Goal: Task Accomplishment & Management: Manage account settings

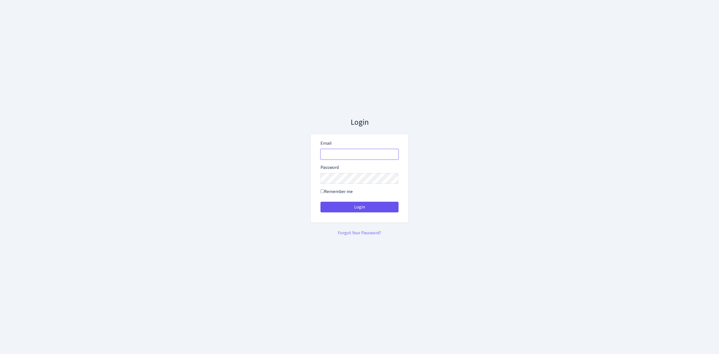
type input "vivio@bank.com"
click at [374, 207] on button "Login" at bounding box center [359, 207] width 78 height 11
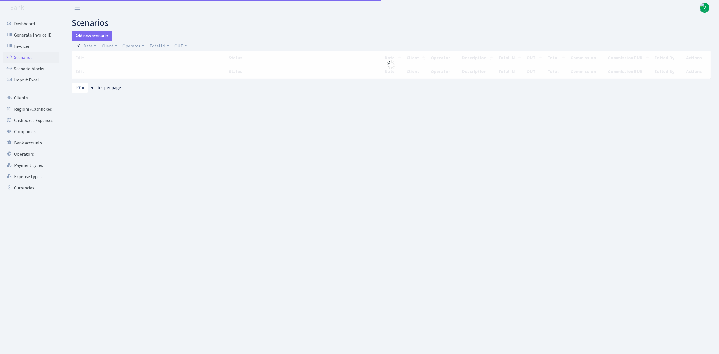
select select "100"
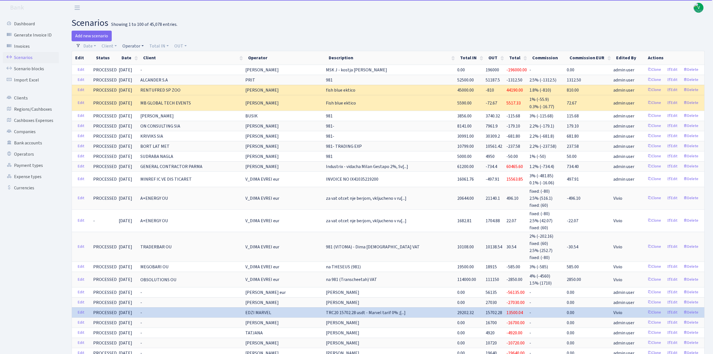
click at [134, 44] on link "Operator" at bounding box center [133, 46] width 26 height 10
click at [139, 65] on input "search" at bounding box center [142, 66] width 41 height 9
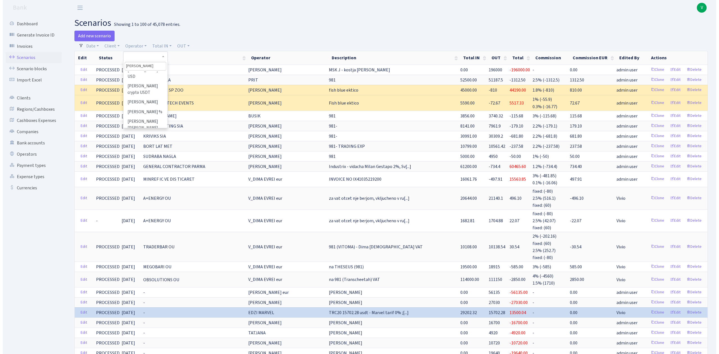
scroll to position [75, 0]
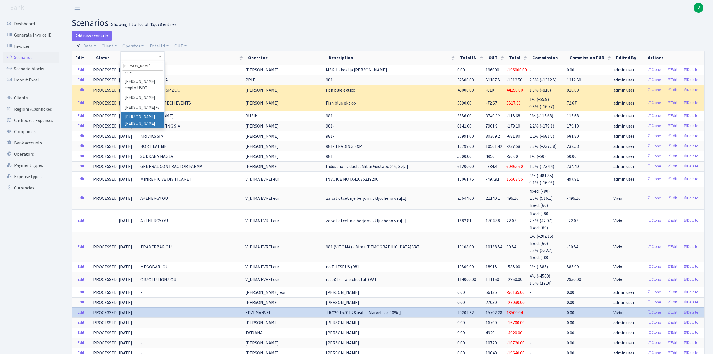
type input "oleg"
click at [135, 114] on li "[PERSON_NAME] [PERSON_NAME]" at bounding box center [142, 120] width 42 height 16
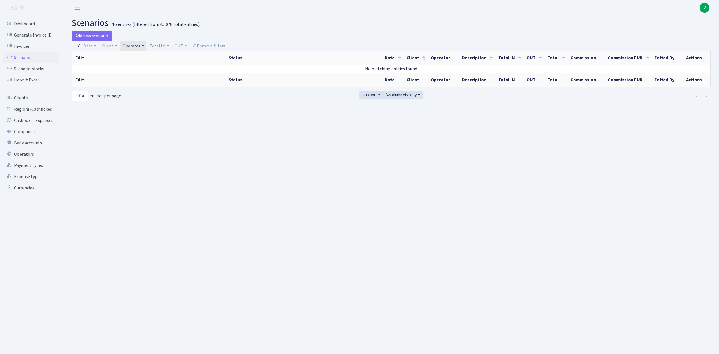
click at [137, 47] on link "Operator" at bounding box center [133, 46] width 26 height 10
click at [110, 46] on link "Client" at bounding box center [109, 46] width 20 height 10
click at [187, 26] on div "No entries (filtered from 45,078 total entries)." at bounding box center [155, 24] width 89 height 5
click at [135, 44] on link "Operator" at bounding box center [133, 46] width 26 height 10
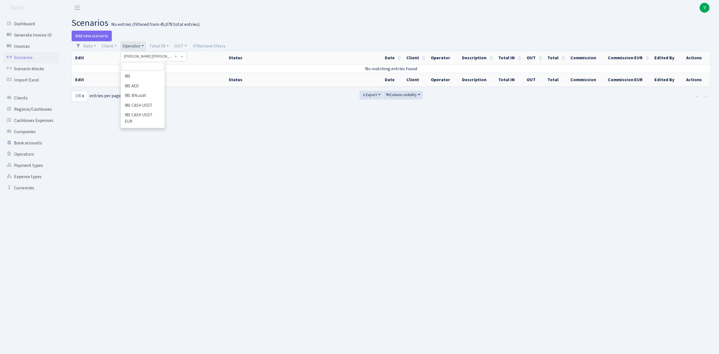
scroll to position [2577, 0]
click at [147, 101] on li "[PERSON_NAME] [PERSON_NAME] USDT" at bounding box center [142, 99] width 42 height 22
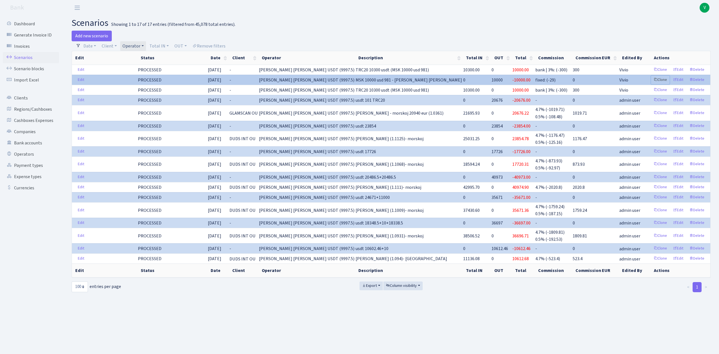
click at [662, 80] on link "Clone" at bounding box center [660, 80] width 19 height 9
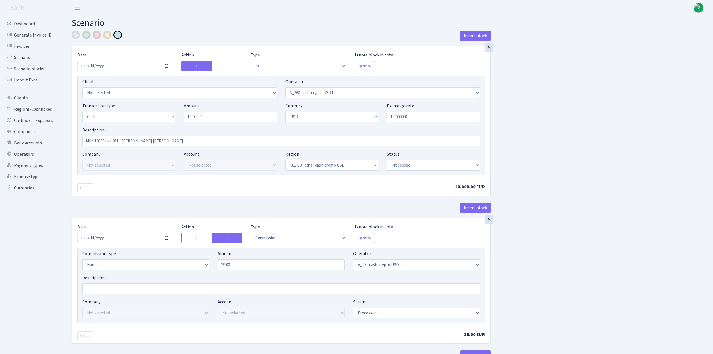
select select "in"
select select "435"
select select "1"
select select "2"
select select "23"
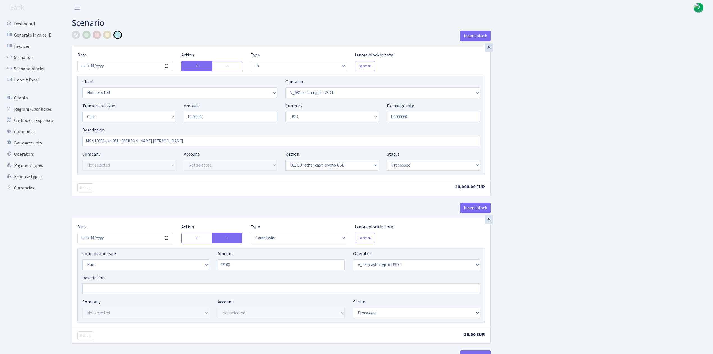
select select "processed"
select select "commission"
select select "fixed"
select select "435"
select select "processed"
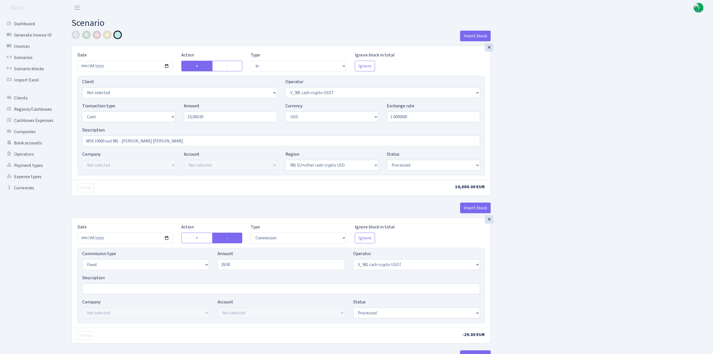
select select "out"
select select "401"
select select "15"
select select "2"
select select "23"
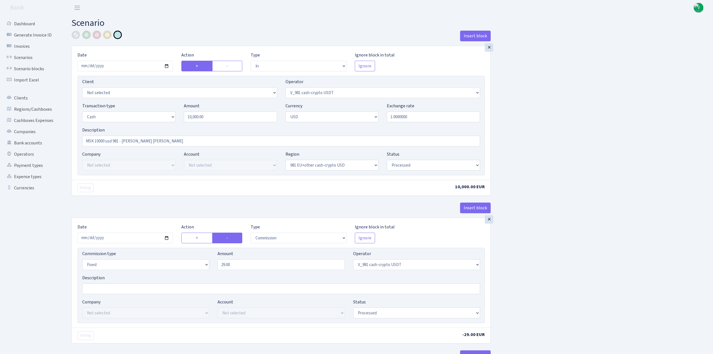
select select "processed"
type input "[DATE]"
click at [210, 116] on input "10000.00" at bounding box center [230, 116] width 93 height 11
click at [166, 238] on input "2025-09-23" at bounding box center [125, 238] width 95 height 11
type input "10,000.00"
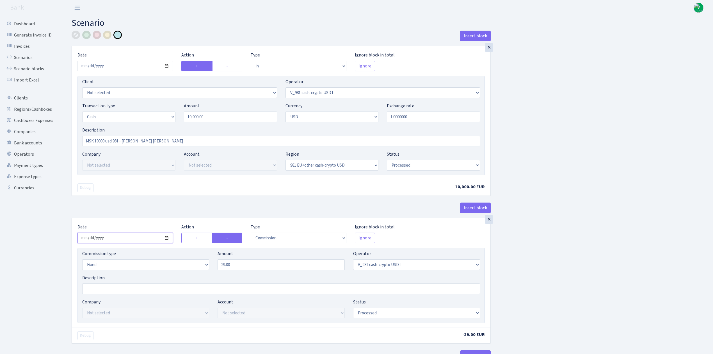
type input "[DATE]"
click at [243, 268] on input "29.00" at bounding box center [281, 264] width 127 height 11
click at [196, 238] on label "+" at bounding box center [196, 238] width 31 height 11
click at [196, 238] on input "+" at bounding box center [198, 236] width 4 height 4
radio input "true"
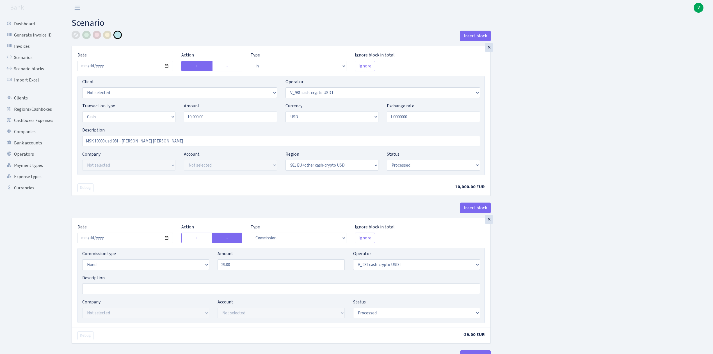
radio input "false"
drag, startPoint x: 240, startPoint y: 265, endPoint x: 190, endPoint y: 265, distance: 50.5
click at [190, 265] on div "Commission type Percentage Fixed Bank Amount 29.00 Operator Not selected 981 98…" at bounding box center [281, 262] width 406 height 24
click at [567, 254] on div "Insert block × Date [DATE] Action + - Type --- In Out Commission Field required…" at bounding box center [388, 297] width 642 height 532
type input "40.00"
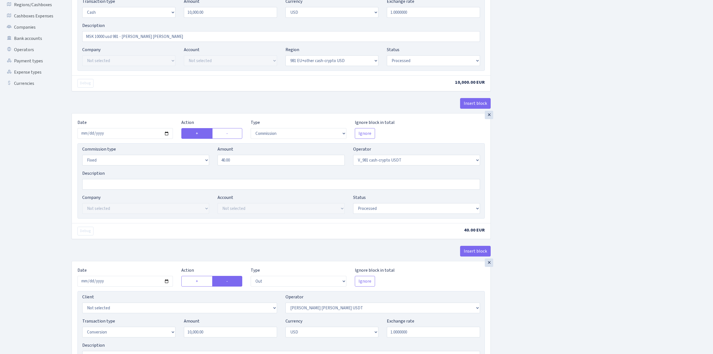
scroll to position [187, 0]
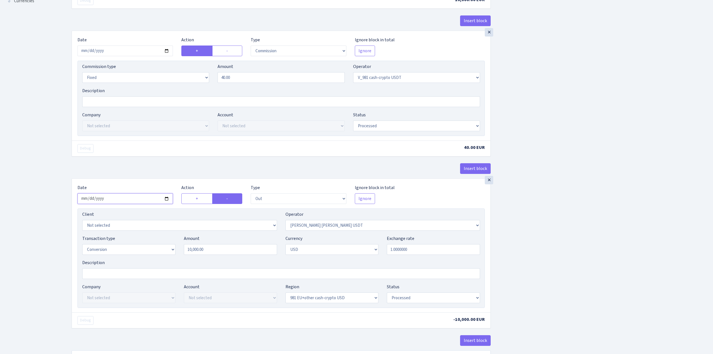
click at [168, 201] on input "2025-09-23" at bounding box center [125, 198] width 95 height 11
type input "[DATE]"
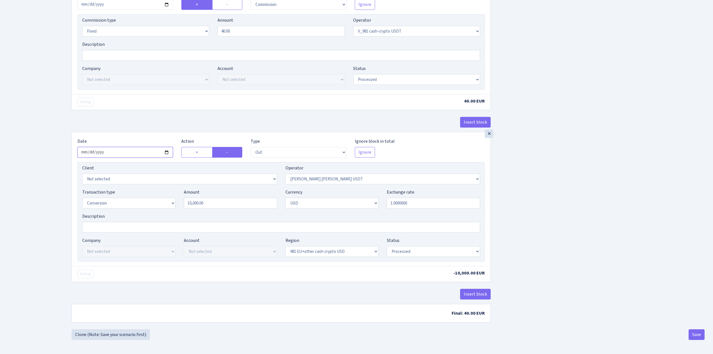
scroll to position [237, 0]
click at [625, 283] on div "Insert block × Date 2025-10-09 Action + - Type --- In Out Commission Field requ…" at bounding box center [388, 63] width 642 height 532
click at [695, 332] on button "Save" at bounding box center [697, 334] width 16 height 11
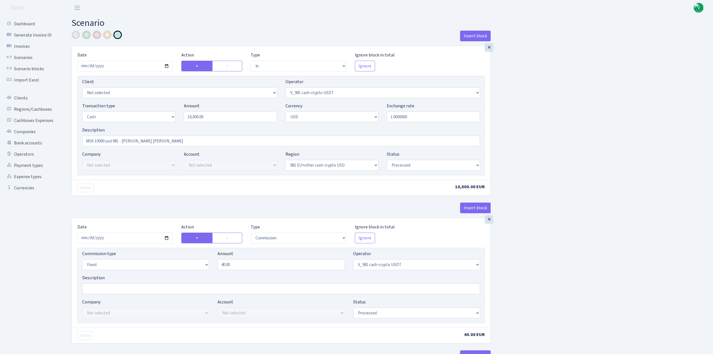
select select "in"
select select "435"
select select "1"
select select "2"
select select "23"
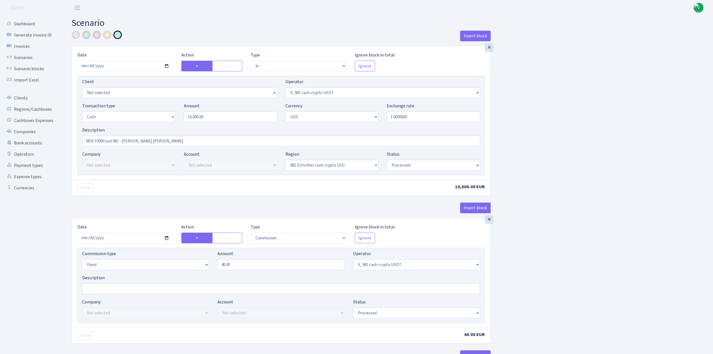
select select "processed"
select select "commission"
select select "fixed"
select select "435"
select select "processed"
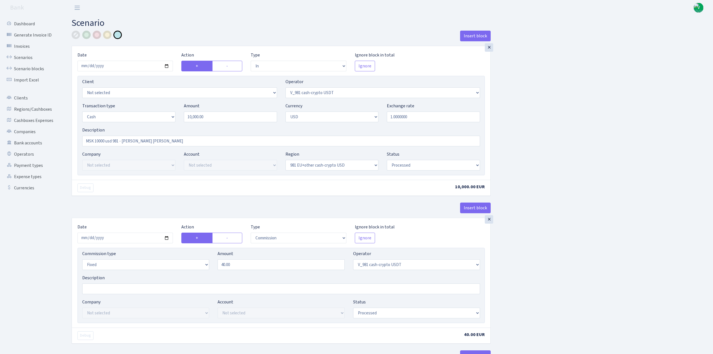
select select "out"
select select "401"
select select "15"
select select "2"
select select "23"
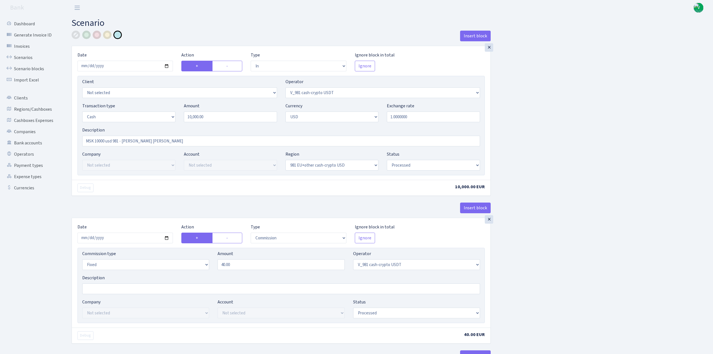
select select "processed"
click at [34, 56] on link "Scenarios" at bounding box center [31, 57] width 56 height 11
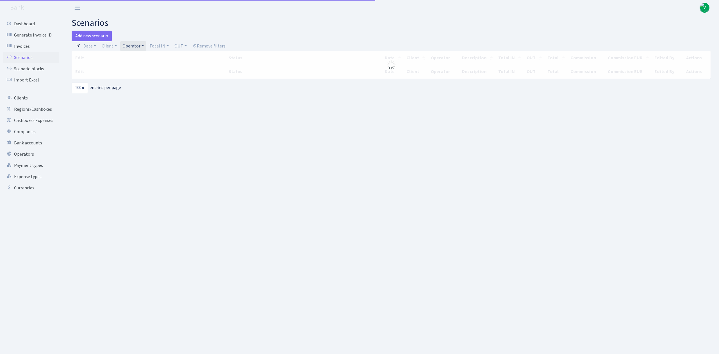
select select "100"
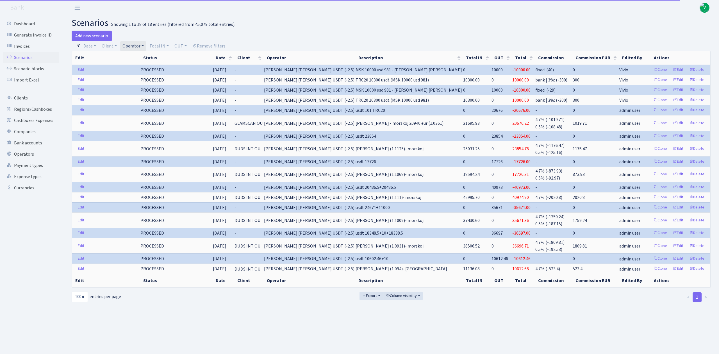
click at [134, 46] on link "Operator" at bounding box center [133, 46] width 26 height 10
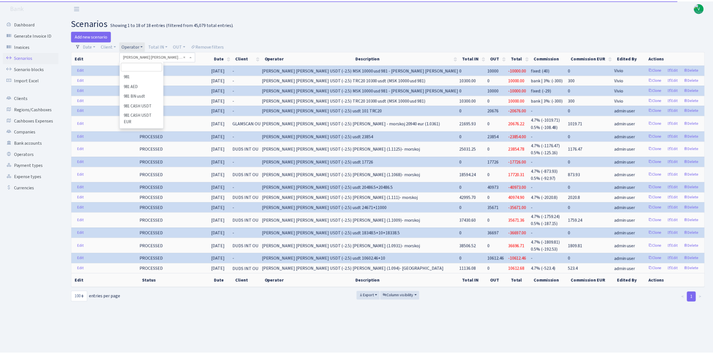
scroll to position [2587, 0]
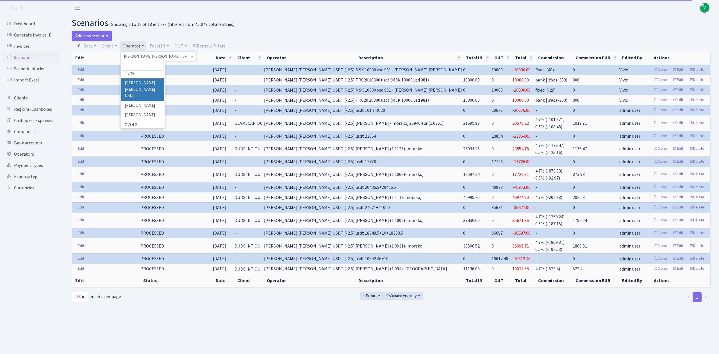
select select
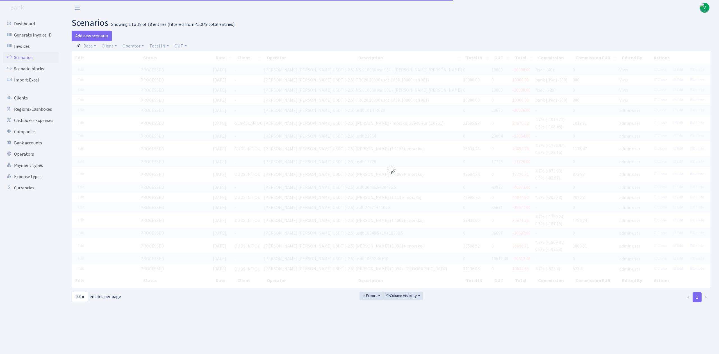
click at [132, 40] on div "Add new scenario" at bounding box center [229, 36] width 315 height 11
click at [135, 46] on link "Operator" at bounding box center [133, 46] width 26 height 10
click at [138, 64] on input "search" at bounding box center [142, 66] width 41 height 9
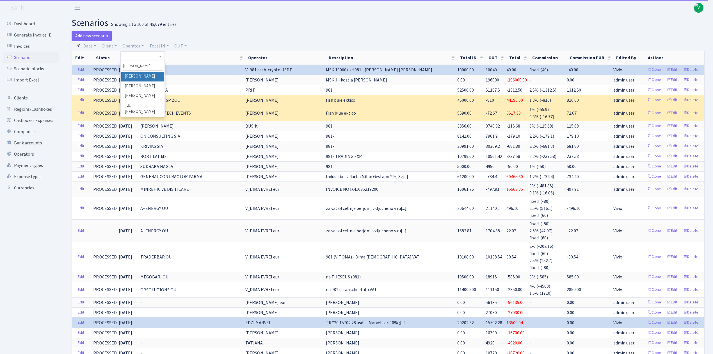
type input "[PERSON_NAME]"
click at [143, 76] on li "[PERSON_NAME]" at bounding box center [142, 77] width 42 height 10
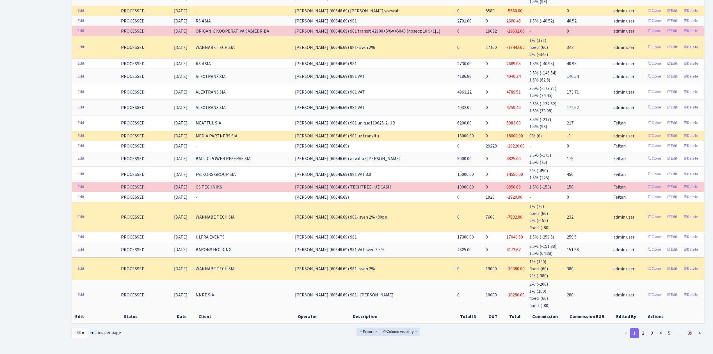
scroll to position [1073, 0]
click at [644, 327] on link "2" at bounding box center [643, 332] width 9 height 10
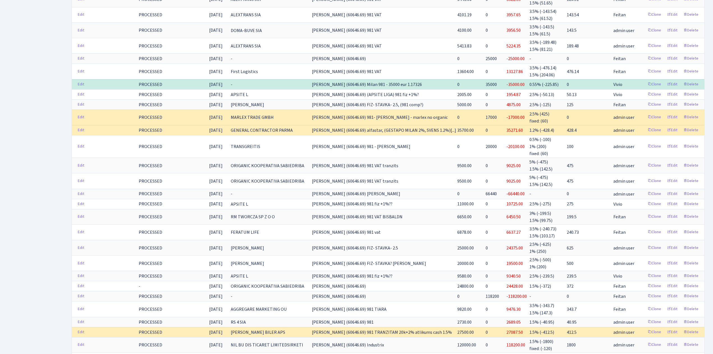
scroll to position [174, 0]
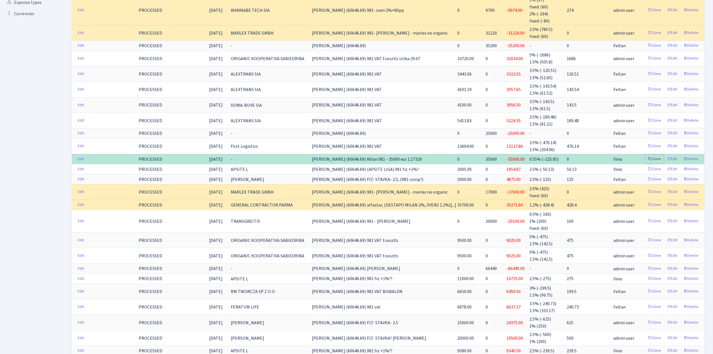
click at [655, 155] on link "Clone" at bounding box center [654, 159] width 19 height 9
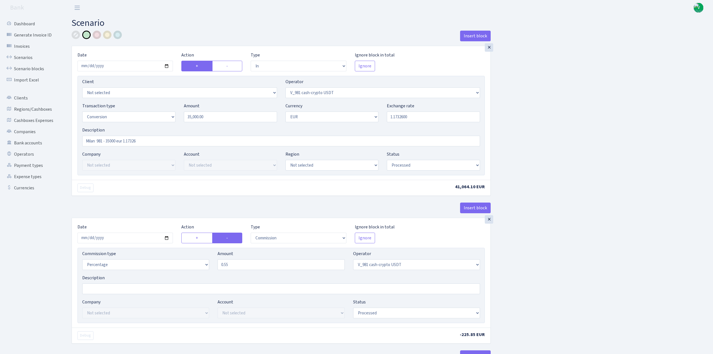
select select "in"
select select "435"
select select "15"
select select "1"
select select "processed"
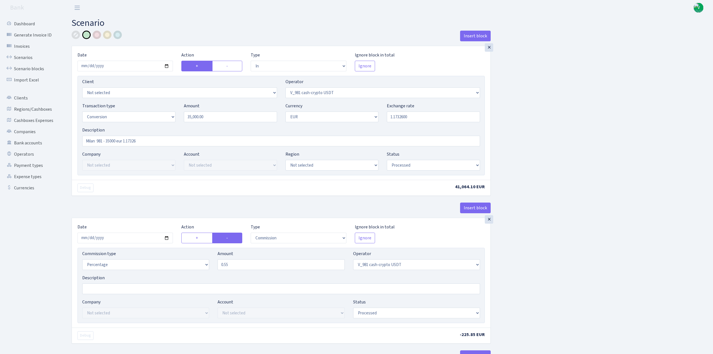
select select "commission"
select select "435"
select select "processed"
select select "out"
select select "434"
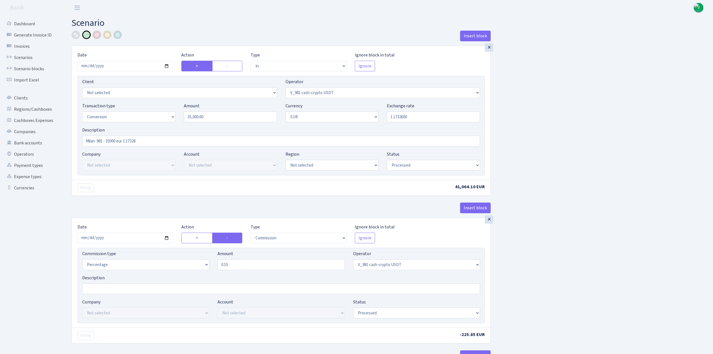
select select "15"
select select "1"
select select "processed"
select select "in"
select select "434"
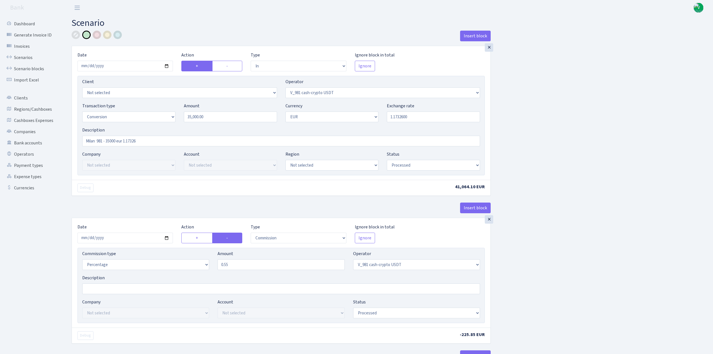
select select "1"
select select "22"
select select "processed"
select select "out"
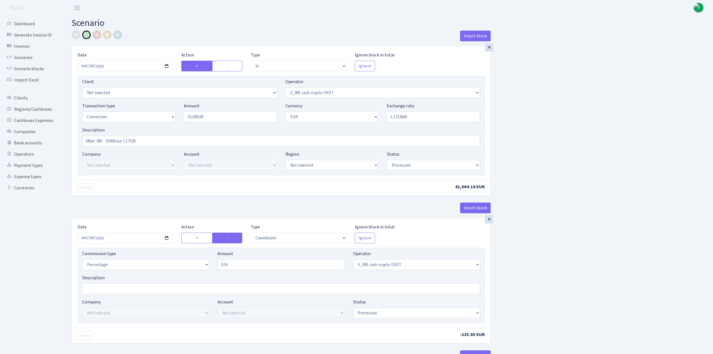
select select "2"
select select "1"
select select "22"
select select "processed"
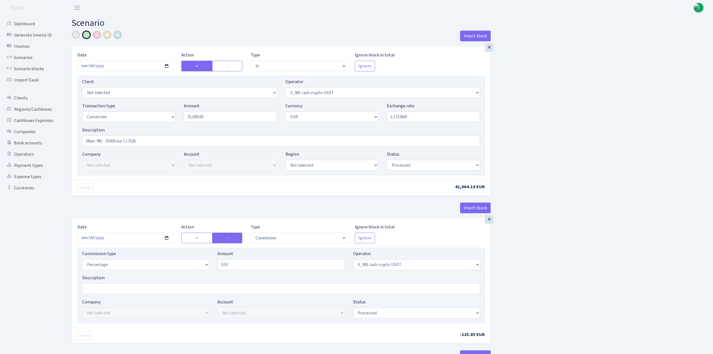
type input "[DATE]"
drag, startPoint x: 212, startPoint y: 116, endPoint x: 170, endPoint y: 113, distance: 41.9
click at [170, 113] on div "Transaction type Not selected 981 ELF FISH crypto [PERSON_NAME] MM-BALTIC eur U…" at bounding box center [281, 114] width 406 height 24
type input "60,000.00"
drag, startPoint x: 396, startPoint y: 117, endPoint x: 421, endPoint y: 116, distance: 25.6
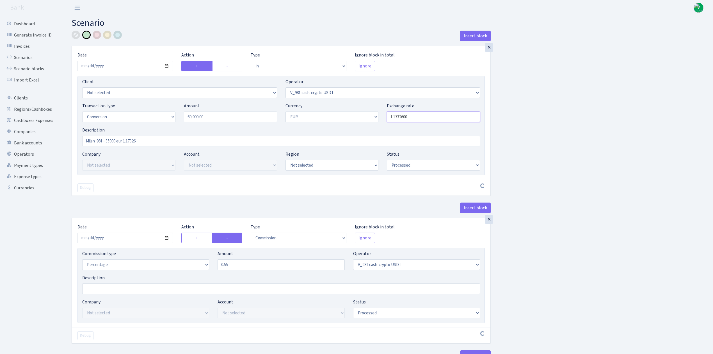
click at [421, 116] on input "1.1732600" at bounding box center [433, 116] width 93 height 11
click at [107, 141] on input "Milan 981 - 35000 eur 1.17326" at bounding box center [281, 141] width 398 height 11
type input "1.1611160"
click at [111, 141] on input "Milan 981 - 35000 eur 1.17326" at bounding box center [281, 141] width 398 height 11
click at [141, 141] on input "Milan 981 - 60000 eur 1.17326" at bounding box center [281, 141] width 398 height 11
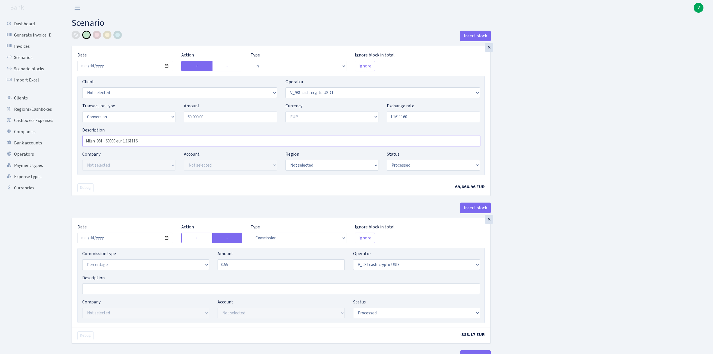
type input "Milan 981 - 60000 eur 1.161116"
click at [167, 240] on input "2025-07-24" at bounding box center [125, 238] width 95 height 11
type input "[DATE]"
drag, startPoint x: 242, startPoint y: 267, endPoint x: 194, endPoint y: 262, distance: 48.1
click at [196, 262] on div "Commission type Percentage Fixed Bank Amount 0.55 Operator Not selected 981 981…" at bounding box center [281, 262] width 406 height 24
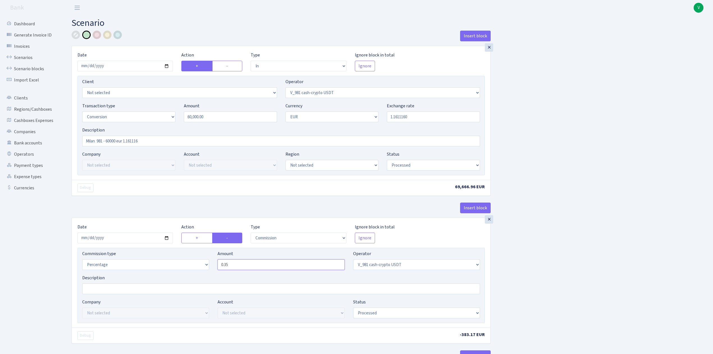
type input "0.35"
click at [187, 266] on select "Percentage Fixed Bank" at bounding box center [145, 264] width 127 height 11
select select "fixed"
click at [82, 261] on select "Percentage Fixed Bank" at bounding box center [145, 264] width 127 height 11
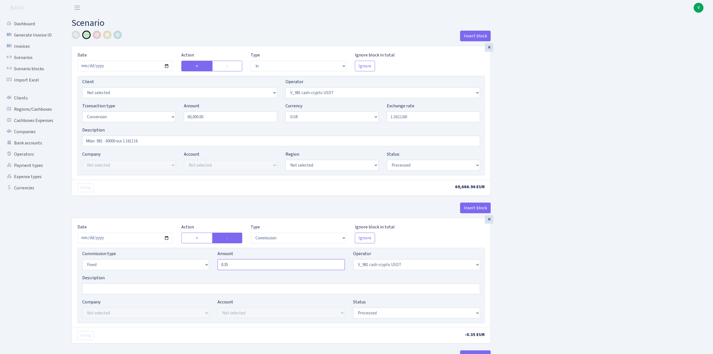
drag, startPoint x: 267, startPoint y: 263, endPoint x: 192, endPoint y: 256, distance: 75.6
click at [193, 257] on div "Commission type Percentage Fixed Bank Amount 0.35 Operator Not selected 981 981…" at bounding box center [281, 262] width 406 height 24
type input "240.76"
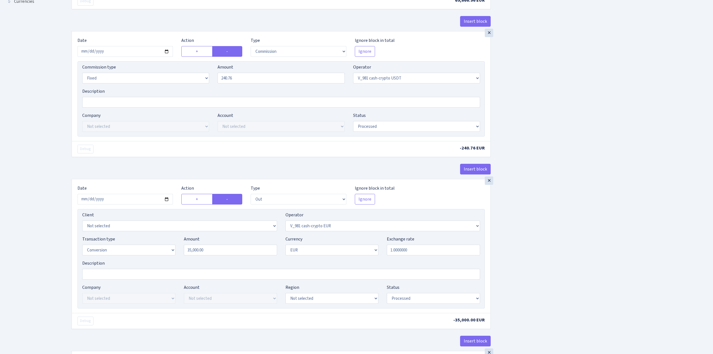
scroll to position [187, 0]
click at [167, 201] on input "2025-07-24" at bounding box center [125, 198] width 95 height 11
type input "[DATE]"
drag, startPoint x: 218, startPoint y: 254, endPoint x: 126, endPoint y: 237, distance: 93.3
click at [129, 242] on div "Transaction type Not selected 981 ELF FISH crypto GIRT IVO dekl MM-BALTIC eur U…" at bounding box center [281, 247] width 406 height 24
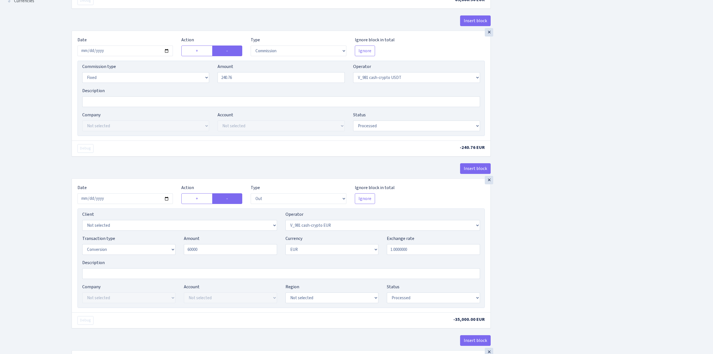
click at [539, 238] on div "Insert block × Date 2025-10-09 Action + - Type --- In Out Commission Field requ…" at bounding box center [388, 282] width 642 height 876
type input "60,000.00"
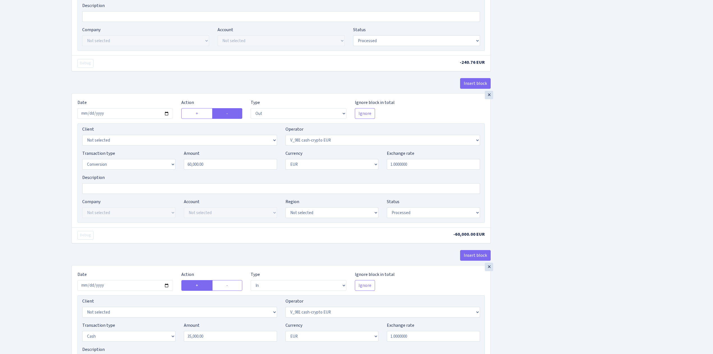
scroll to position [374, 0]
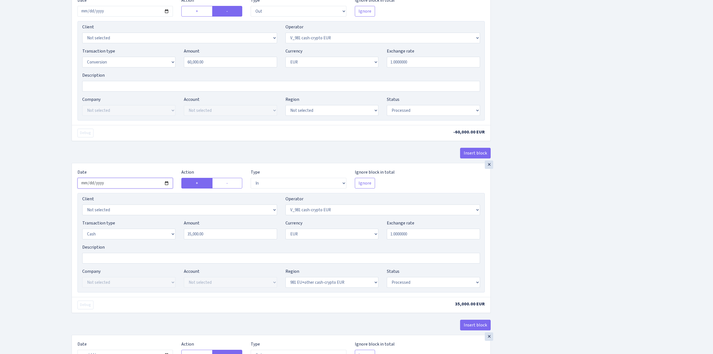
click at [166, 185] on input "2025-07-24" at bounding box center [125, 183] width 95 height 11
type input "2025-10-09"
drag, startPoint x: 198, startPoint y: 232, endPoint x: 129, endPoint y: 227, distance: 69.8
click at [129, 227] on div "Transaction type Not selected 981 ELF FISH crypto GIRT IVO dekl MM-BALTIC eur U…" at bounding box center [281, 232] width 406 height 24
click at [593, 270] on div "Insert block × Date [DATE] Action + - Type --- In Out Commission Field required…" at bounding box center [388, 94] width 642 height 876
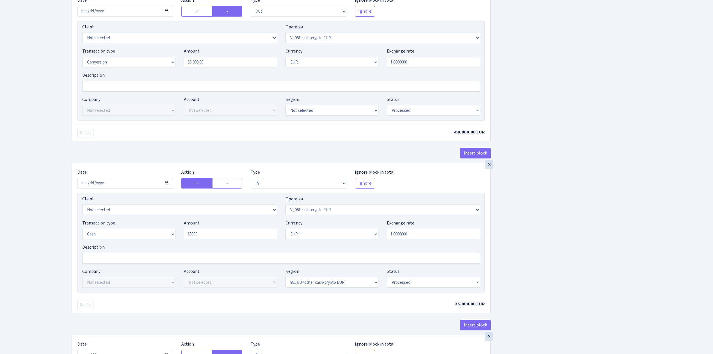
type input "60,000.00"
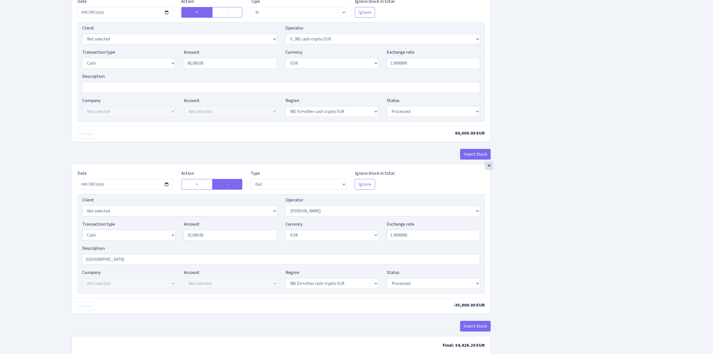
scroll to position [583, 0]
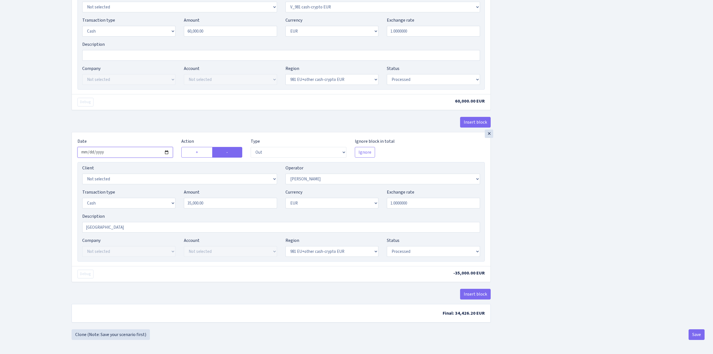
click at [169, 150] on input "2025-07-24" at bounding box center [125, 152] width 95 height 11
type input "[DATE]"
drag, startPoint x: 230, startPoint y: 201, endPoint x: 156, endPoint y: 192, distance: 73.8
click at [157, 192] on div "Transaction type Not selected 981 ELF FISH crypto GIRT IVO dekl MM-BALTIC eur U…" at bounding box center [281, 201] width 406 height 24
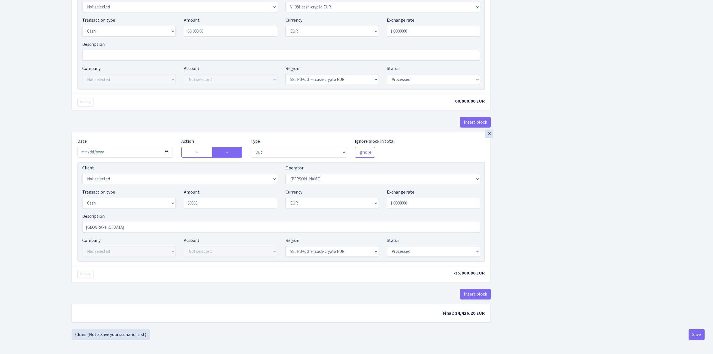
type input "60,000.00"
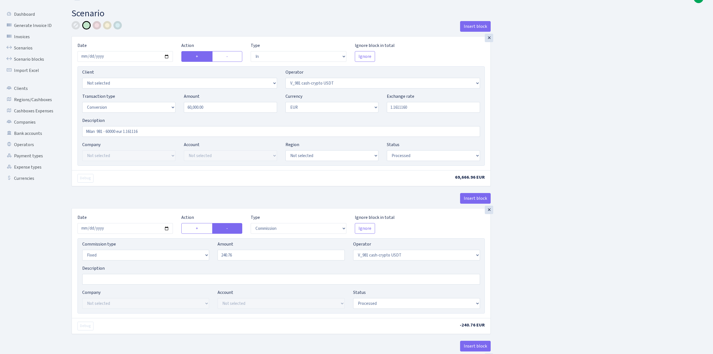
scroll to position [0, 0]
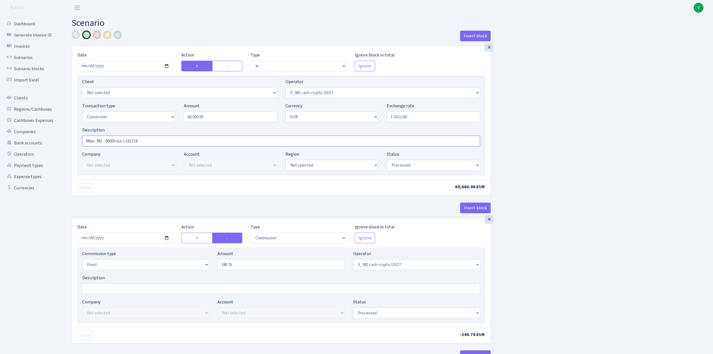
click at [86, 139] on input "Milan 981 - 60000 eur 1.161116" at bounding box center [281, 141] width 398 height 11
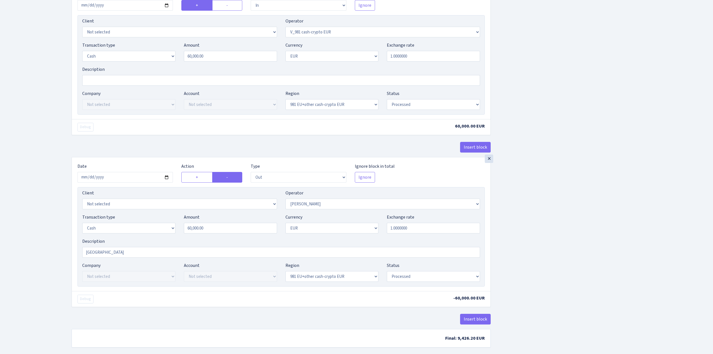
scroll to position [583, 0]
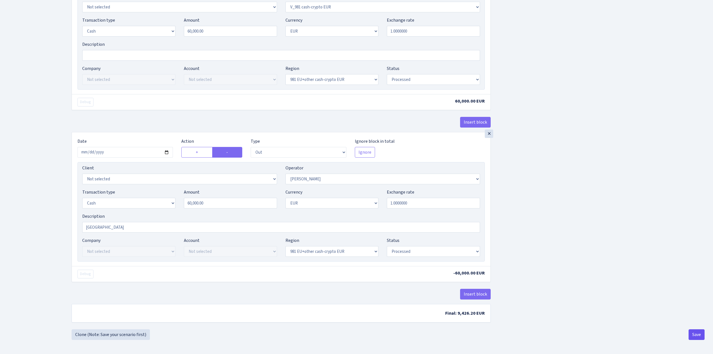
type input "Sven Gestapo Milan 981 - 60000 eur 1.161116"
click at [695, 329] on button "Save" at bounding box center [697, 334] width 16 height 11
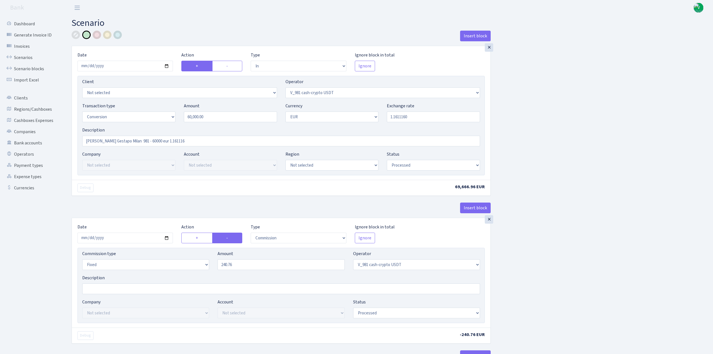
select select "in"
select select "435"
select select "15"
select select "1"
select select "processed"
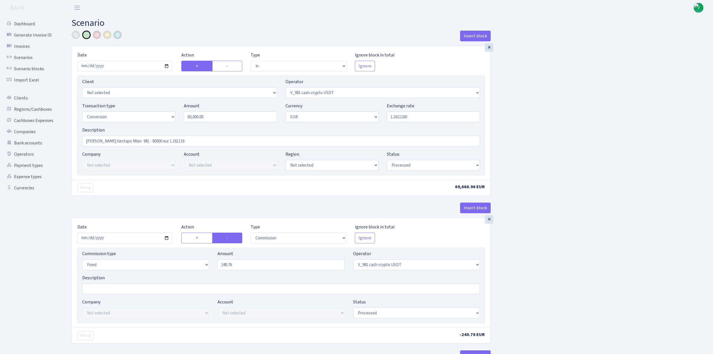
select select "commission"
select select "fixed"
select select "435"
select select "processed"
select select "out"
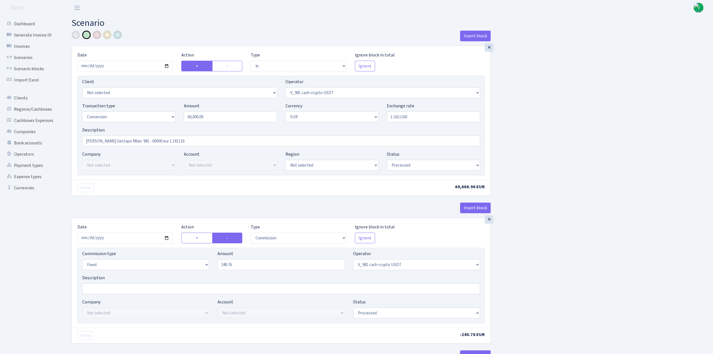
select select "434"
select select "15"
select select "1"
select select "processed"
select select "in"
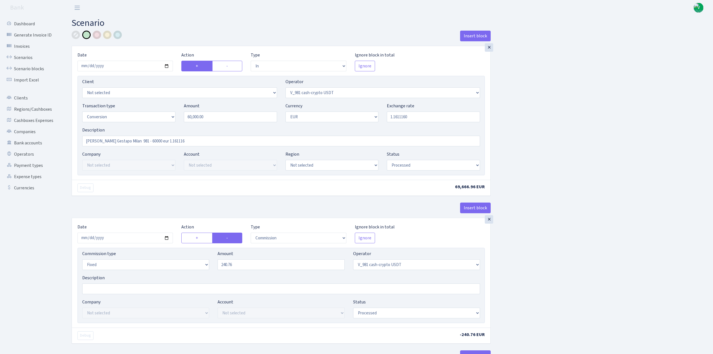
select select "434"
select select "1"
select select "22"
select select "processed"
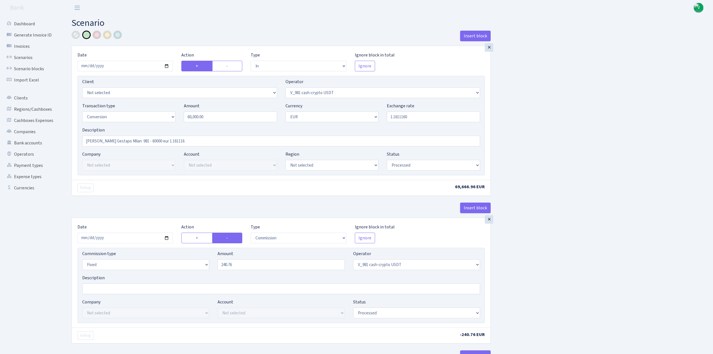
select select "out"
select select "2"
select select "1"
select select "22"
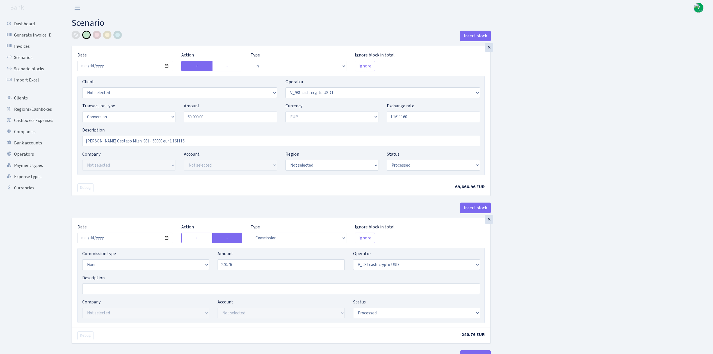
select select "processed"
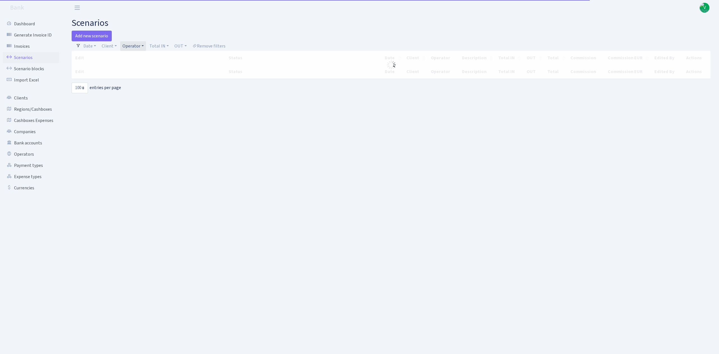
select select "100"
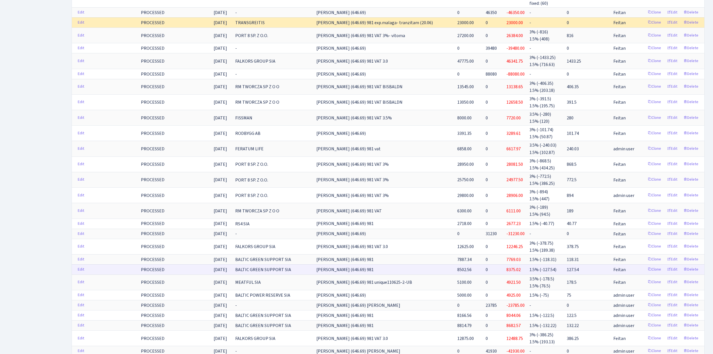
scroll to position [1104, 0]
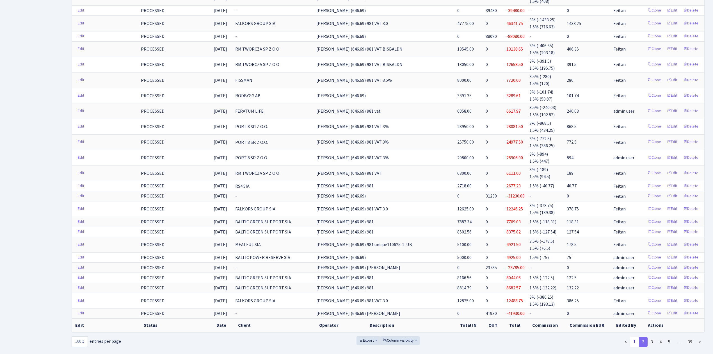
click at [634, 337] on link "1" at bounding box center [634, 342] width 9 height 10
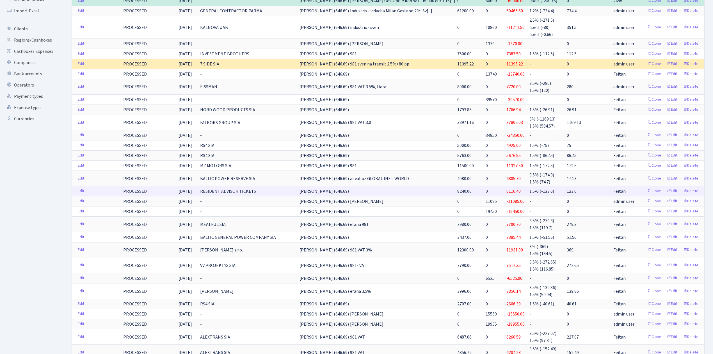
scroll to position [0, 0]
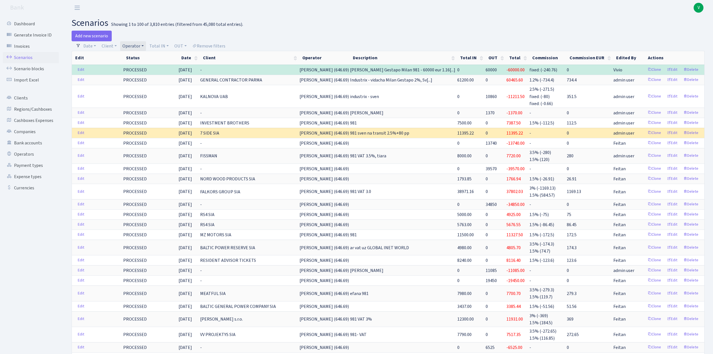
click at [129, 43] on link "Operator" at bounding box center [133, 46] width 26 height 10
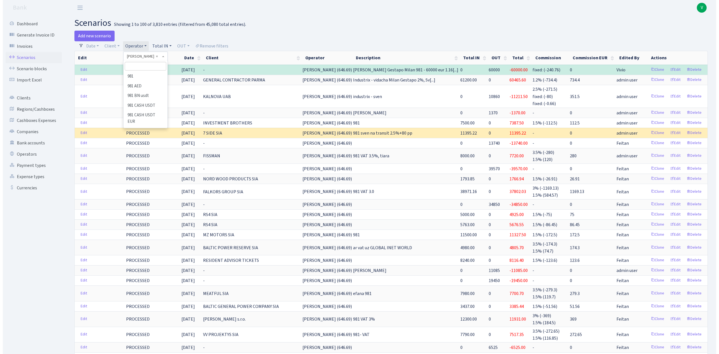
scroll to position [3266, 0]
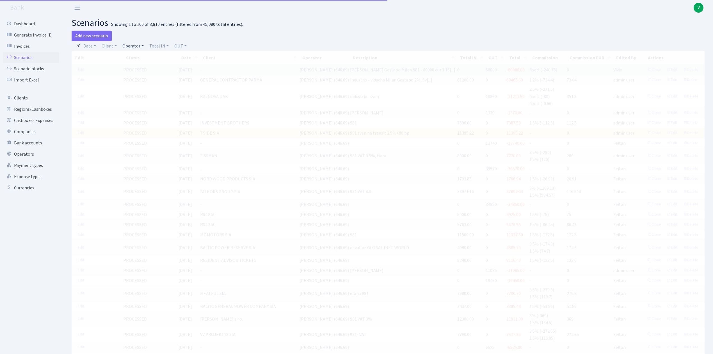
click at [138, 47] on link "Operator" at bounding box center [133, 46] width 26 height 10
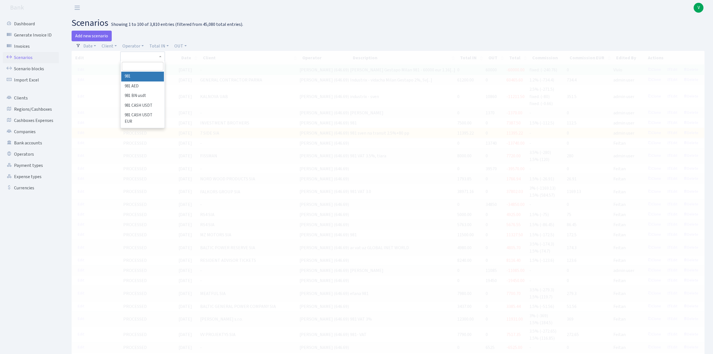
click at [139, 65] on input "search" at bounding box center [142, 66] width 41 height 9
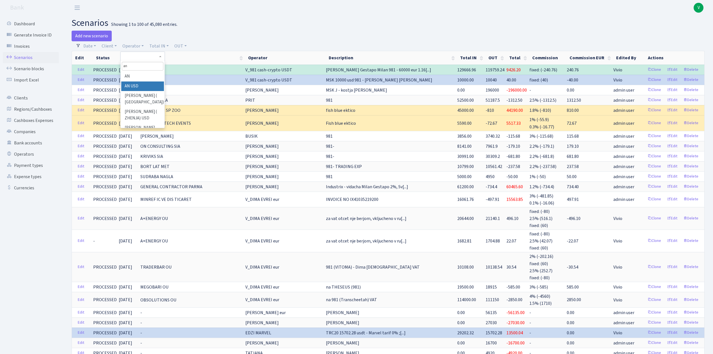
type input "an"
click at [147, 82] on li "AN USD" at bounding box center [142, 86] width 42 height 10
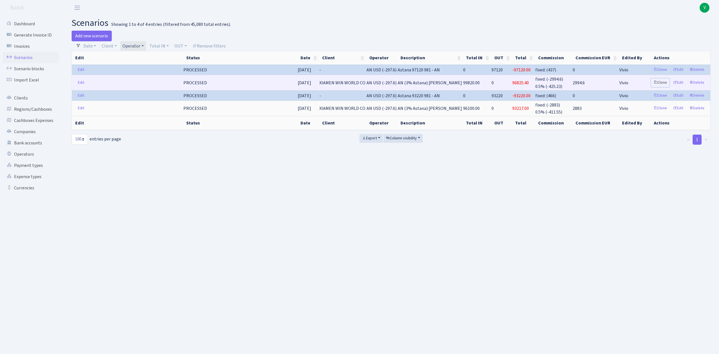
click at [661, 81] on link "Clone" at bounding box center [660, 82] width 19 height 9
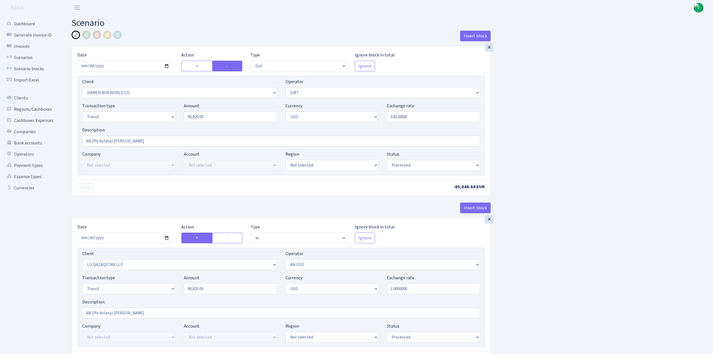
select select "out"
select select "10"
select select "7"
select select "5"
select select "2"
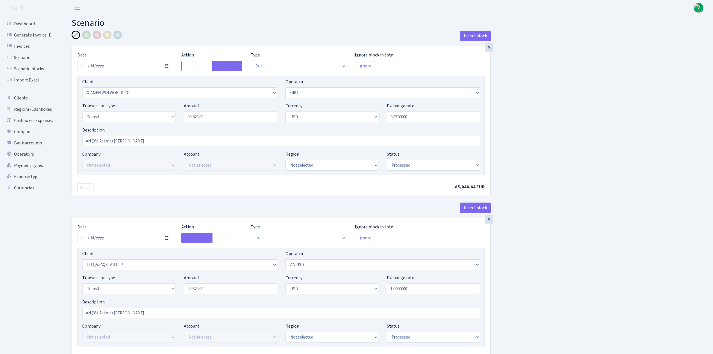
select select "processed"
select select "in"
select select "3384"
select select "525"
select select "5"
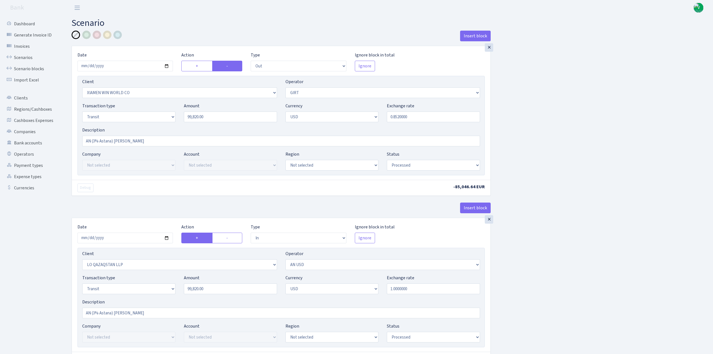
select select "2"
select select "processed"
select select "commission"
select select "fixed"
select select "525"
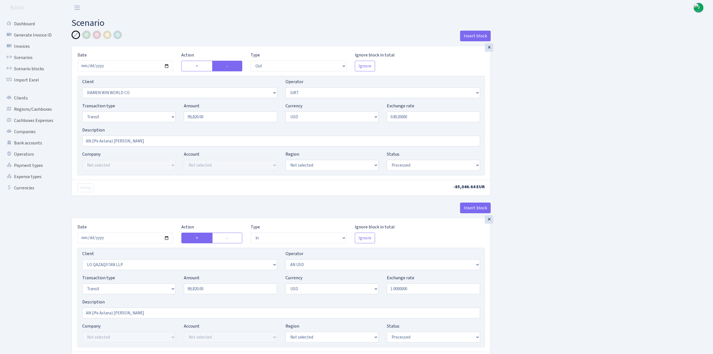
select select "processed"
select select "commission"
select select "7"
select select "processed"
click at [168, 66] on input "[DATE]" at bounding box center [125, 66] width 95 height 11
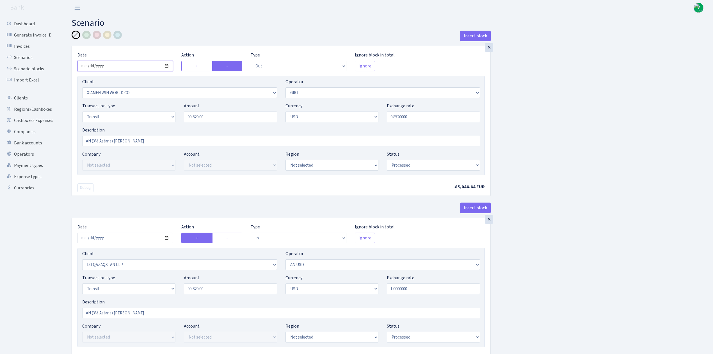
type input "[DATE]"
drag, startPoint x: 216, startPoint y: 115, endPoint x: 136, endPoint y: 103, distance: 80.4
click at [138, 104] on div "Transaction type Not selected 981 ELF FISH crypto [PERSON_NAME] MM-BALTIC eur U…" at bounding box center [281, 114] width 406 height 24
click at [414, 116] on input "0.8520000" at bounding box center [433, 116] width 93 height 11
type input "93,000.00"
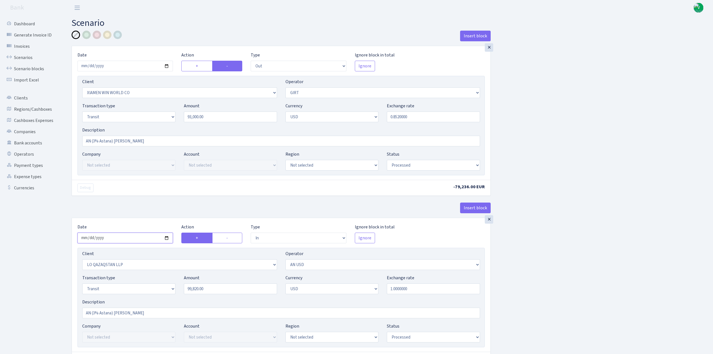
click at [170, 240] on input "2025-09-29" at bounding box center [125, 238] width 95 height 11
click at [165, 239] on input "2025-09-29" at bounding box center [125, 238] width 95 height 11
type input "[DATE]"
drag, startPoint x: 222, startPoint y: 293, endPoint x: 155, endPoint y: 286, distance: 67.4
click at [155, 286] on div "Transaction type Not selected 981 ELF FISH crypto GIRT IVO dekl MM-BALTIC eur U…" at bounding box center [281, 286] width 406 height 24
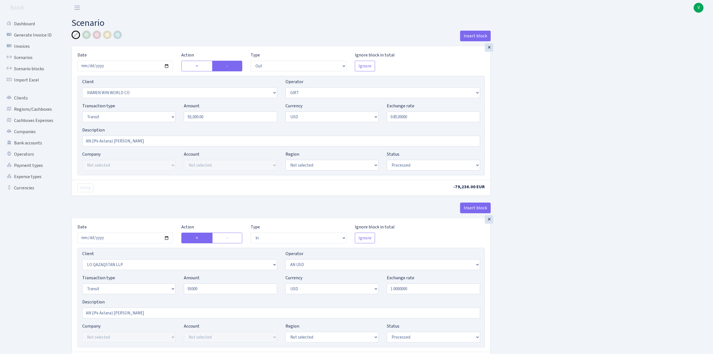
type input "93,000.00"
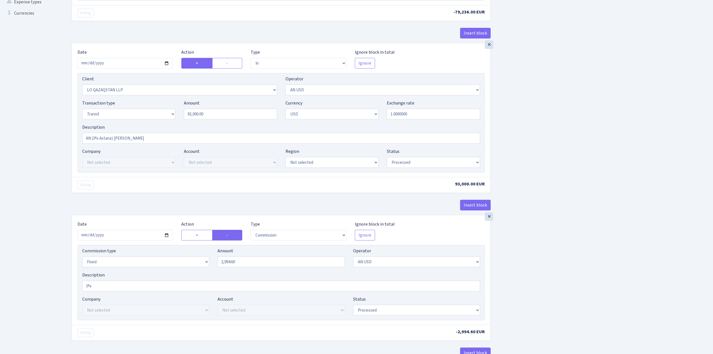
scroll to position [187, 0]
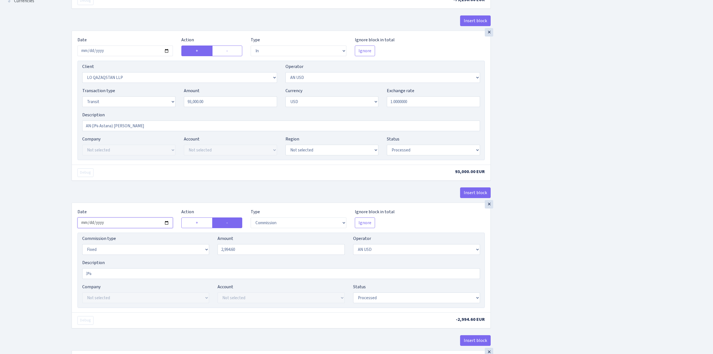
click at [166, 225] on input "2025-09-29" at bounding box center [125, 222] width 95 height 11
type input "[DATE]"
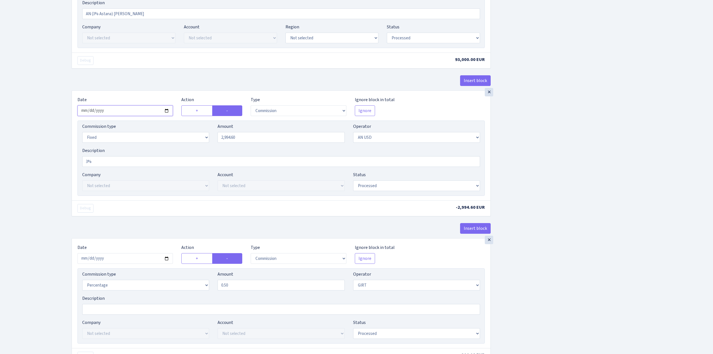
scroll to position [299, 0]
drag, startPoint x: 256, startPoint y: 141, endPoint x: 180, endPoint y: 127, distance: 77.6
click at [180, 127] on div "Commission type Percentage Fixed Bank Amount 2994.60 Operator Not selected 981 …" at bounding box center [281, 135] width 406 height 24
click at [585, 187] on div "Insert block × Date 2025-10-09 Action + - Type --- In Out Commission Field requ…" at bounding box center [388, 71] width 642 height 680
type input "2,790.00"
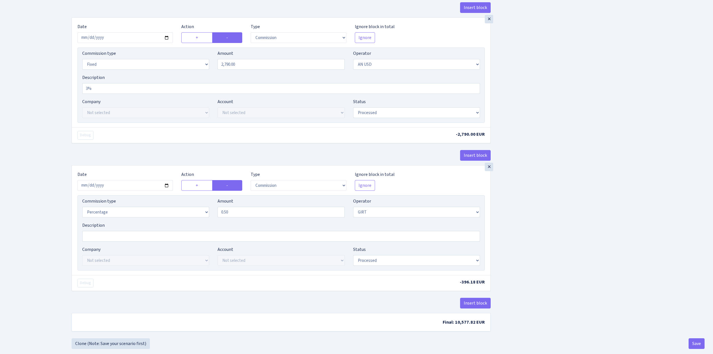
scroll to position [386, 0]
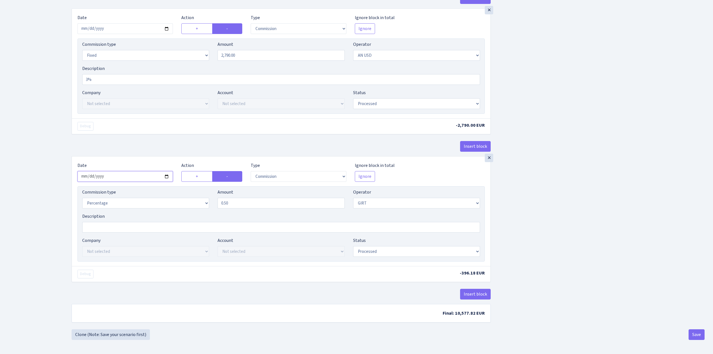
click at [166, 175] on input "2025-09-29" at bounding box center [125, 176] width 95 height 11
type input "[DATE]"
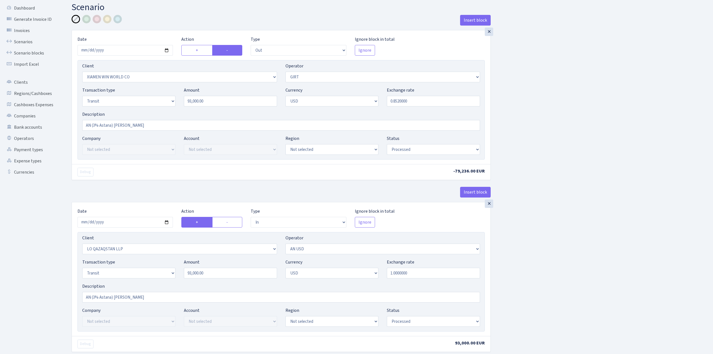
scroll to position [0, 0]
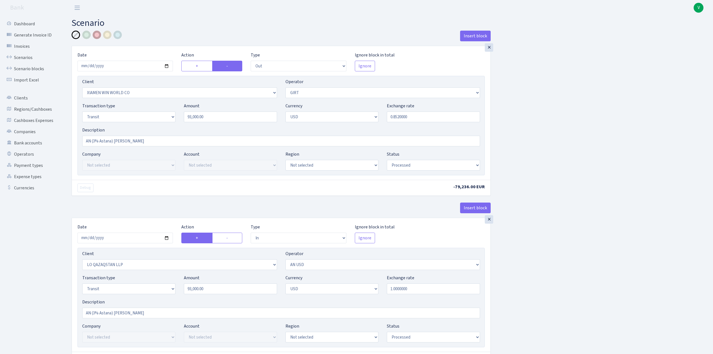
click at [97, 37] on div at bounding box center [97, 35] width 8 height 8
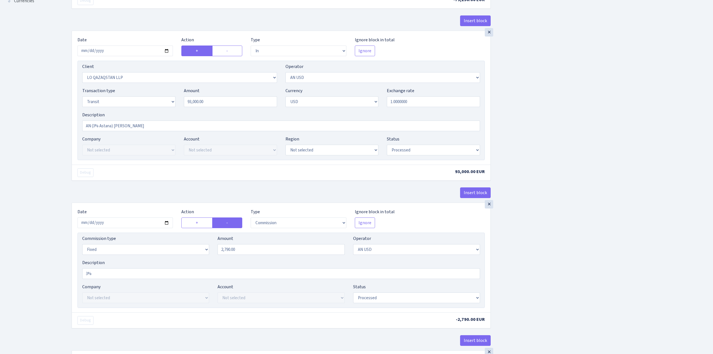
scroll to position [386, 0]
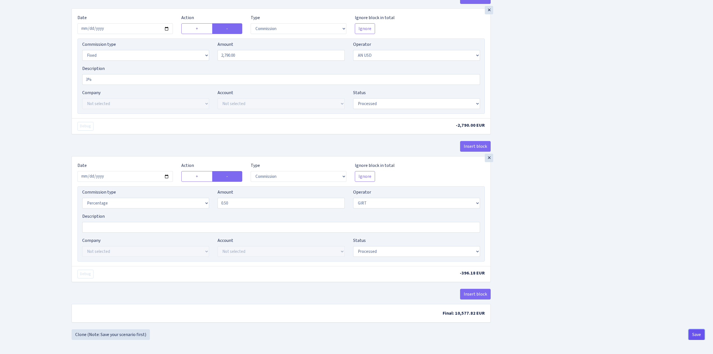
click at [696, 332] on button "Save" at bounding box center [697, 334] width 16 height 11
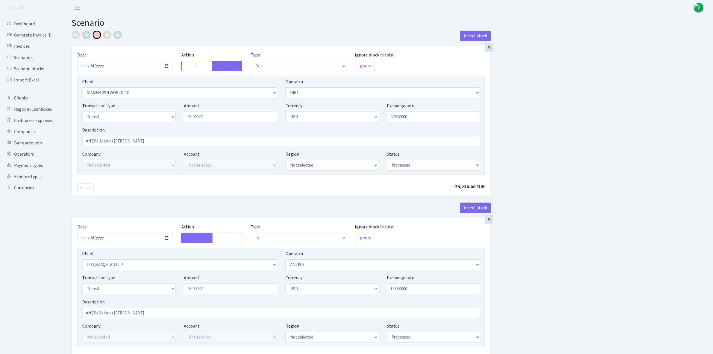
select select "out"
select select "10"
select select "7"
select select "5"
select select "2"
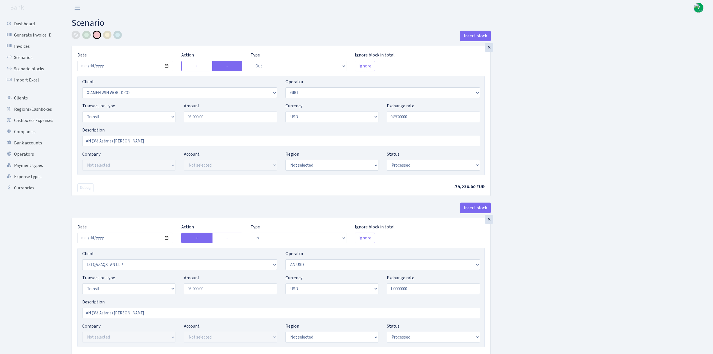
select select "processed"
select select "in"
select select "3384"
select select "525"
select select "5"
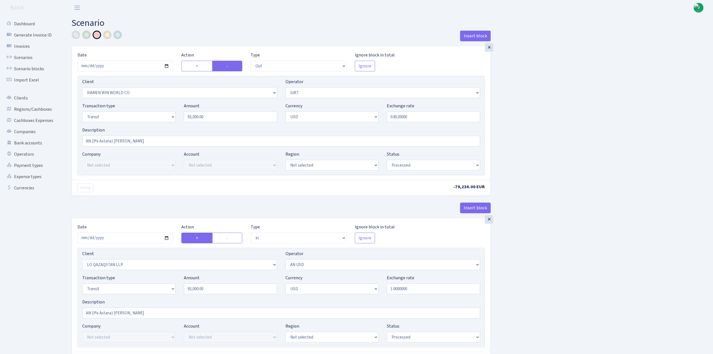
select select "2"
select select "processed"
select select "commission"
select select "fixed"
select select "525"
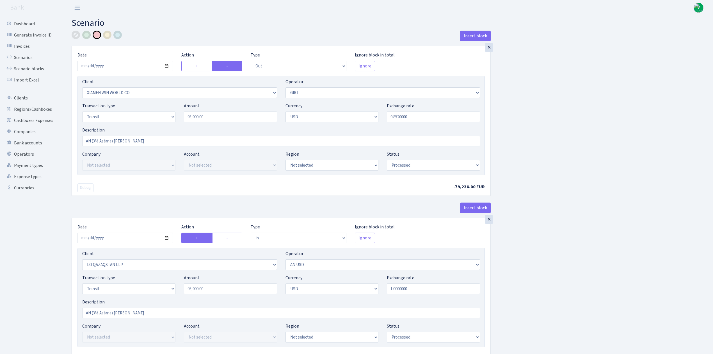
select select "processed"
select select "commission"
select select "7"
select select "processed"
click at [21, 56] on link "Scenarios" at bounding box center [31, 57] width 56 height 11
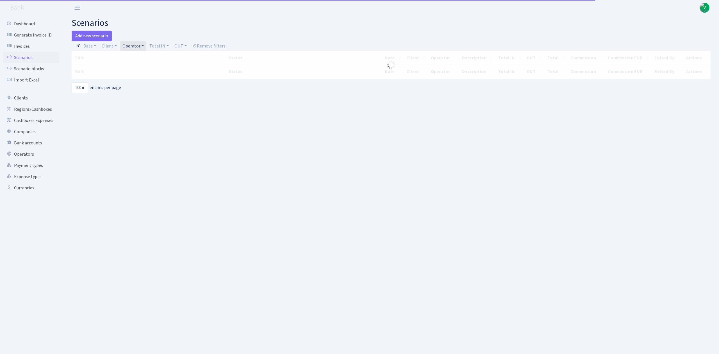
select select "100"
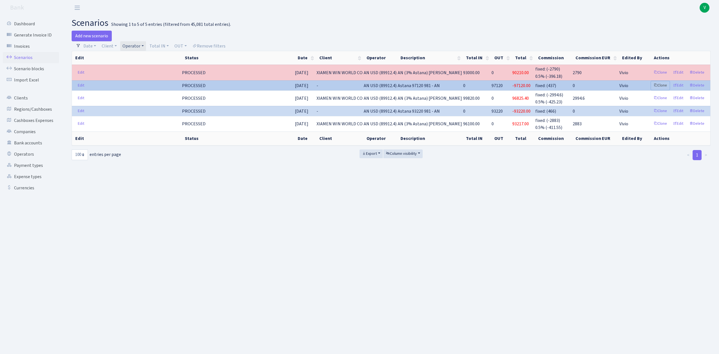
click at [659, 83] on link "Clone" at bounding box center [660, 85] width 19 height 9
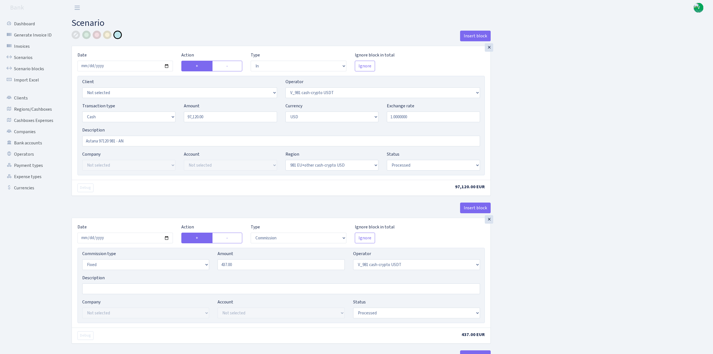
select select "in"
select select "435"
select select "1"
select select "2"
select select "23"
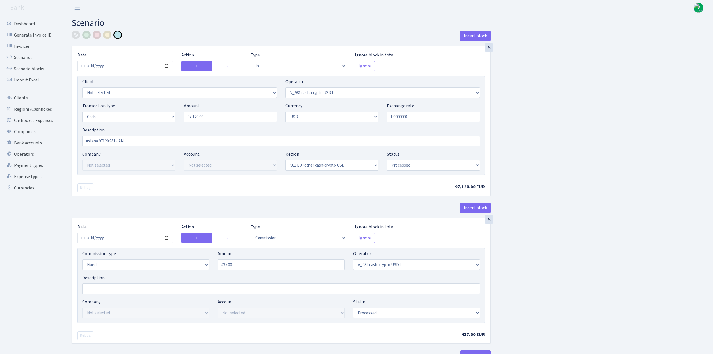
select select "processed"
select select "commission"
select select "fixed"
select select "435"
select select "processed"
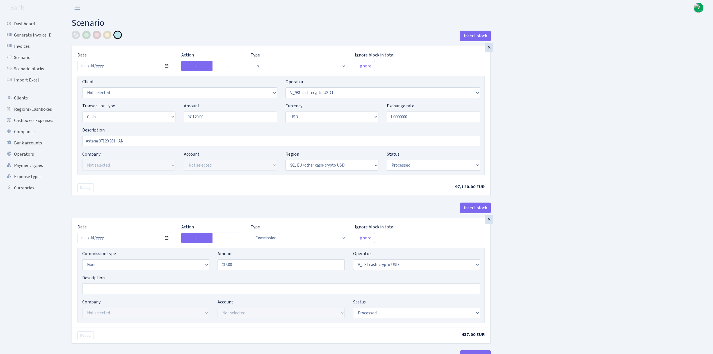
select select "out"
select select "525"
select select "15"
select select "2"
select select "23"
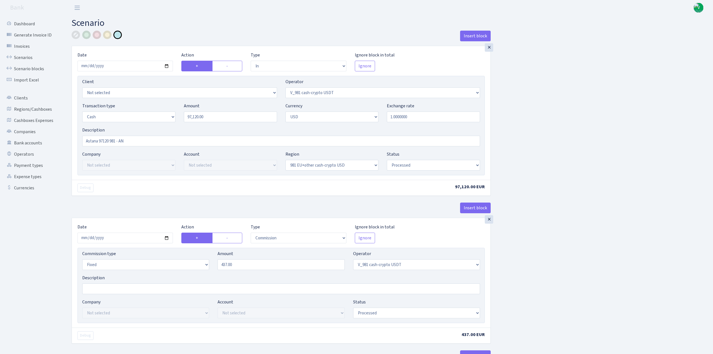
select select "processed"
drag, startPoint x: 220, startPoint y: 118, endPoint x: 148, endPoint y: 108, distance: 73.2
click at [148, 108] on div "Transaction type Not selected 981 ELF FISH crypto GIRT IVO dekl MM-BALTIC eur U…" at bounding box center [281, 114] width 406 height 24
click at [142, 141] on input "Astana 97120 981 - AN" at bounding box center [281, 141] width 398 height 11
type input "90,490.00"
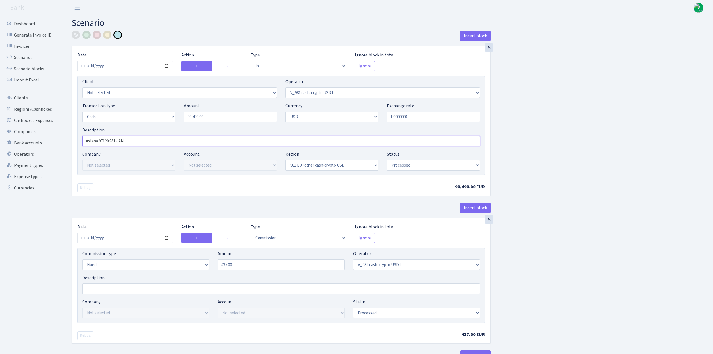
click at [109, 143] on input "Astana 97120 981 - AN" at bounding box center [281, 141] width 398 height 11
type input "Astana 90490 981 - AN"
click at [167, 238] on input "2025-09-30" at bounding box center [125, 238] width 95 height 11
type input "[DATE]"
click at [251, 266] on input "437.00" at bounding box center [281, 264] width 127 height 11
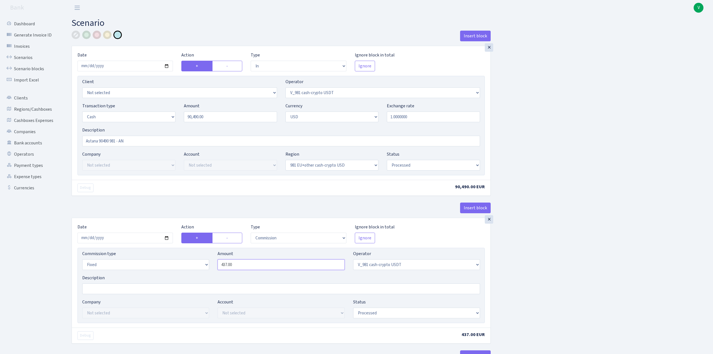
drag, startPoint x: 240, startPoint y: 266, endPoint x: 214, endPoint y: 258, distance: 26.8
click at [214, 258] on div "Amount 437.00" at bounding box center [280, 260] width 135 height 20
click at [515, 277] on div "Insert block × Date 2025-10-09 Action + - Type --- In Out Commission Field requ…" at bounding box center [388, 297] width 642 height 532
type input "588.30"
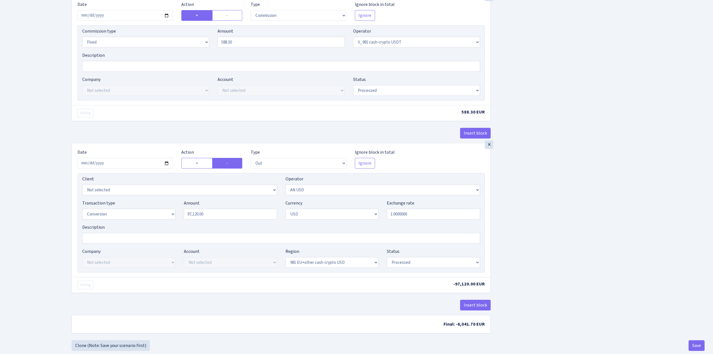
scroll to position [237, 0]
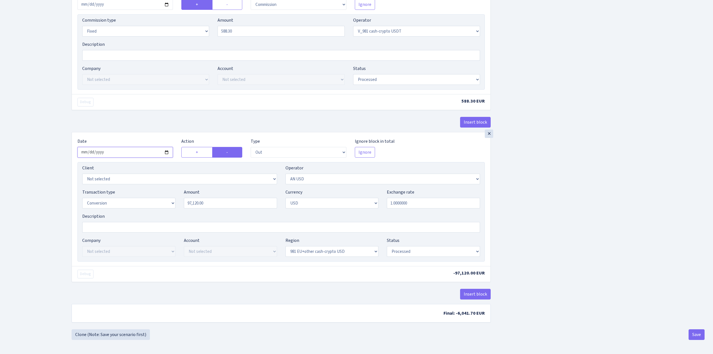
click at [166, 149] on input "2025-09-30" at bounding box center [125, 152] width 95 height 11
type input "[DATE]"
drag, startPoint x: 233, startPoint y: 204, endPoint x: 176, endPoint y: 199, distance: 56.4
click at [176, 199] on div "Transaction type Not selected 981 ELF FISH crypto GIRT IVO dekl MM-BALTIC eur U…" at bounding box center [281, 201] width 406 height 24
click at [613, 216] on div "Insert block × Date 2025-10-09 Action + - Type --- In Out Commission Field requ…" at bounding box center [388, 63] width 642 height 532
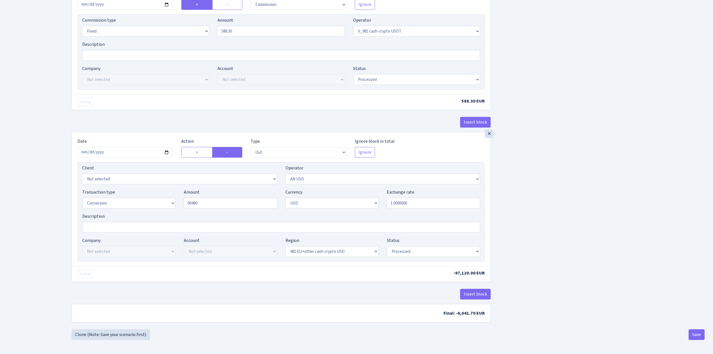
type input "90,490.00"
click at [696, 335] on button "Save" at bounding box center [697, 334] width 16 height 11
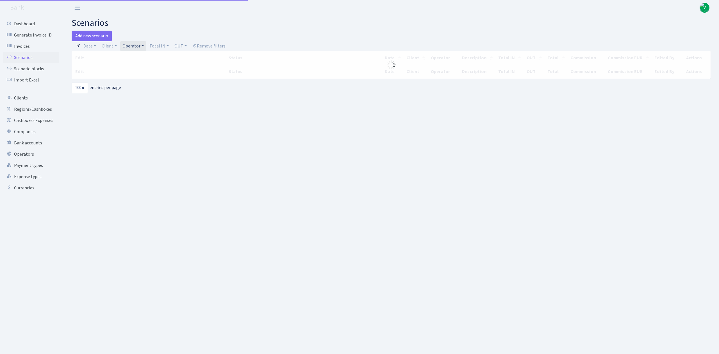
select select "100"
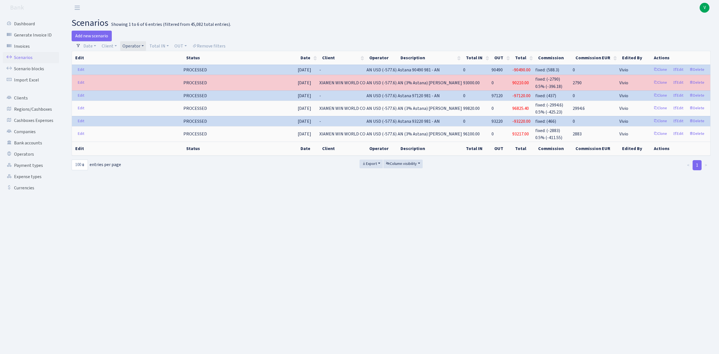
click at [135, 46] on link "Operator" at bounding box center [133, 46] width 26 height 10
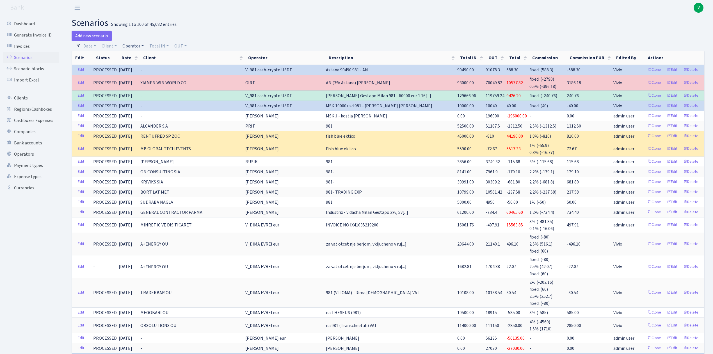
click at [135, 46] on link "Operator" at bounding box center [133, 46] width 26 height 10
click at [137, 62] on input "search" at bounding box center [142, 66] width 41 height 9
type input "elf"
click at [142, 102] on li "ELF USDT" at bounding box center [142, 106] width 42 height 10
select select "471"
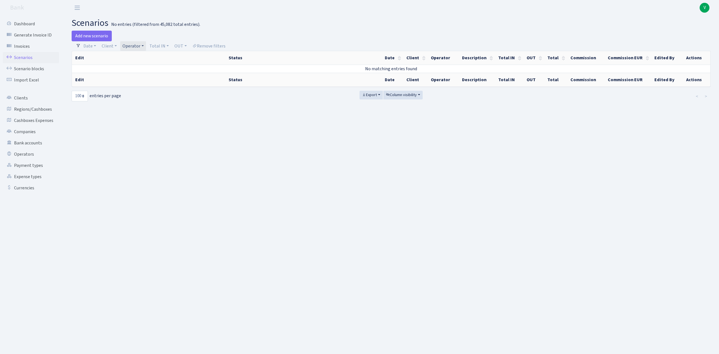
click at [142, 46] on link "Operator" at bounding box center [133, 46] width 26 height 10
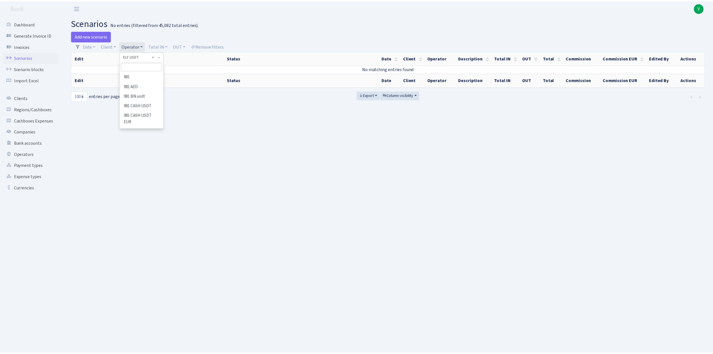
scroll to position [1094, 0]
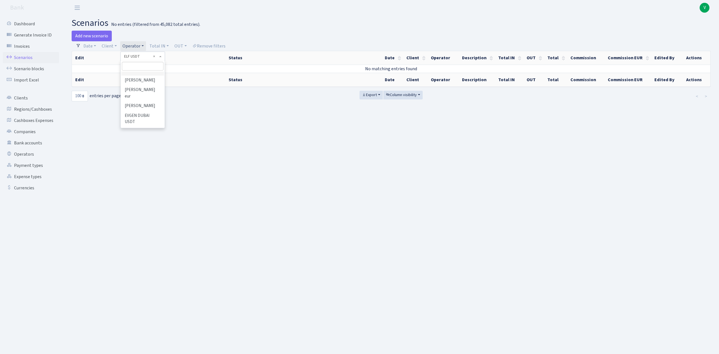
click at [142, 66] on li "ELF NEW usdt" at bounding box center [142, 61] width 42 height 10
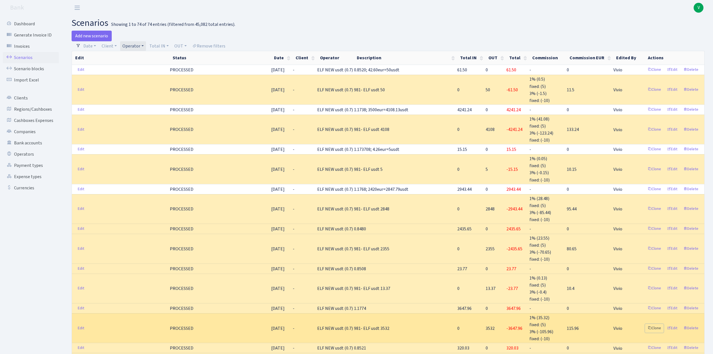
click at [654, 324] on link "Clone" at bounding box center [654, 328] width 19 height 9
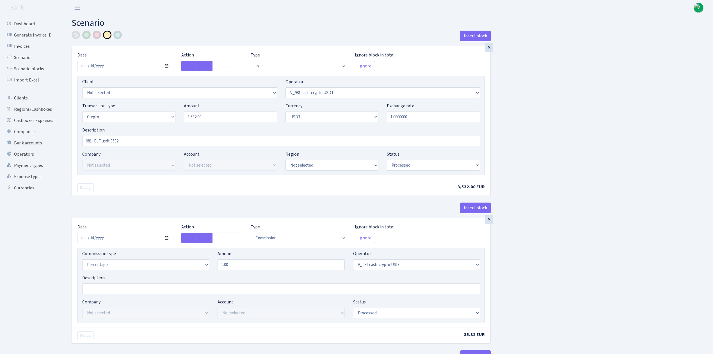
select select "in"
select select "435"
select select "3"
select select "6"
select select "processed"
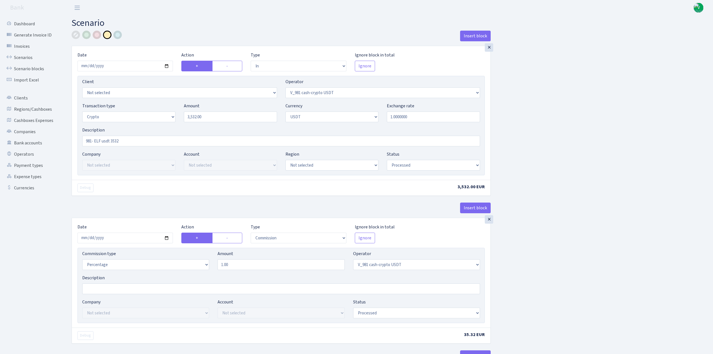
select select "commission"
select select "435"
select select "processed"
select select "commission"
select select "fixed"
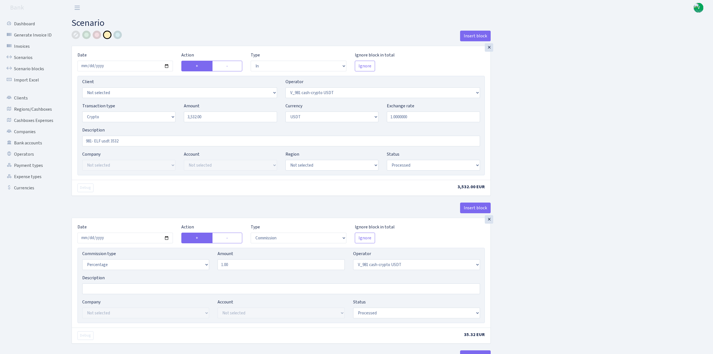
select select "435"
select select "processed"
select select "out"
select select "485"
select select "3"
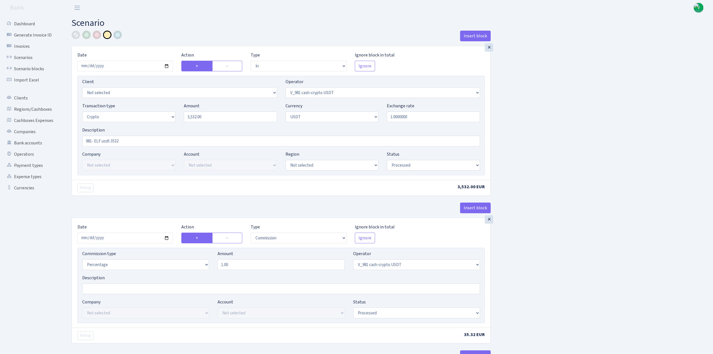
select select "6"
select select "processed"
select select "commission"
select select "485"
select select "processed"
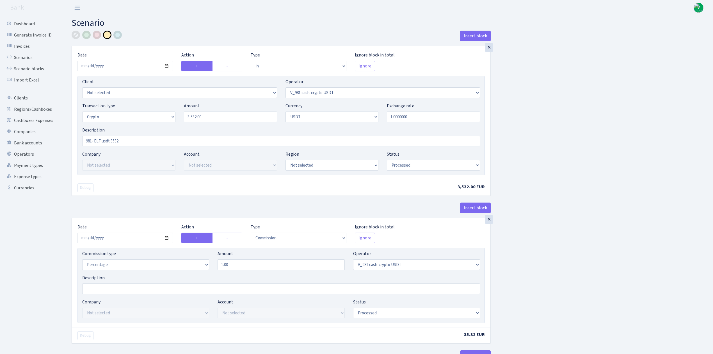
select select "commission"
select select "fixed"
select select "485"
select select "processed"
type input "[DATE]"
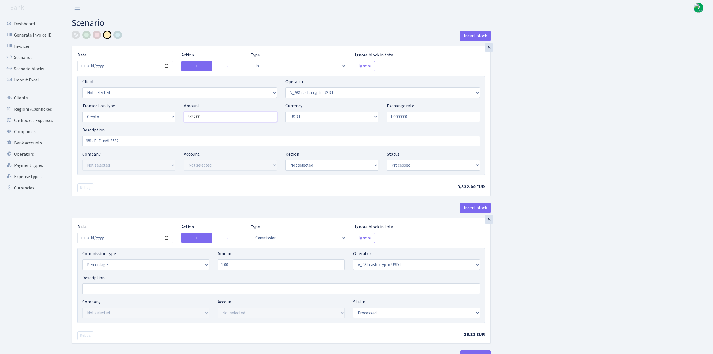
drag, startPoint x: 210, startPoint y: 119, endPoint x: 156, endPoint y: 107, distance: 55.3
click at [156, 108] on div "Transaction type Not selected 981 ELF FISH crypto [PERSON_NAME] MM-BALTIC eur U…" at bounding box center [281, 114] width 406 height 24
click at [410, 120] on input "1.0000000" at bounding box center [433, 116] width 93 height 11
type input "581.00"
click at [123, 143] on input "981- ELF usdt 3532" at bounding box center [281, 141] width 398 height 11
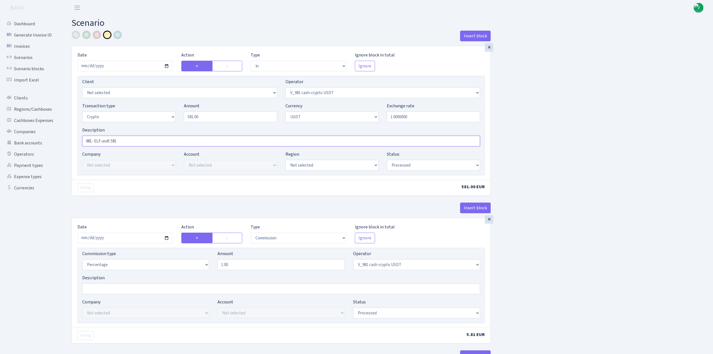
type input "981- ELF usdt 581"
click at [166, 238] on input "[DATE]" at bounding box center [125, 238] width 95 height 11
type input "[DATE]"
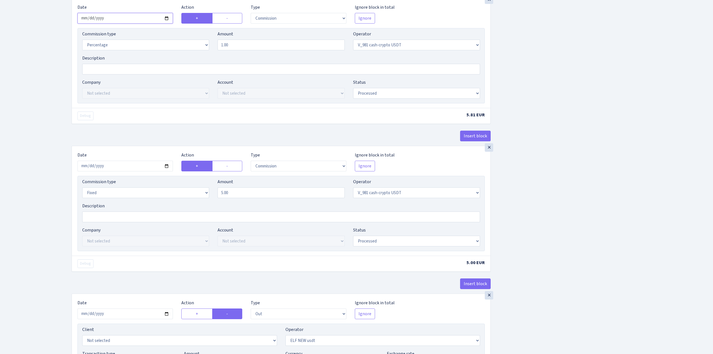
scroll to position [225, 0]
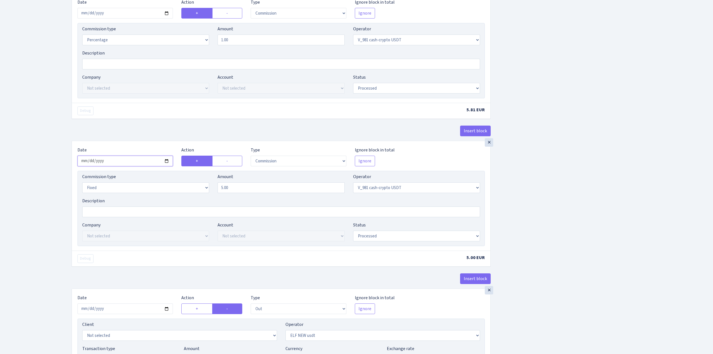
click at [166, 162] on input "[DATE]" at bounding box center [125, 161] width 95 height 11
type input "[DATE]"
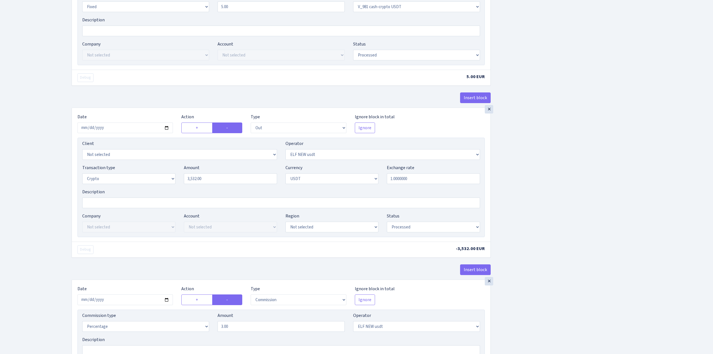
scroll to position [412, 0]
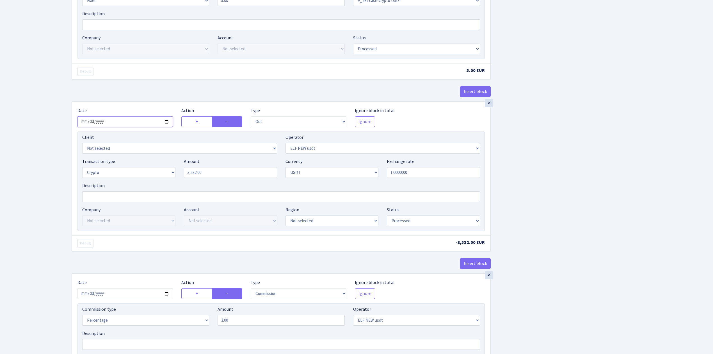
click at [166, 124] on input "[DATE]" at bounding box center [125, 121] width 95 height 11
type input "[DATE]"
click at [168, 298] on input "[DATE]" at bounding box center [125, 293] width 95 height 11
type input "[DATE]"
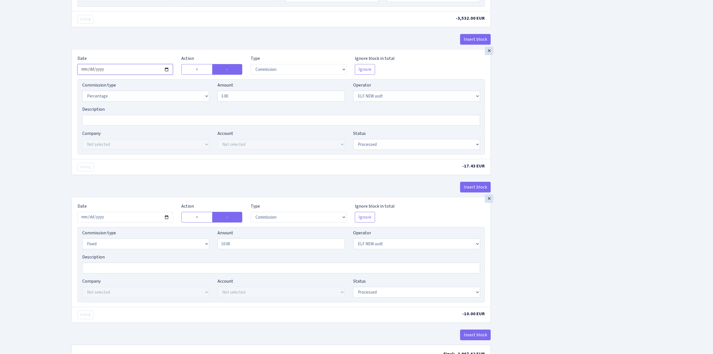
scroll to position [636, 0]
click at [167, 222] on input "2025-09-19" at bounding box center [125, 216] width 95 height 11
type input "[DATE]"
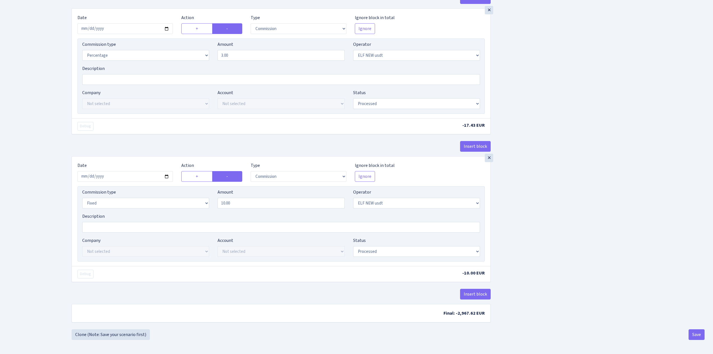
scroll to position [683, 0]
click at [696, 332] on button "Save" at bounding box center [697, 334] width 16 height 11
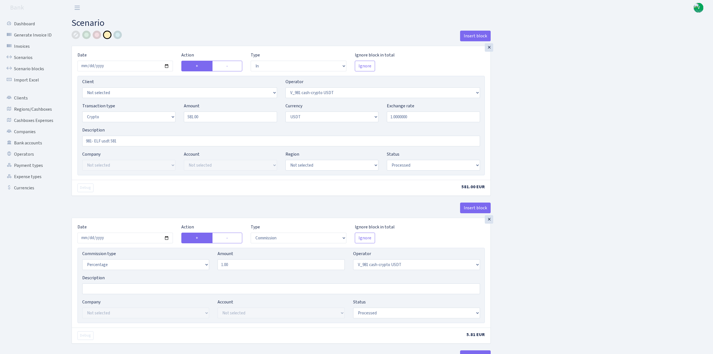
select select "in"
select select "435"
select select "3"
select select "6"
select select "processed"
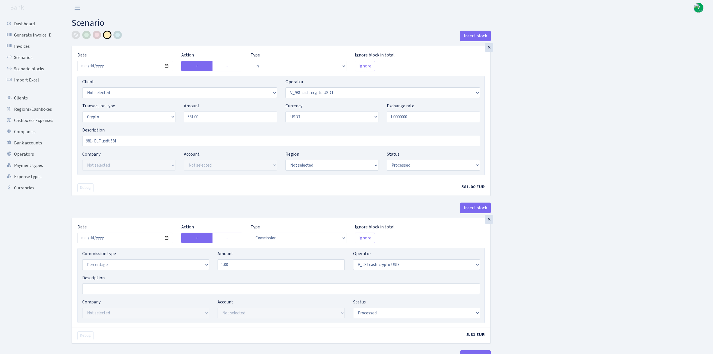
select select "commission"
select select "435"
select select "processed"
select select "commission"
select select "fixed"
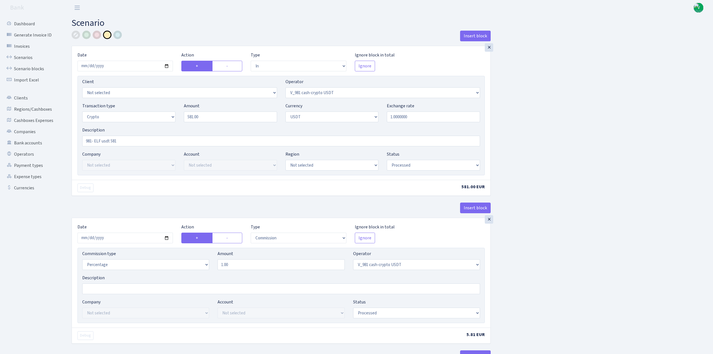
select select "435"
select select "processed"
select select "out"
select select "485"
select select "3"
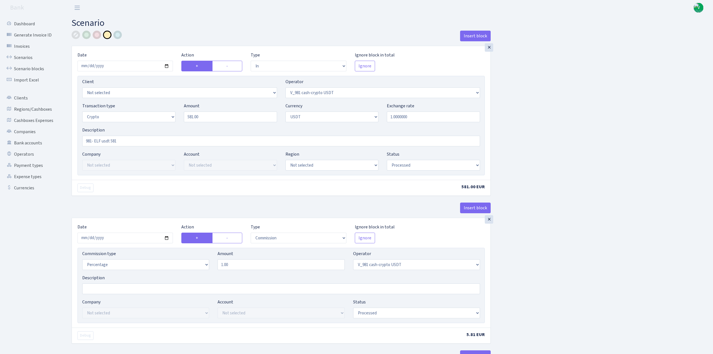
select select "6"
select select "processed"
select select "commission"
select select "485"
select select "processed"
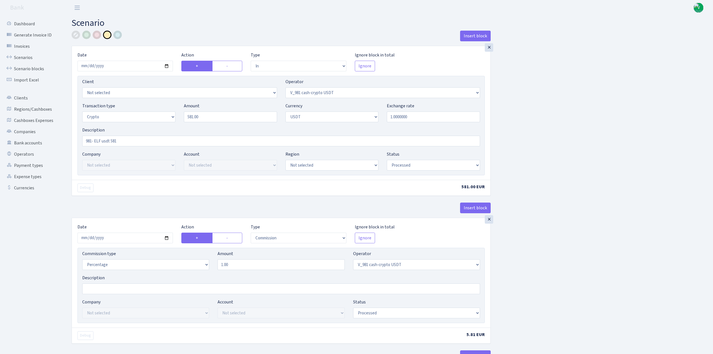
select select "commission"
select select "fixed"
select select "485"
select select "processed"
click at [29, 59] on link "Scenarios" at bounding box center [31, 57] width 56 height 11
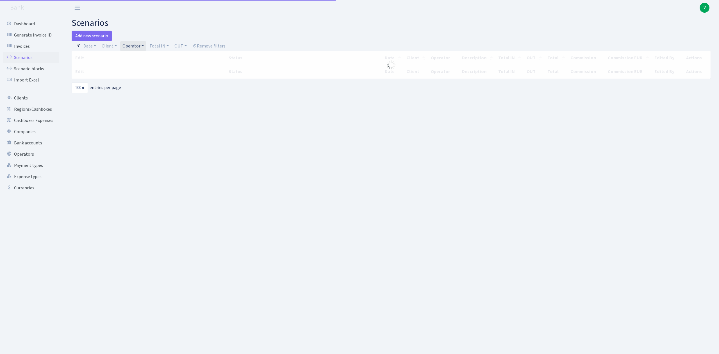
select select "100"
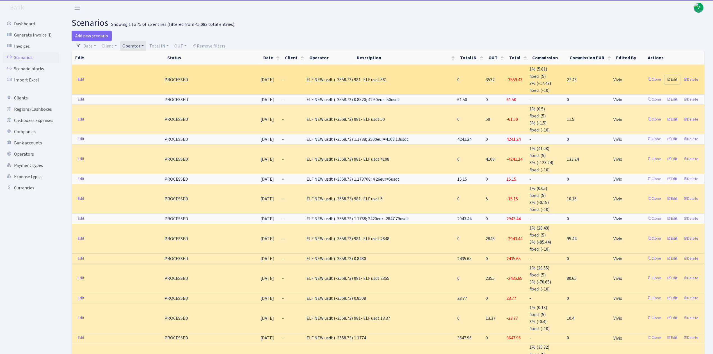
click at [675, 78] on link "Edit" at bounding box center [672, 79] width 15 height 9
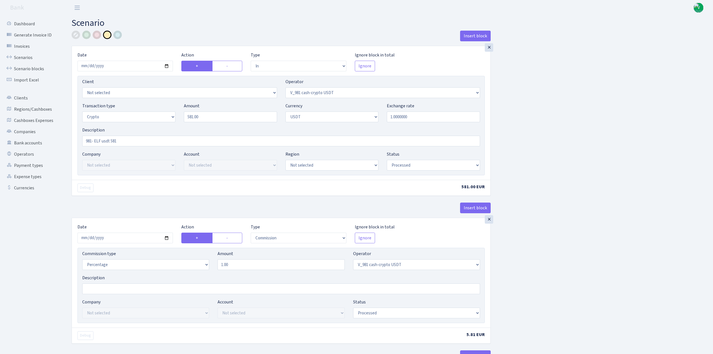
select select "in"
select select "435"
select select "3"
select select "6"
select select "processed"
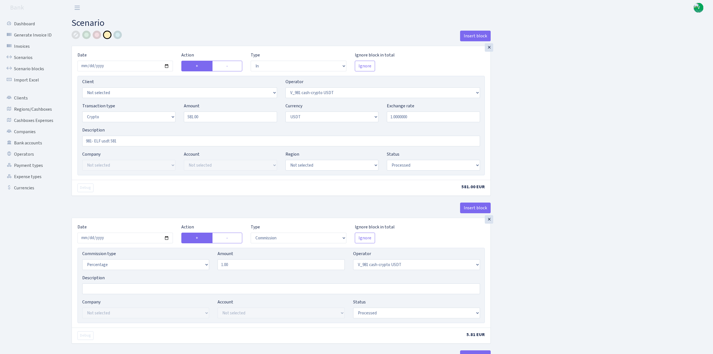
select select "commission"
select select "435"
select select "processed"
select select "commission"
select select "fixed"
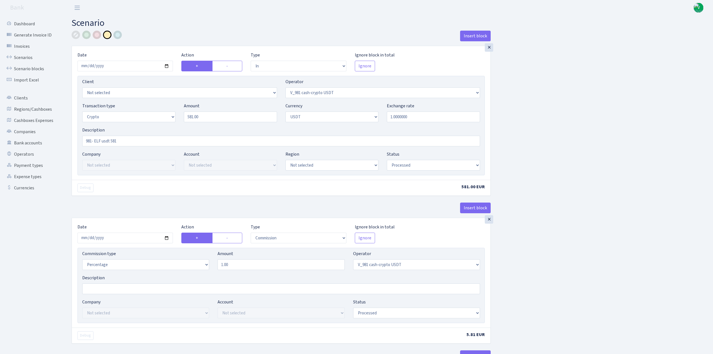
select select "435"
select select "processed"
select select "out"
select select "485"
select select "3"
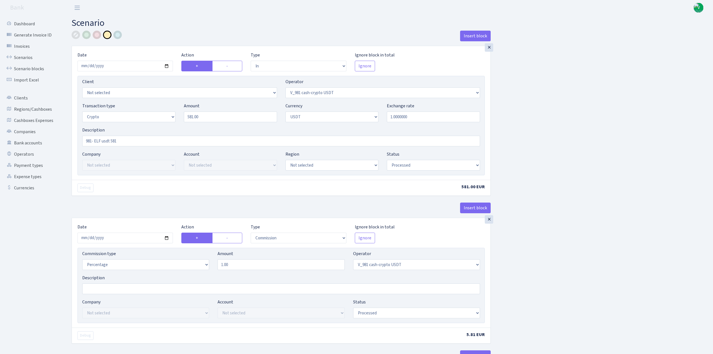
select select "6"
select select "processed"
select select "commission"
select select "485"
select select "processed"
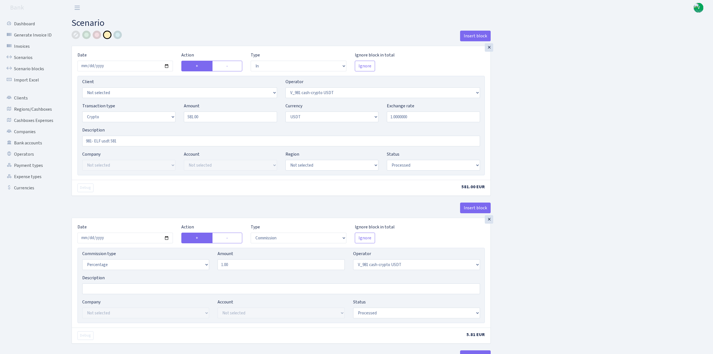
select select "commission"
select select "fixed"
select select "485"
select select "processed"
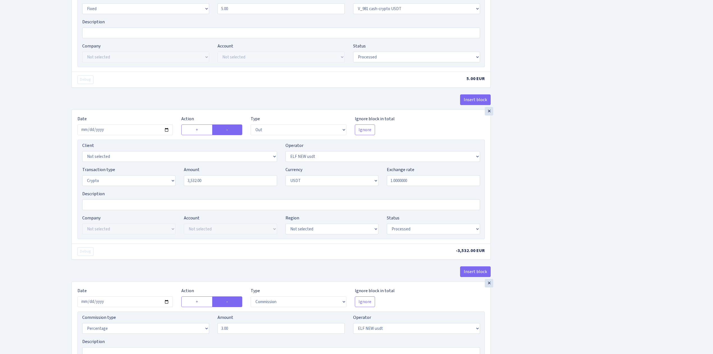
scroll to position [449, 0]
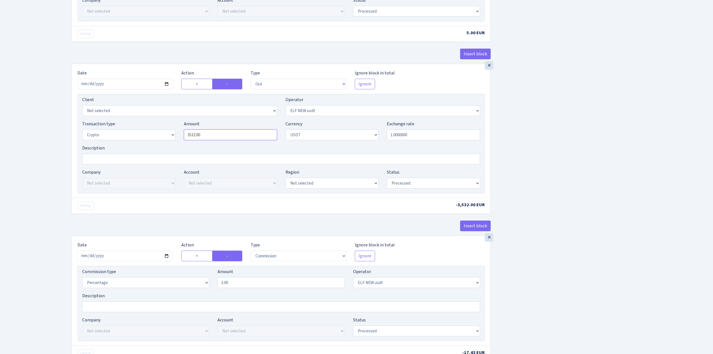
drag, startPoint x: 206, startPoint y: 139, endPoint x: 160, endPoint y: 130, distance: 46.9
click at [160, 130] on div "Transaction type Not selected 981 ELF FISH crypto GIRT IVO dekl MM-BALTIC eur U…" at bounding box center [281, 132] width 406 height 24
click at [556, 171] on div "Insert block × Date 2025-10-09 Action + - Type --- In Out Commission Field requ…" at bounding box center [388, 68] width 642 height 975
type input "581.00"
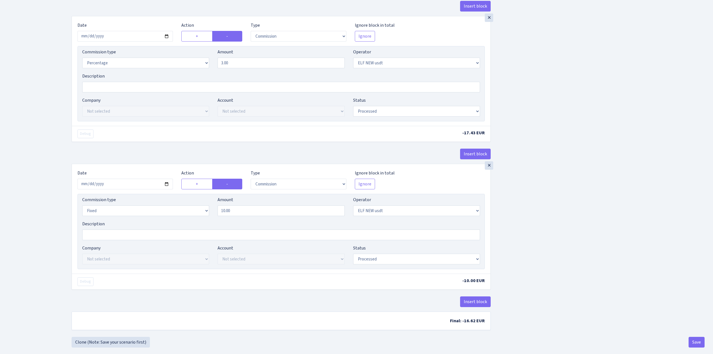
scroll to position [674, 0]
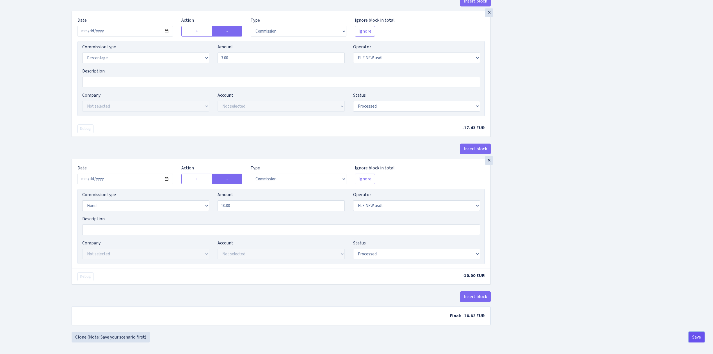
click at [694, 341] on button "Save" at bounding box center [697, 337] width 16 height 11
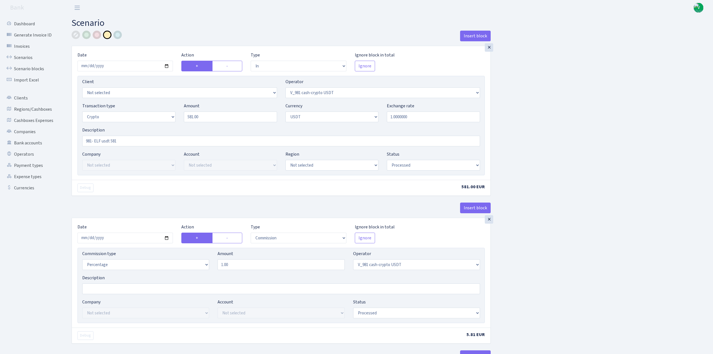
select select "in"
select select "435"
select select "3"
select select "6"
select select "processed"
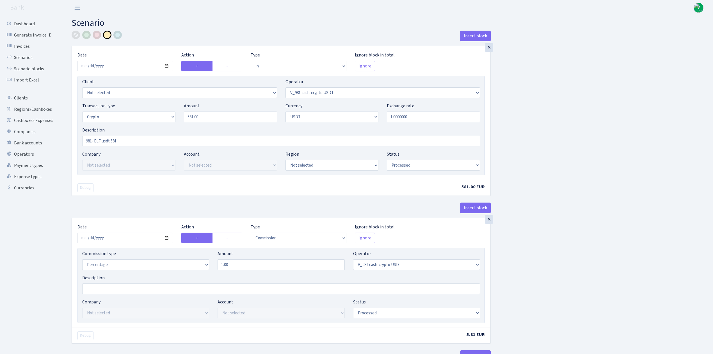
select select "commission"
select select "435"
select select "processed"
select select "commission"
select select "fixed"
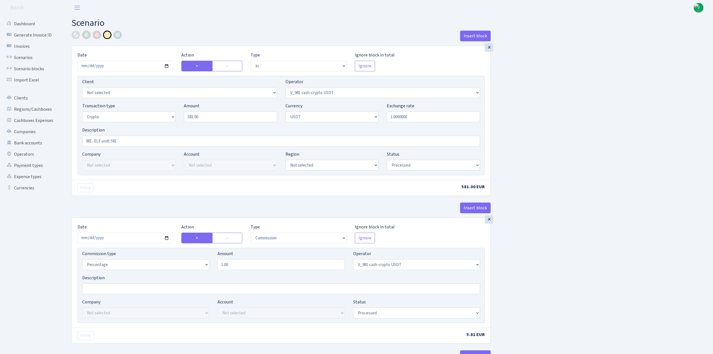
select select "435"
select select "processed"
select select "out"
select select "485"
select select "3"
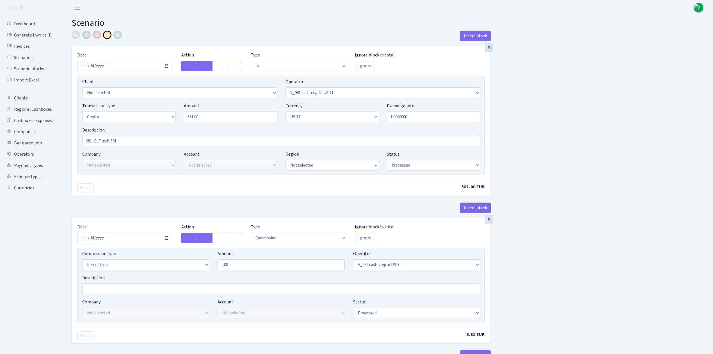
select select "6"
select select "processed"
select select "commission"
select select "485"
select select "processed"
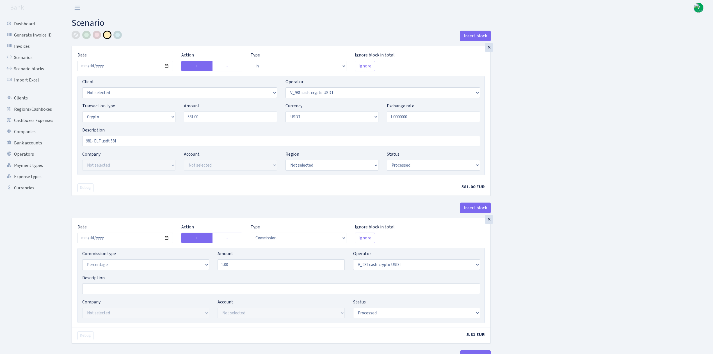
select select "commission"
select select "fixed"
select select "485"
select select "processed"
click at [20, 54] on link "Scenarios" at bounding box center [31, 57] width 56 height 11
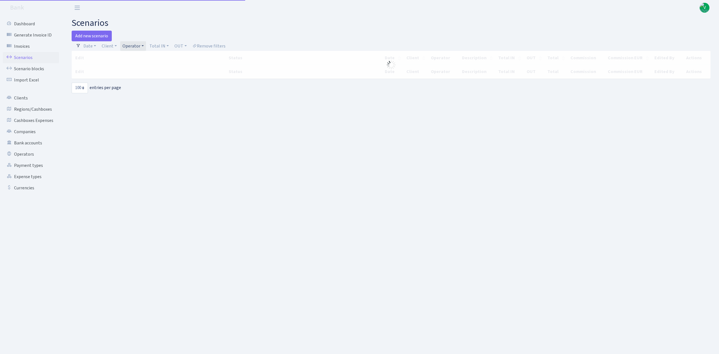
select select "100"
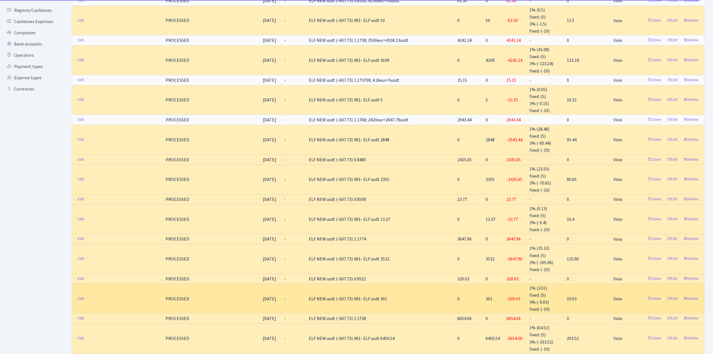
scroll to position [112, 0]
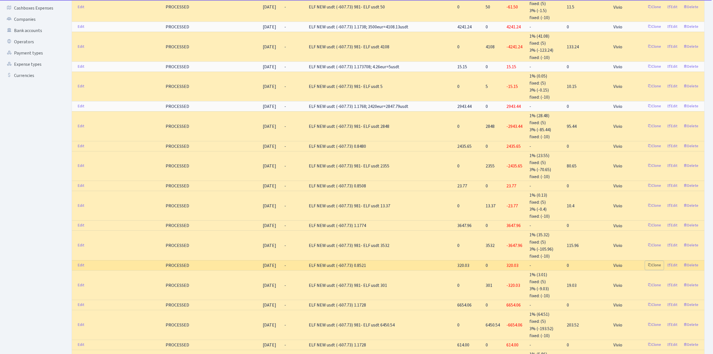
click at [655, 261] on link "Clone" at bounding box center [654, 265] width 19 height 9
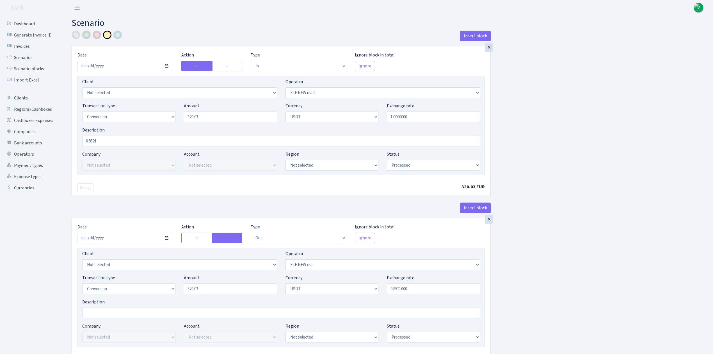
select select "in"
select select "485"
select select "15"
select select "6"
select select "processed"
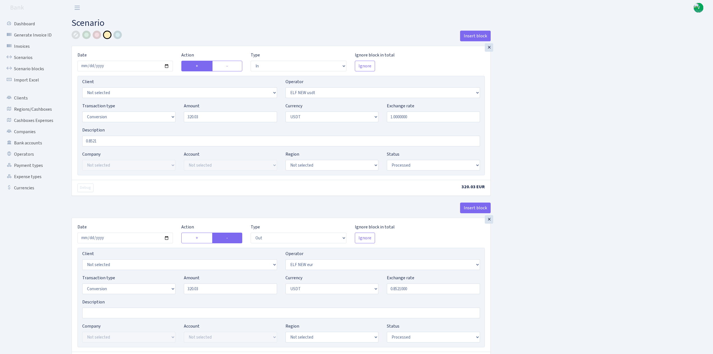
select select "out"
select select "484"
select select "15"
select select "6"
select select "processed"
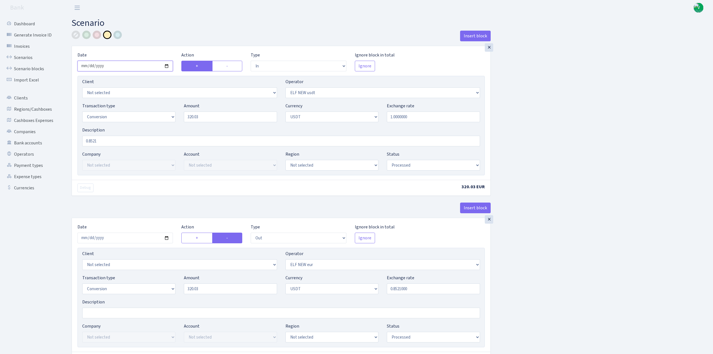
click at [169, 66] on input "2025-09-12" at bounding box center [125, 66] width 95 height 11
type input "2025-10-09"
drag, startPoint x: 198, startPoint y: 117, endPoint x: 134, endPoint y: 106, distance: 65.0
click at [134, 106] on div "Transaction type Not selected 981 ELF FISH crypto GIRT IVO dekl MM-BALTIC eur U…" at bounding box center [281, 114] width 406 height 24
type input "608.43"
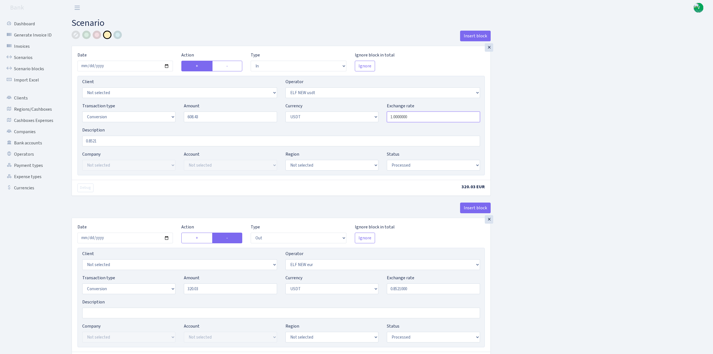
click at [406, 118] on input "1.0000000" at bounding box center [433, 116] width 93 height 11
click at [106, 143] on input "0.8521" at bounding box center [281, 141] width 398 height 11
drag, startPoint x: 109, startPoint y: 141, endPoint x: 71, endPoint y: 135, distance: 38.9
click at [71, 135] on div "Insert block × Date 2025-10-09 Action + - Type --- In Out Commission Field requ…" at bounding box center [281, 223] width 428 height 384
type input "0.860703"
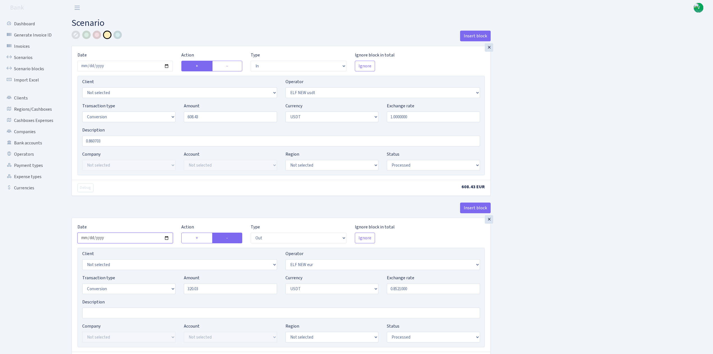
click at [167, 240] on input "2025-09-12" at bounding box center [125, 238] width 95 height 11
type input "2025-10-09"
drag, startPoint x: 213, startPoint y: 291, endPoint x: 153, endPoint y: 283, distance: 59.8
click at [153, 283] on div "Transaction type Not selected 981 ELF FISH crypto GIRT IVO dekl MM-BALTIC eur U…" at bounding box center [281, 286] width 406 height 24
type input "606.43"
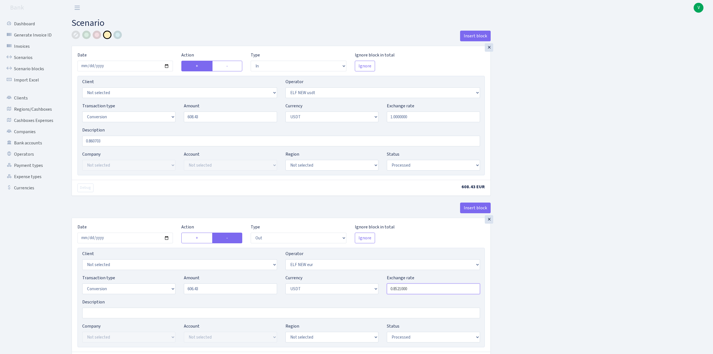
click at [399, 287] on input "0.8521000" at bounding box center [433, 288] width 93 height 11
drag, startPoint x: 420, startPoint y: 290, endPoint x: 366, endPoint y: 283, distance: 53.6
click at [366, 283] on div "Transaction type Not selected 981 ELF FISH crypto GIRT IVO dekl MM-BALTIC eur U…" at bounding box center [281, 286] width 406 height 24
paste input "60703"
click at [572, 299] on div "Insert block × Date 2025-10-09 Action + - Type --- In Out Commission Field requ…" at bounding box center [388, 223] width 642 height 384
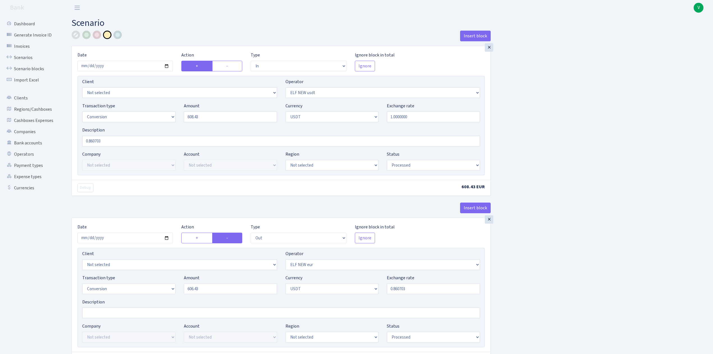
type input "0.8607030"
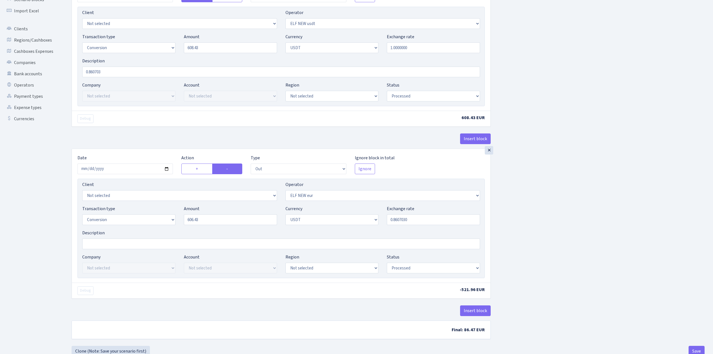
scroll to position [88, 0]
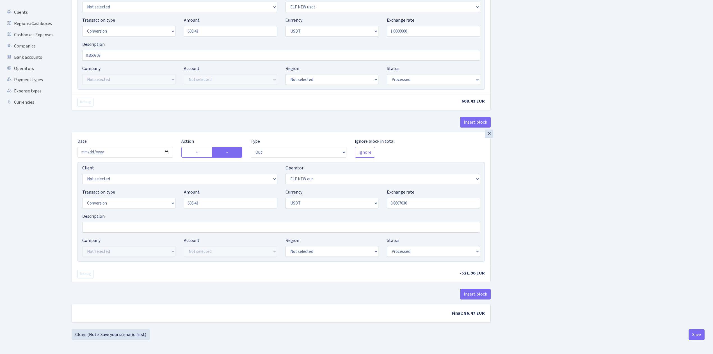
click at [591, 266] on div "Insert block × Date 2025-10-09 Action + - Type --- In Out Commission Field requ…" at bounding box center [388, 137] width 642 height 384
click at [701, 333] on button "Save" at bounding box center [697, 334] width 16 height 11
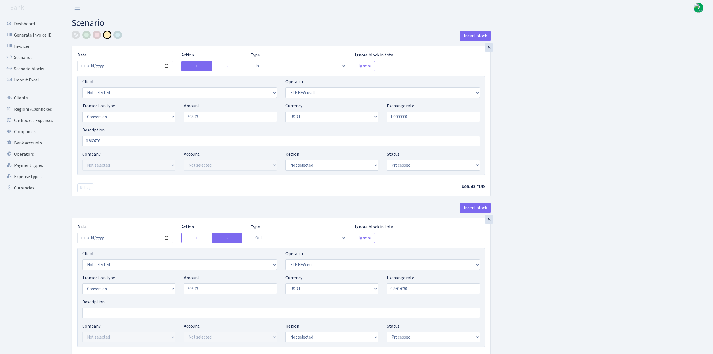
select select "in"
select select "485"
select select "15"
select select "6"
select select "processed"
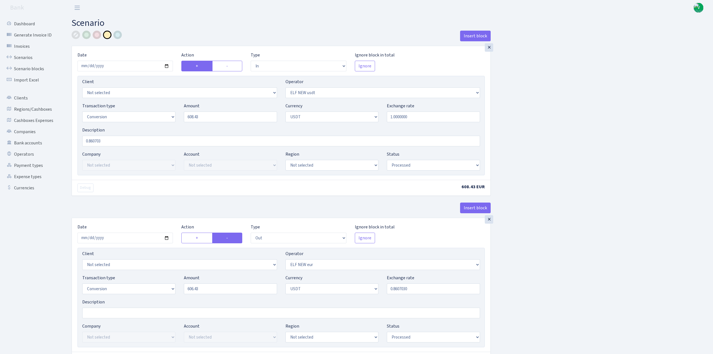
select select "out"
select select "484"
select select "15"
select select "6"
select select "processed"
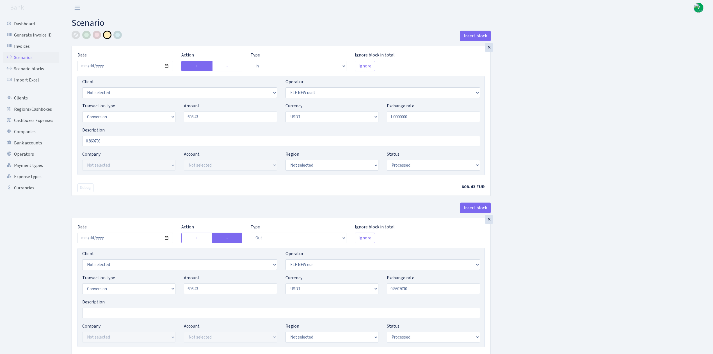
click at [22, 58] on link "Scenarios" at bounding box center [31, 57] width 56 height 11
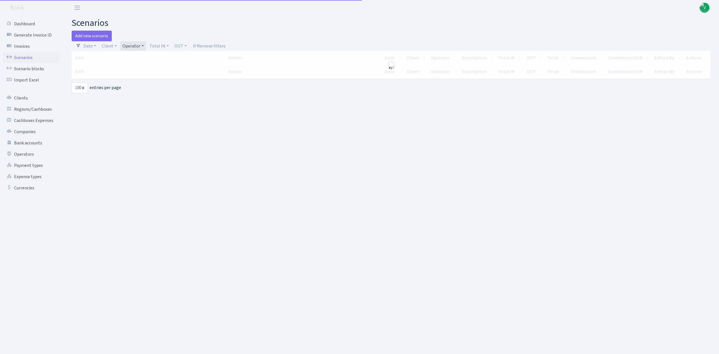
select select "100"
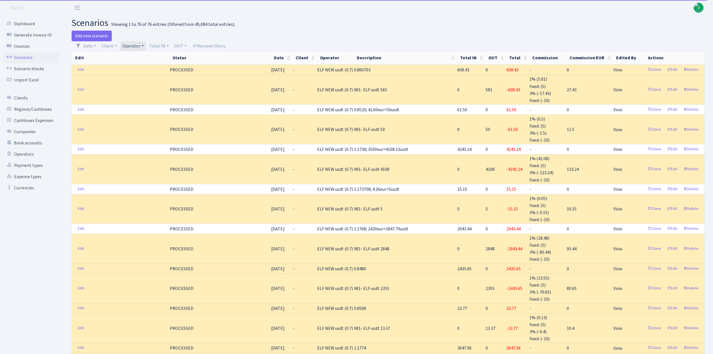
click at [134, 45] on link "Operator" at bounding box center [133, 46] width 26 height 10
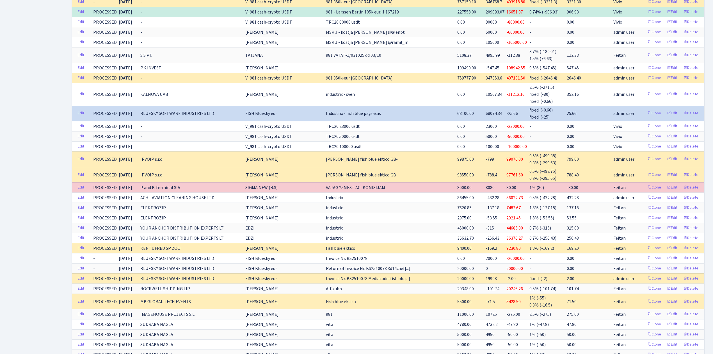
scroll to position [510, 0]
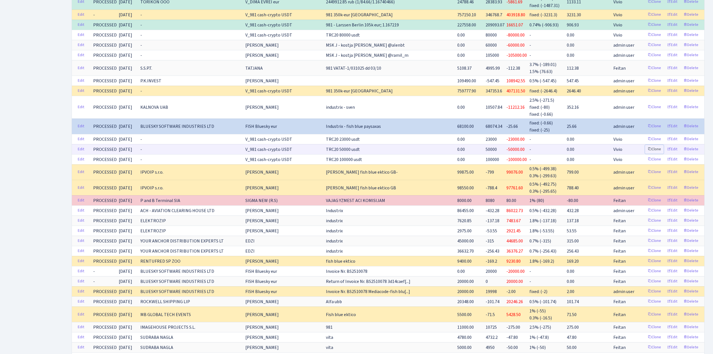
click at [653, 152] on link "Clone" at bounding box center [654, 149] width 19 height 9
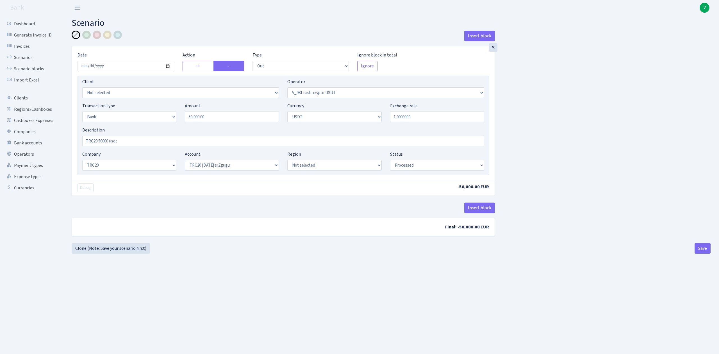
select select "out"
select select "435"
select select "2"
select select "6"
select select "20"
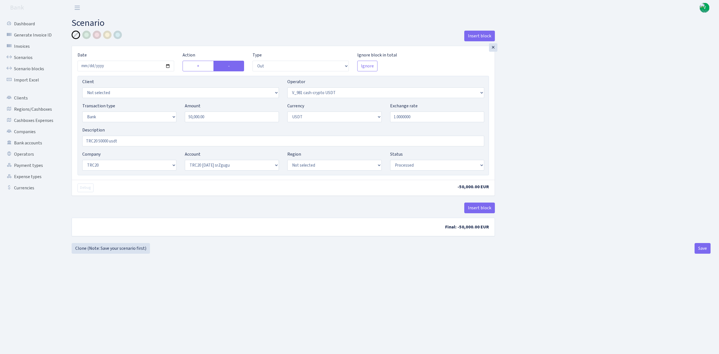
select select "61"
select select "processed"
click at [168, 66] on input "[DATE]" at bounding box center [126, 66] width 97 height 11
type input "[DATE]"
drag, startPoint x: 201, startPoint y: 115, endPoint x: 119, endPoint y: 104, distance: 83.0
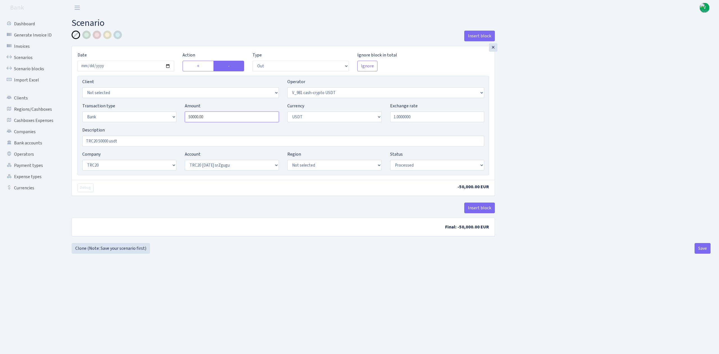
click at [120, 104] on div "Transaction type Not selected 981 ELF FISH crypto [PERSON_NAME] MM-BALTIC eur U…" at bounding box center [283, 114] width 410 height 24
type input "400,000.00"
click at [101, 142] on input "TRC20 50000 usdt" at bounding box center [283, 141] width 402 height 11
click at [99, 141] on input "TRC20 50000 usdt" at bounding box center [283, 141] width 402 height 11
type input "TRC20 40000 usdt"
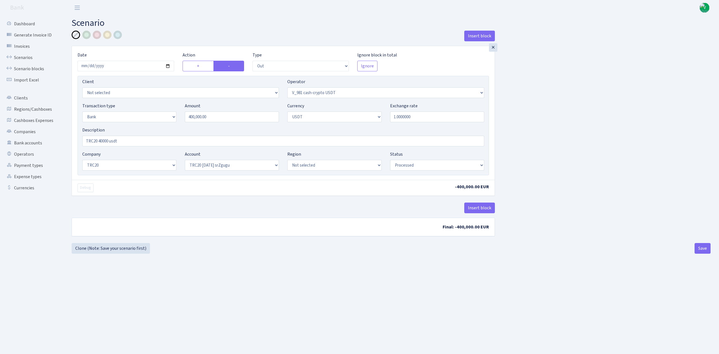
click at [608, 264] on main "Scenario Insert block × Date [DATE] Action + - Type --- In Out Commission Field…" at bounding box center [391, 177] width 656 height 324
click at [701, 250] on button "Save" at bounding box center [702, 248] width 16 height 11
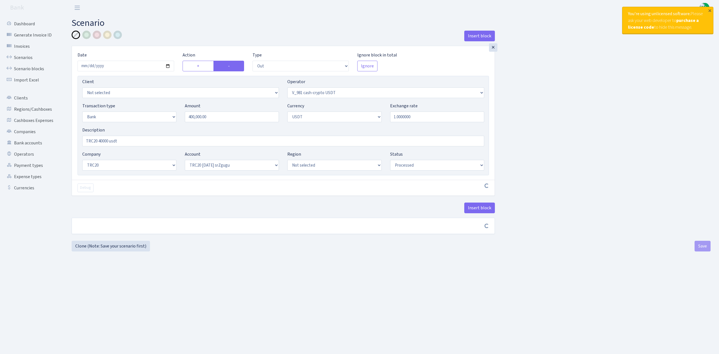
select select "out"
select select "435"
select select "2"
select select "6"
select select "20"
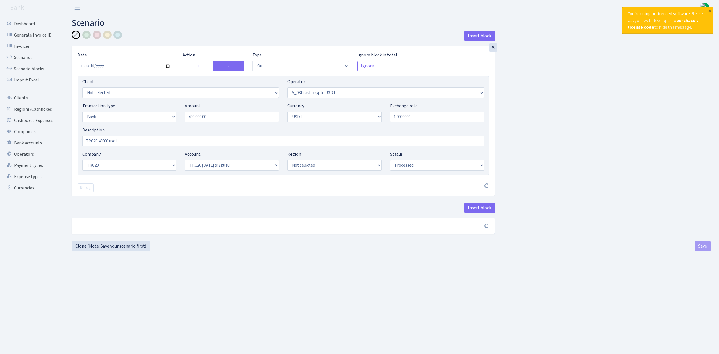
select select "61"
select select "processed"
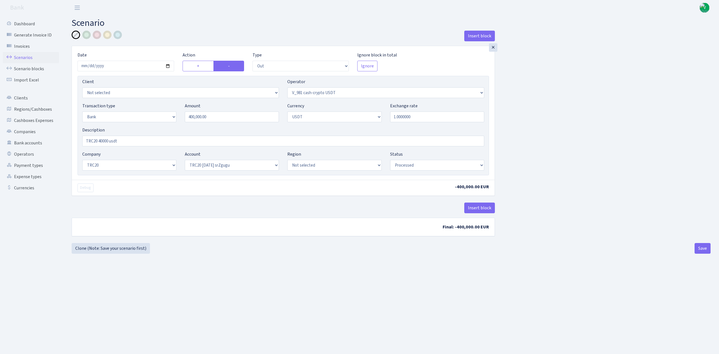
click at [34, 57] on link "Scenarios" at bounding box center [31, 57] width 56 height 11
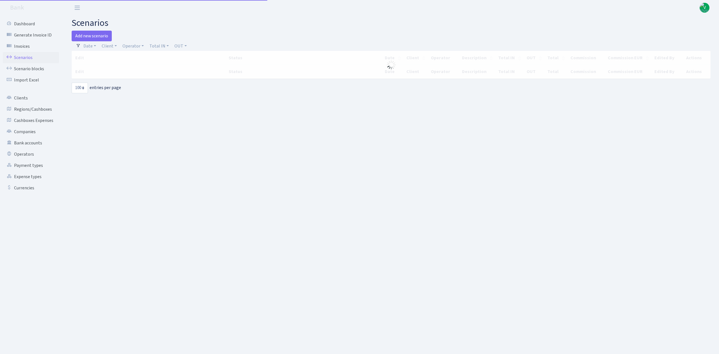
select select "100"
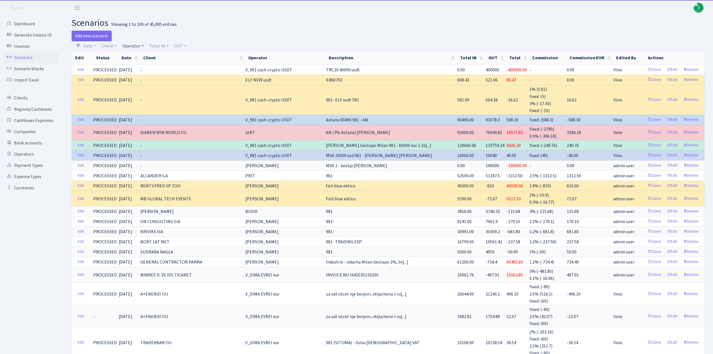
click at [139, 45] on link "Operator" at bounding box center [133, 46] width 26 height 10
click at [137, 64] on input "search" at bounding box center [142, 66] width 41 height 9
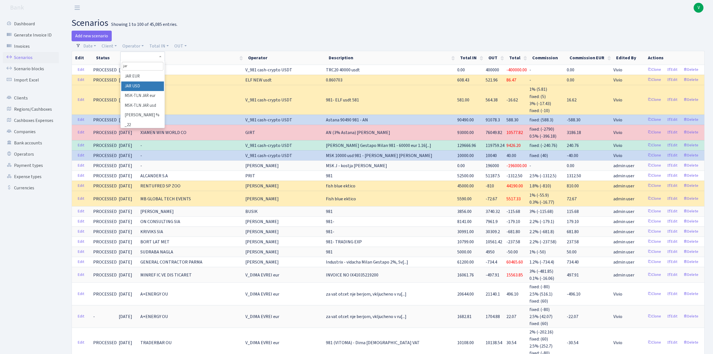
type input "jar"
click at [140, 83] on li "JAR USD" at bounding box center [142, 86] width 42 height 10
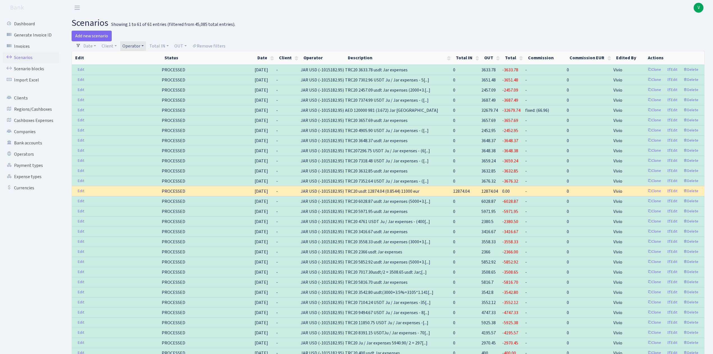
click at [134, 47] on link "Operator" at bounding box center [133, 46] width 26 height 10
click at [327, 40] on div "Add new scenario" at bounding box center [228, 36] width 313 height 11
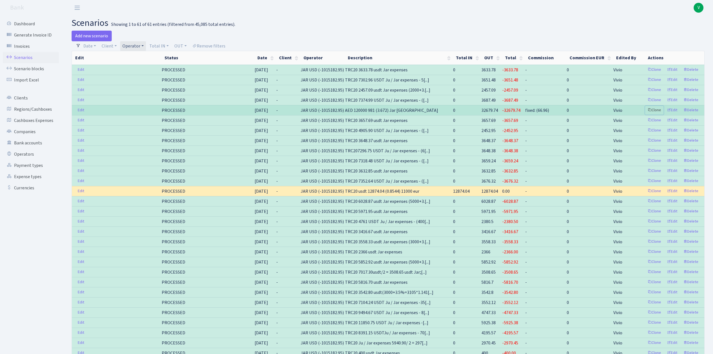
click at [654, 111] on link "Clone" at bounding box center [654, 110] width 19 height 9
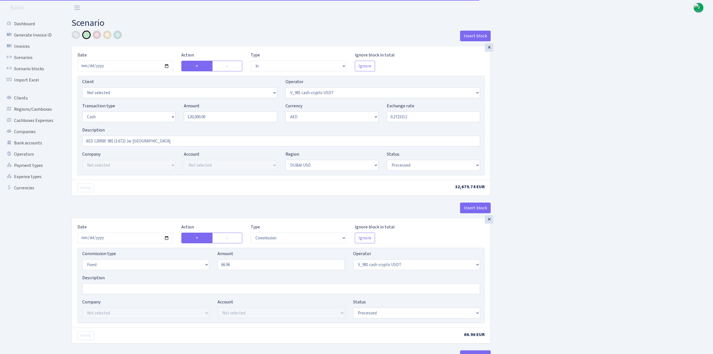
select select "in"
select select "435"
select select "1"
select select "9"
select select "14"
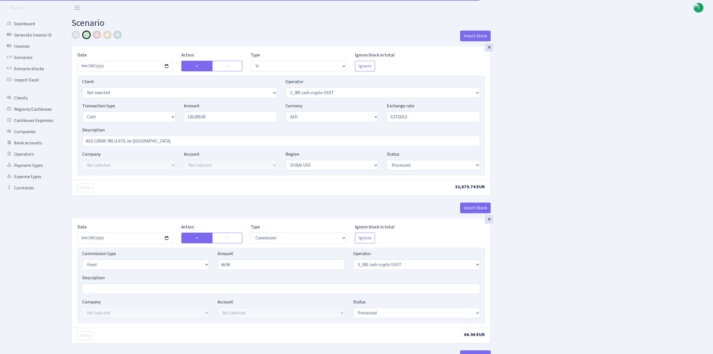
select select "processed"
select select "commission"
select select "fixed"
select select "435"
select select "processed"
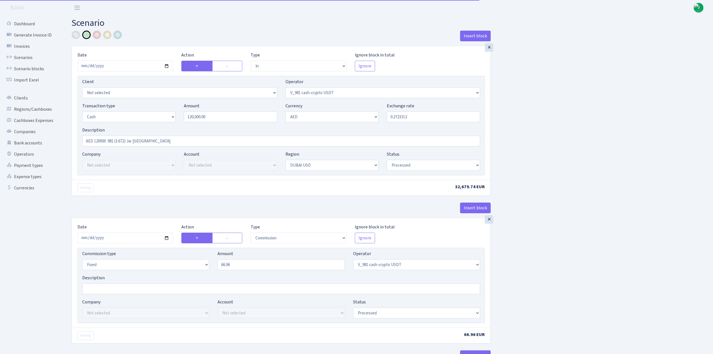
select select "out"
select select "308"
select select "1"
select select "9"
select select "14"
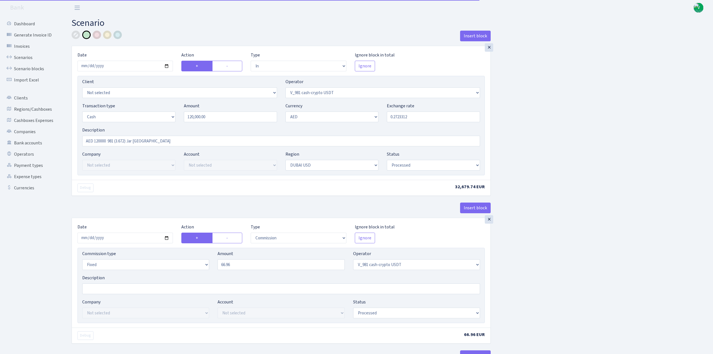
select select "processed"
type input "2025-10-09"
drag, startPoint x: 217, startPoint y: 118, endPoint x: 156, endPoint y: 114, distance: 61.4
click at [156, 114] on div "Transaction type Not selected 981 ELF FISH crypto GIRT IVO dekl MM-BALTIC eur U…" at bounding box center [281, 114] width 406 height 24
click at [399, 117] on input "0.2723312" at bounding box center [433, 116] width 93 height 11
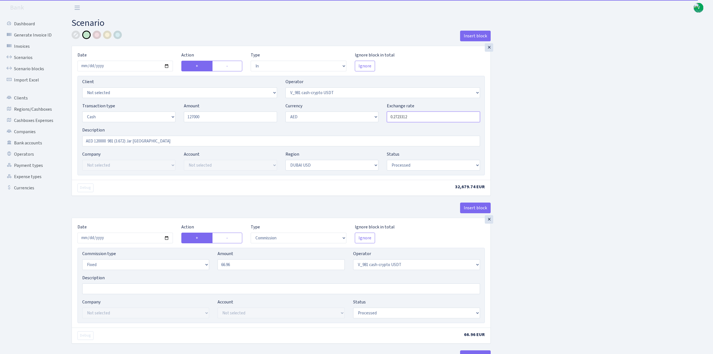
type input "127,000.00"
drag, startPoint x: 400, startPoint y: 117, endPoint x: 413, endPoint y: 117, distance: 12.9
click at [413, 117] on input "0.2723312" at bounding box center [433, 116] width 93 height 11
click at [389, 142] on input "AED 120000 981 (3.672) Jar Dubai" at bounding box center [281, 141] width 398 height 11
type input "0.2724054"
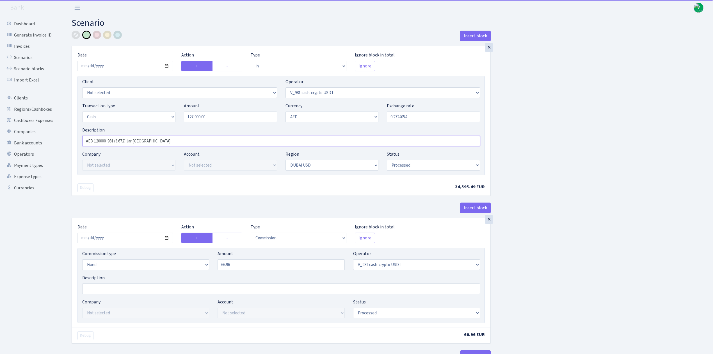
click at [100, 140] on input "AED 120000 981 (3.672) Jar Dubai" at bounding box center [281, 141] width 398 height 11
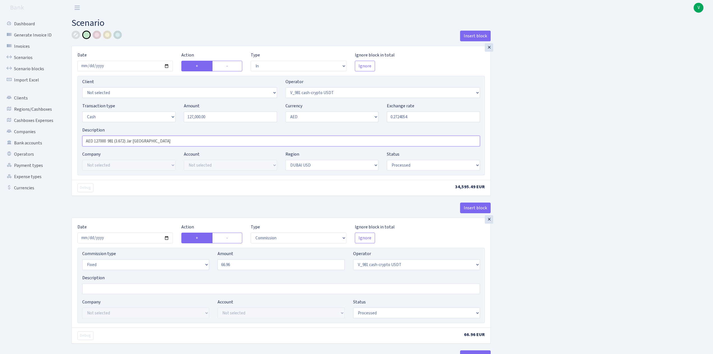
click at [126, 141] on input "AED 127000 981 (3.672) Jar Dubai" at bounding box center [281, 141] width 398 height 11
type input "AED 127000 981 (3.671) Jar Dubai"
click at [167, 238] on input "2025-09-01" at bounding box center [125, 238] width 95 height 11
type input "2025-10-09"
click at [261, 263] on input "66.96" at bounding box center [281, 264] width 127 height 11
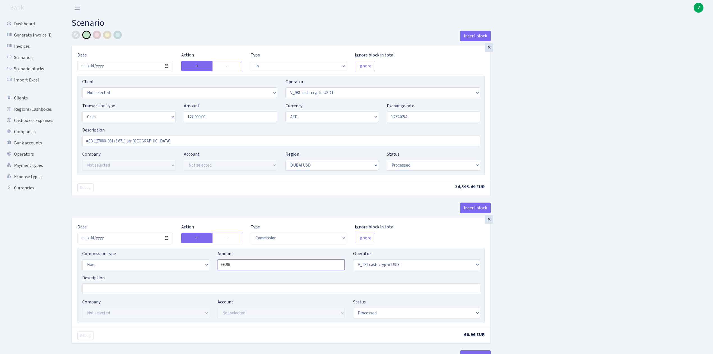
drag, startPoint x: 236, startPoint y: 265, endPoint x: 212, endPoint y: 260, distance: 24.8
click at [213, 260] on div "Commission type Percentage Fixed Bank Amount 66.96 Operator Not selected 981 98…" at bounding box center [281, 262] width 406 height 24
type input "71.02"
drag, startPoint x: 587, startPoint y: 215, endPoint x: 582, endPoint y: 223, distance: 9.1
click at [587, 215] on div "Insert block × Date [DATE] Action + - Type --- In Out Commission Field required…" at bounding box center [388, 297] width 642 height 532
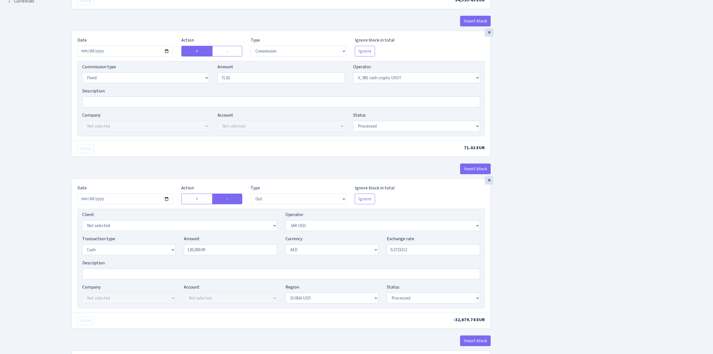
scroll to position [187, 0]
click at [166, 199] on input "2025-09-01" at bounding box center [125, 198] width 95 height 11
type input "[DATE]"
drag, startPoint x: 180, startPoint y: 242, endPoint x: 152, endPoint y: 239, distance: 27.7
click at [153, 239] on div "Transaction type Not selected 981 ELF FISH crypto GIRT IVO dekl MM-BALTIC eur U…" at bounding box center [281, 247] width 406 height 24
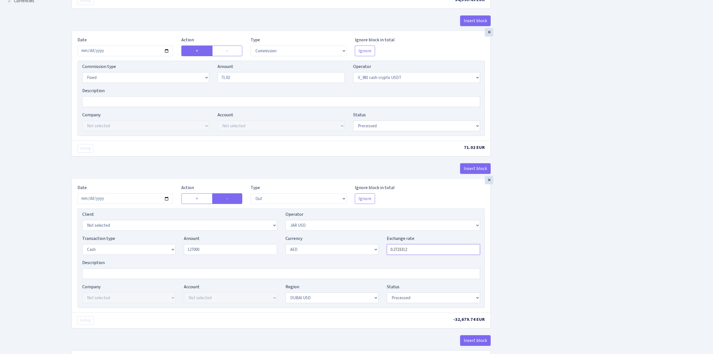
click at [423, 251] on input "0.2723312" at bounding box center [433, 249] width 93 height 11
type input "127,000.00"
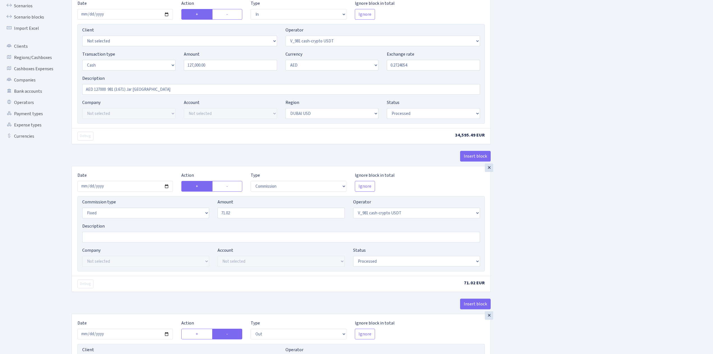
scroll to position [37, 0]
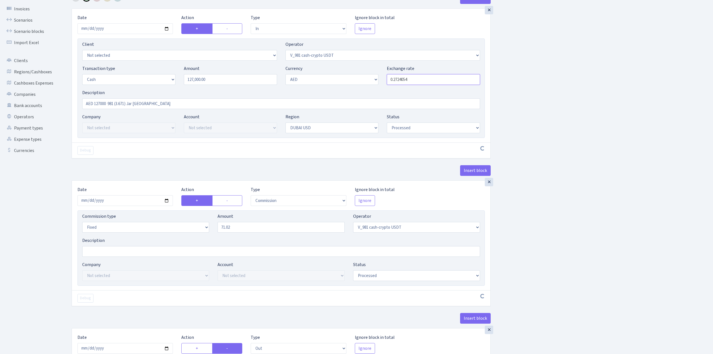
drag, startPoint x: 383, startPoint y: 74, endPoint x: 365, endPoint y: 72, distance: 18.1
click at [365, 72] on div "Transaction type Not selected 981 ELF FISH crypto GIRT IVO dekl MM-BALTIC eur U…" at bounding box center [281, 77] width 406 height 24
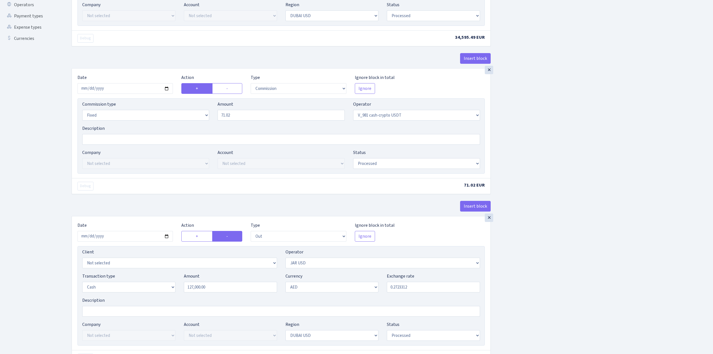
scroll to position [150, 0]
drag, startPoint x: 412, startPoint y: 288, endPoint x: 369, endPoint y: 286, distance: 43.3
click at [369, 286] on div "Transaction type Not selected 981 ELF FISH crypto GIRT IVO dekl MM-BALTIC eur U…" at bounding box center [281, 284] width 406 height 24
paste input "4054"
type input "0.2724054"
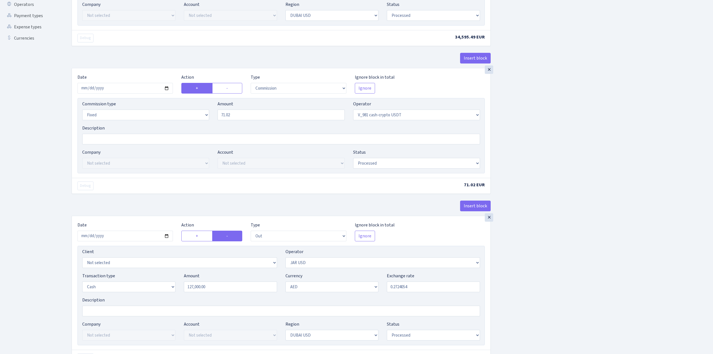
click at [538, 281] on div "Insert block × Date 2025-10-09 Action + - Type --- In Out Commission Field requ…" at bounding box center [388, 147] width 642 height 532
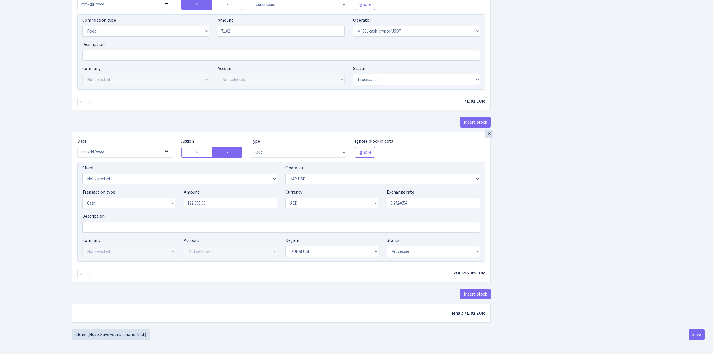
scroll to position [237, 0]
click at [699, 334] on button "Save" at bounding box center [697, 334] width 16 height 11
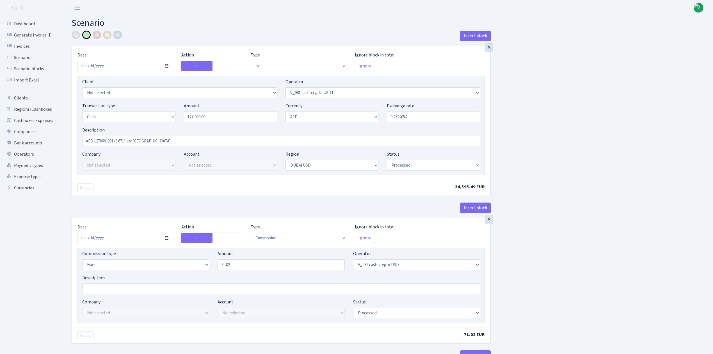
select select "in"
select select "435"
select select "1"
select select "9"
select select "14"
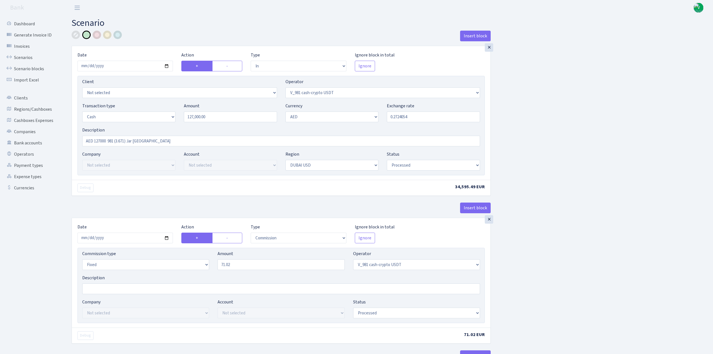
select select "processed"
select select "commission"
select select "fixed"
select select "435"
select select "processed"
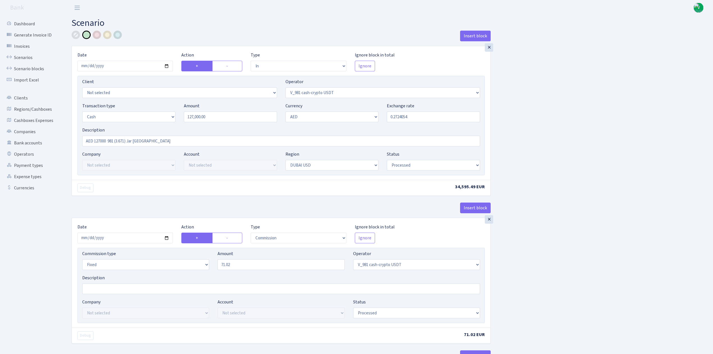
select select "out"
select select "308"
select select "1"
select select "9"
select select "14"
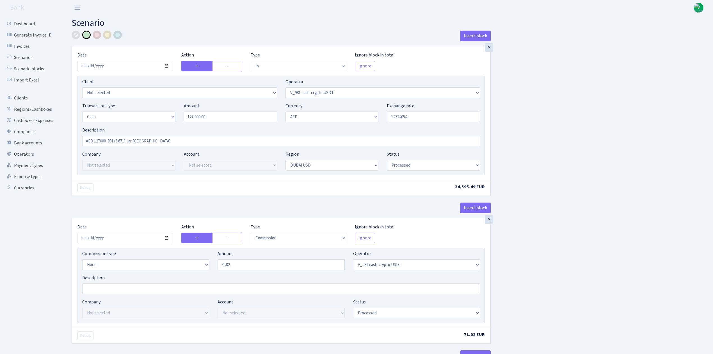
select select "processed"
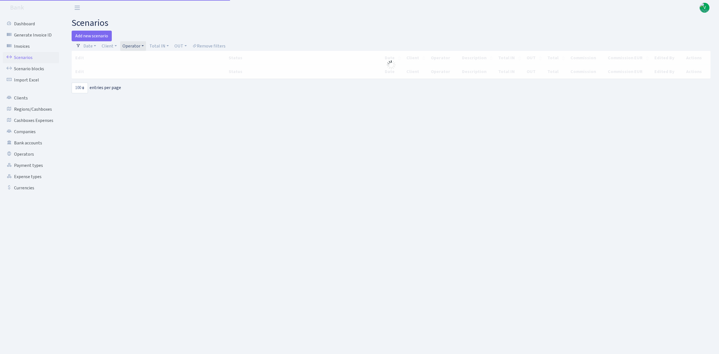
select select "100"
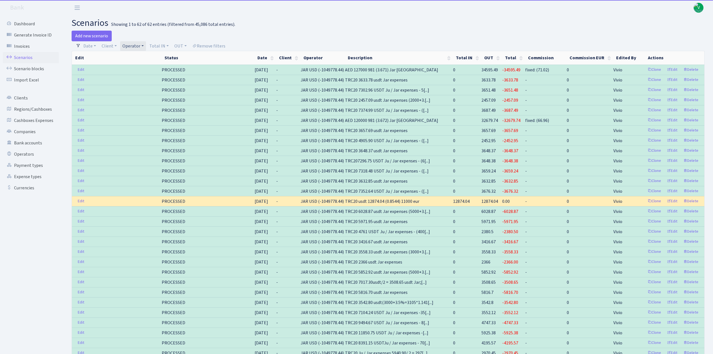
click at [129, 38] on div "Add new scenario" at bounding box center [228, 36] width 313 height 11
click at [130, 43] on link "Operator" at bounding box center [133, 46] width 26 height 10
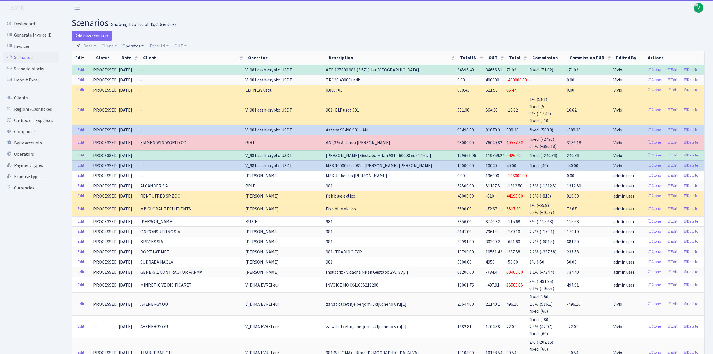
click at [132, 43] on link "Operator" at bounding box center [133, 46] width 26 height 10
click at [131, 65] on input "search" at bounding box center [142, 66] width 41 height 9
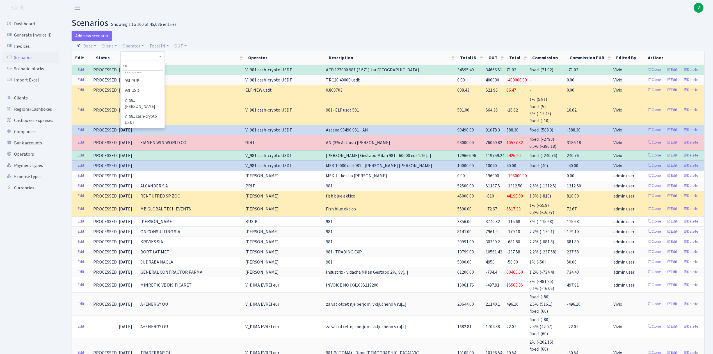
scroll to position [75, 0]
type input "981"
click at [142, 100] on li "V_981 cash-crypto USDT" at bounding box center [142, 105] width 42 height 16
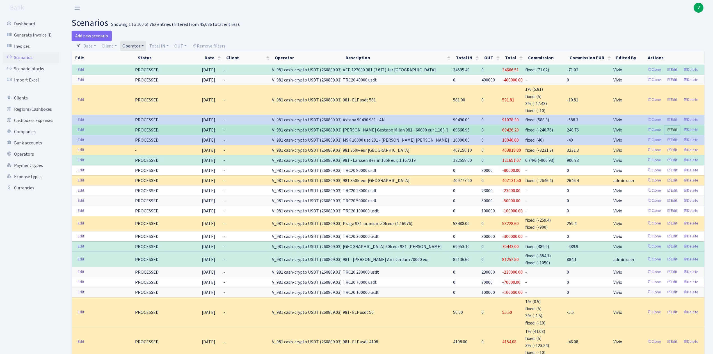
click at [672, 129] on link "Edit" at bounding box center [672, 130] width 15 height 9
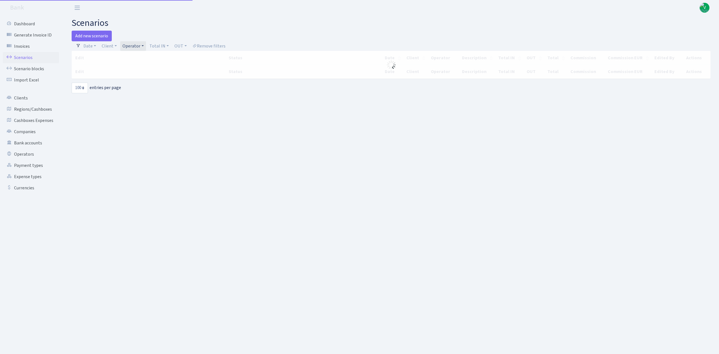
select select "100"
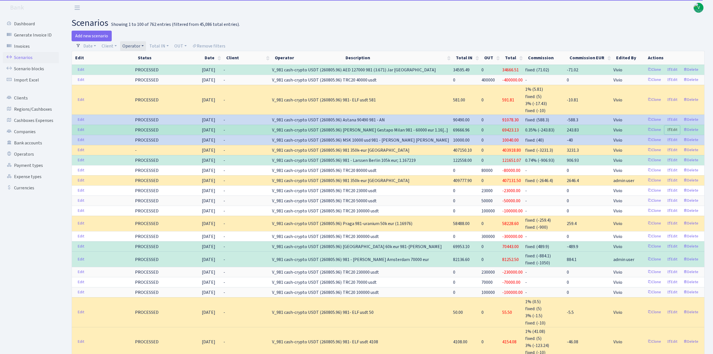
click at [674, 129] on link "Edit" at bounding box center [672, 130] width 15 height 9
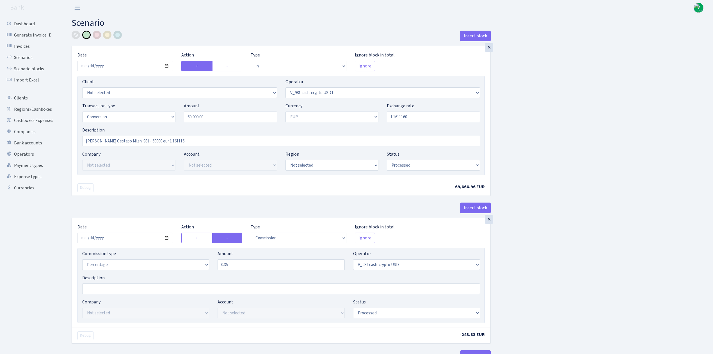
select select "in"
select select "435"
select select "15"
select select "1"
select select "processed"
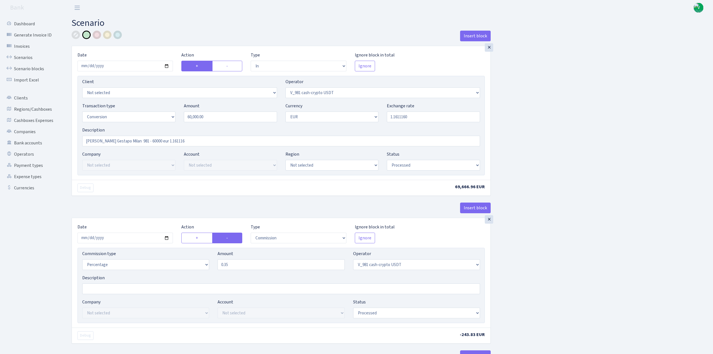
select select "commission"
select select "435"
select select "processed"
select select "out"
select select "434"
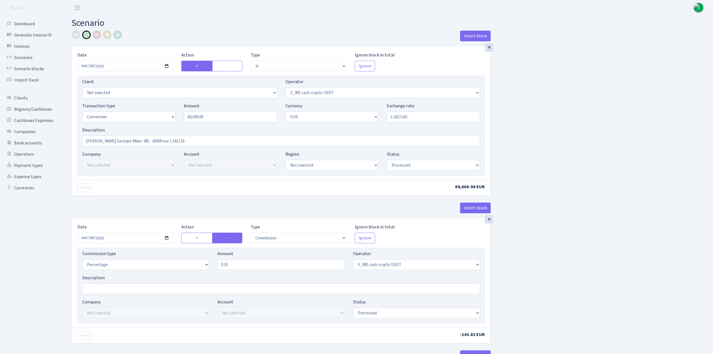
select select "15"
select select "1"
select select "processed"
select select "in"
select select "434"
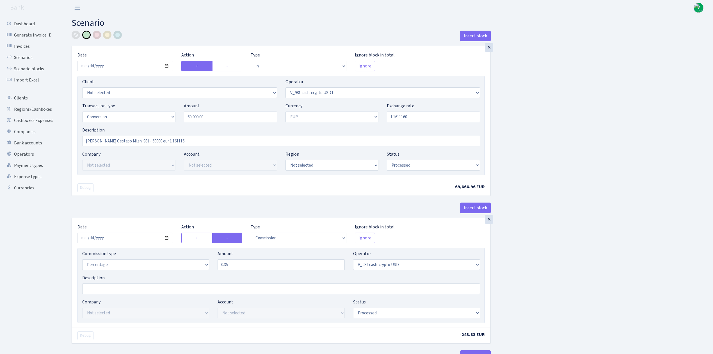
select select "1"
select select "22"
select select "processed"
select select "out"
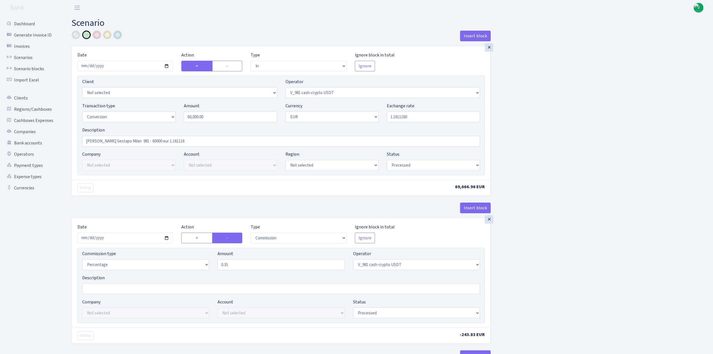
select select "2"
select select "1"
select select "22"
select select "processed"
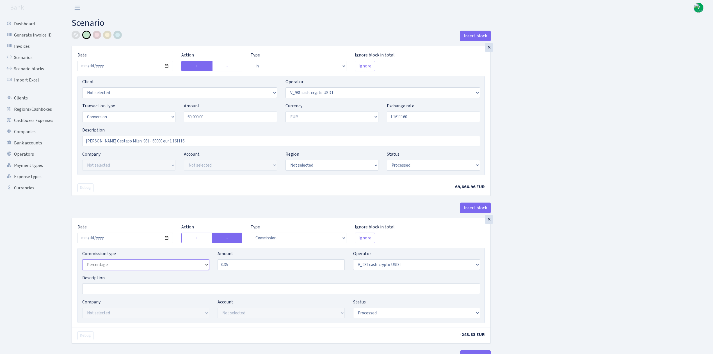
click at [145, 266] on select "Percentage Fixed Bank" at bounding box center [145, 264] width 127 height 11
select select "fixed"
click at [82, 261] on select "Percentage Fixed Bank" at bounding box center [145, 264] width 127 height 11
drag, startPoint x: 243, startPoint y: 265, endPoint x: 206, endPoint y: 259, distance: 37.6
click at [206, 259] on div "Commission type Percentage Fixed Bank Amount 0.35 Operator Not selected 981 981…" at bounding box center [281, 262] width 406 height 24
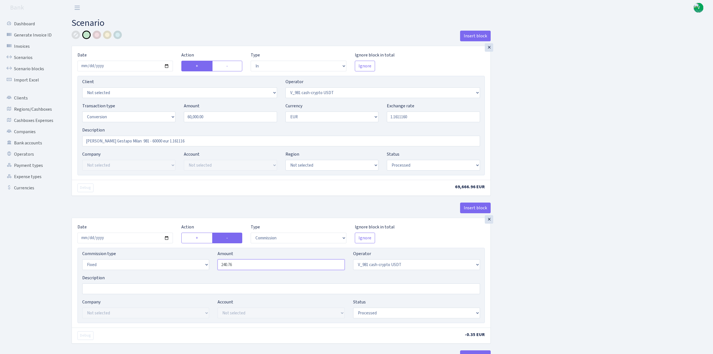
type input "240.76"
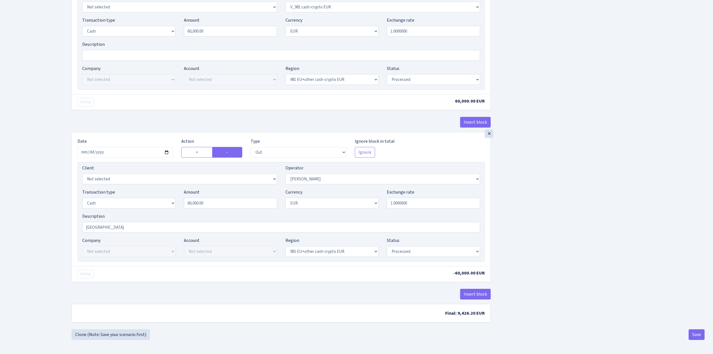
scroll to position [583, 0]
click at [693, 329] on button "Save" at bounding box center [697, 334] width 16 height 11
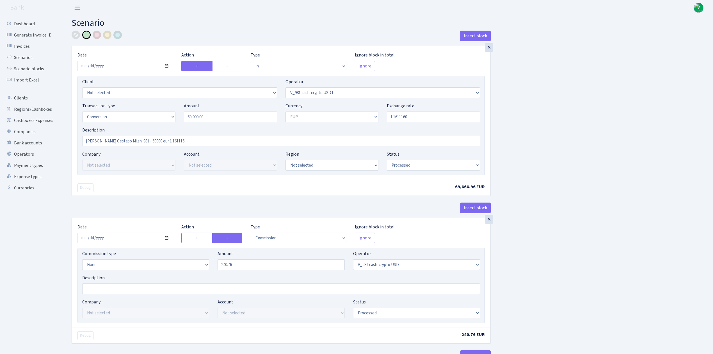
select select "in"
select select "435"
select select "15"
select select "1"
select select "processed"
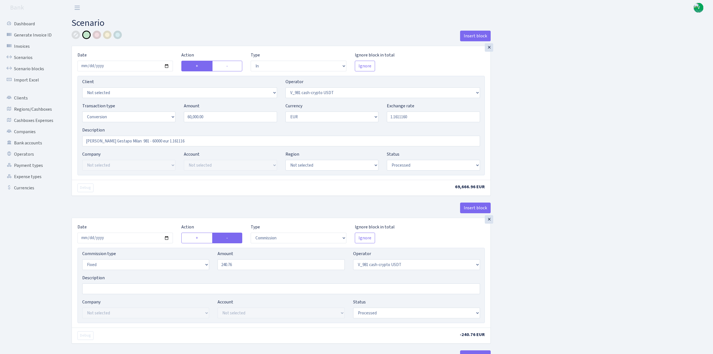
select select "commission"
select select "fixed"
select select "435"
select select "processed"
select select "out"
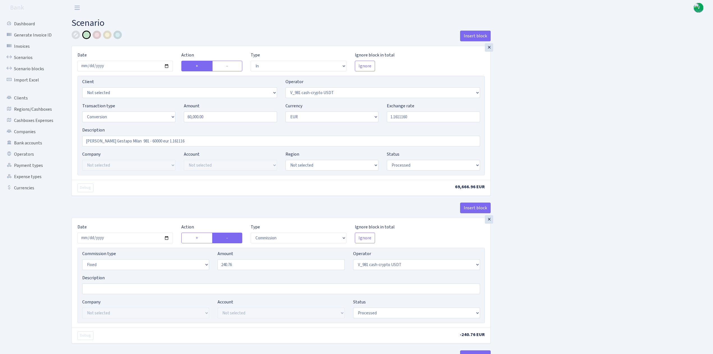
select select "434"
select select "15"
select select "1"
select select "processed"
select select "in"
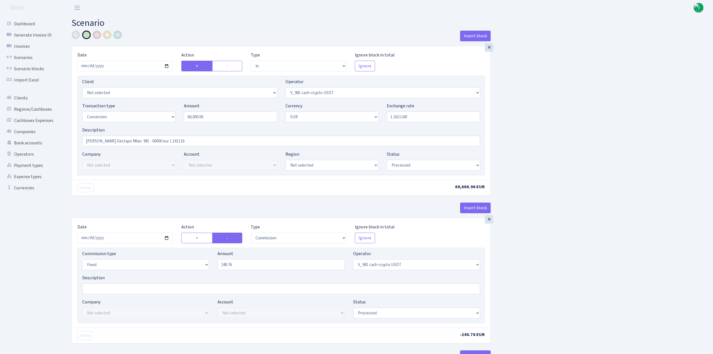
select select "434"
select select "1"
select select "22"
select select "processed"
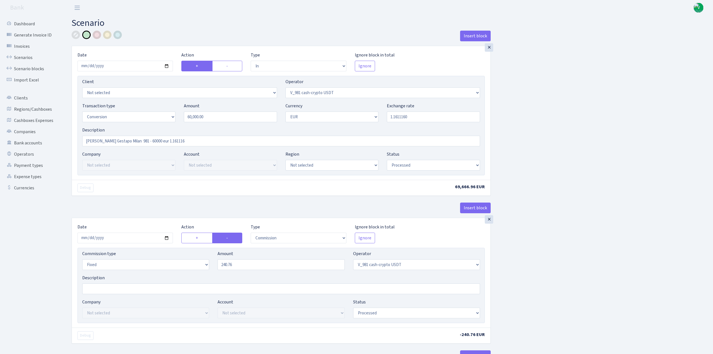
select select "out"
select select "2"
select select "1"
select select "22"
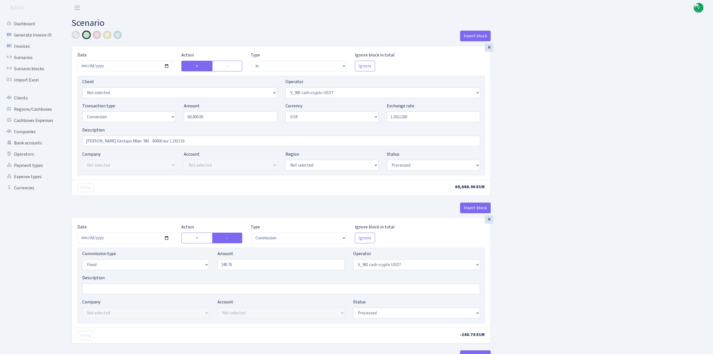
select select "processed"
click at [32, 56] on link "Scenarios" at bounding box center [31, 57] width 56 height 11
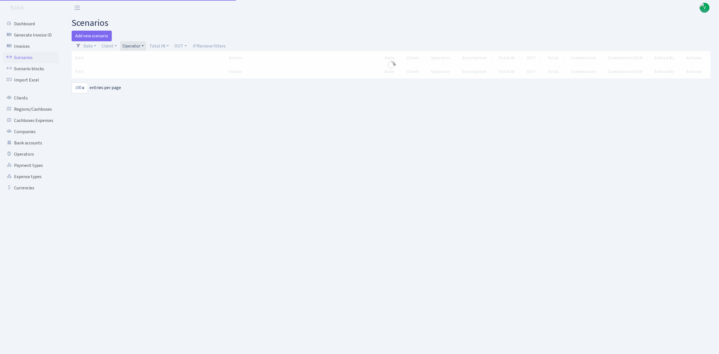
select select "100"
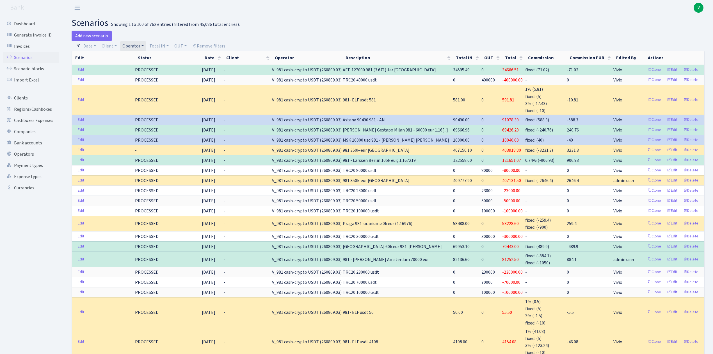
click at [138, 45] on link "Operator" at bounding box center [133, 46] width 26 height 10
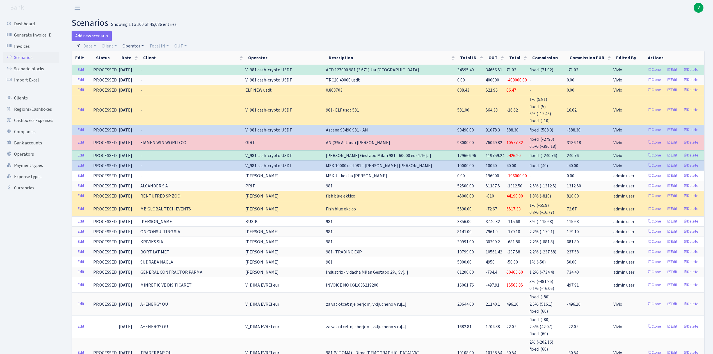
click at [138, 45] on link "Operator" at bounding box center [133, 46] width 26 height 10
click at [138, 66] on input "search" at bounding box center [142, 66] width 41 height 9
type input "dima"
click at [143, 94] on li "V_DIMA EVREI eur" at bounding box center [142, 94] width 42 height 10
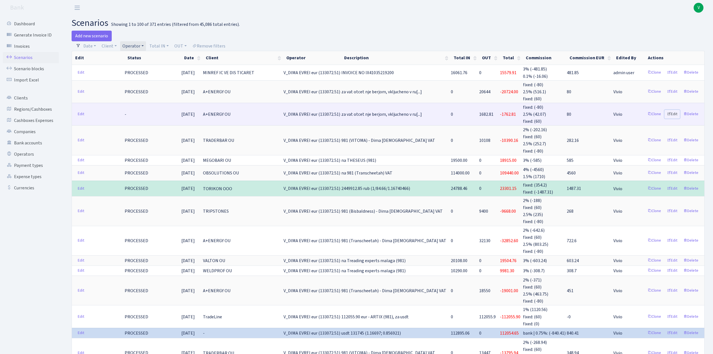
click at [672, 114] on link "Edit" at bounding box center [672, 114] width 15 height 9
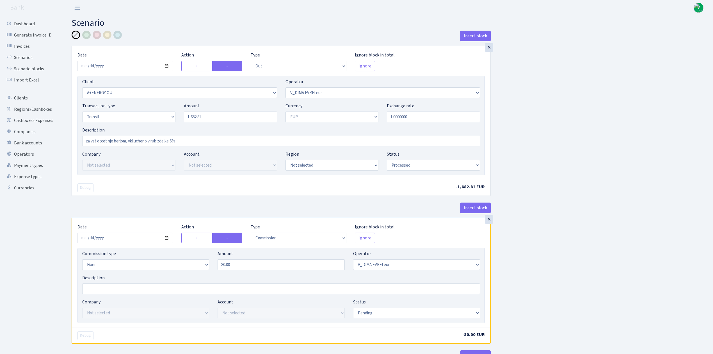
select select "out"
select select "2513"
select select "431"
select select "5"
select select "1"
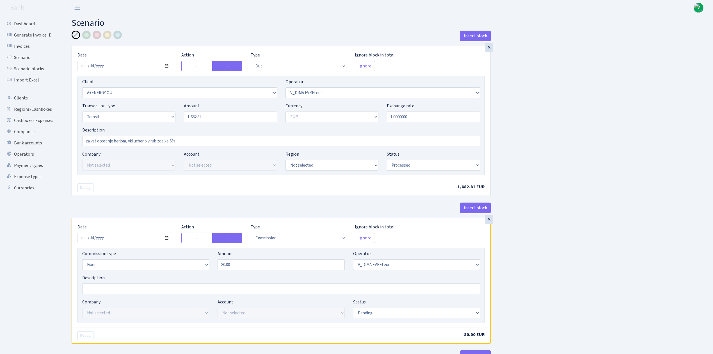
select select "processed"
select select "commission"
select select "fixed"
select select "431"
select select "pending"
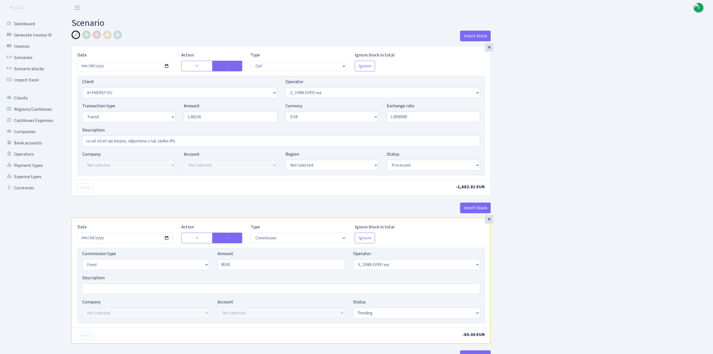
select select "in"
select select "2448"
select select "61"
select select "5"
select select "1"
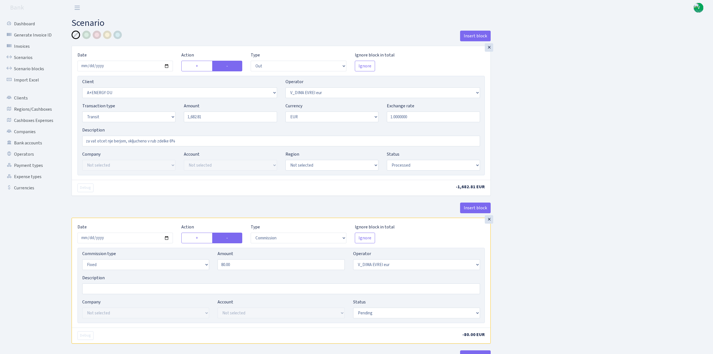
select select "processed"
select select "commission"
select select "61"
select select "processed"
select select "commission"
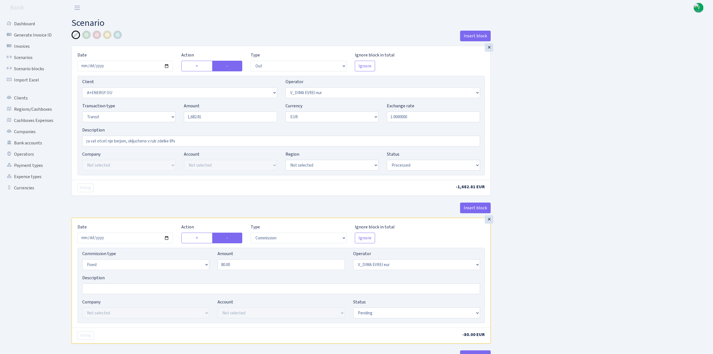
select select "fixed"
select select "61"
select select "processed"
click at [390, 315] on select "Draft Pending Later Never Processed" at bounding box center [416, 312] width 127 height 11
select select "processed"
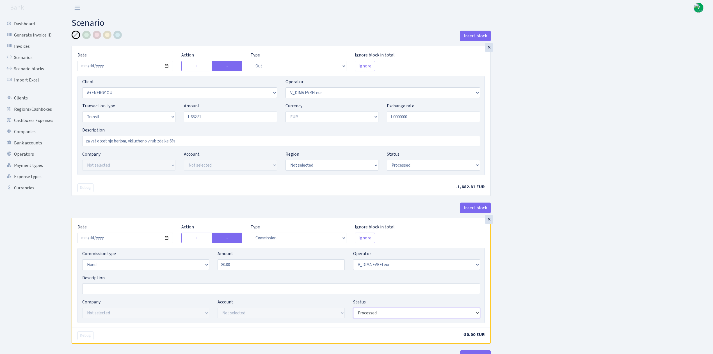
click at [353, 309] on select "Draft Pending Later Never Processed" at bounding box center [416, 312] width 127 height 11
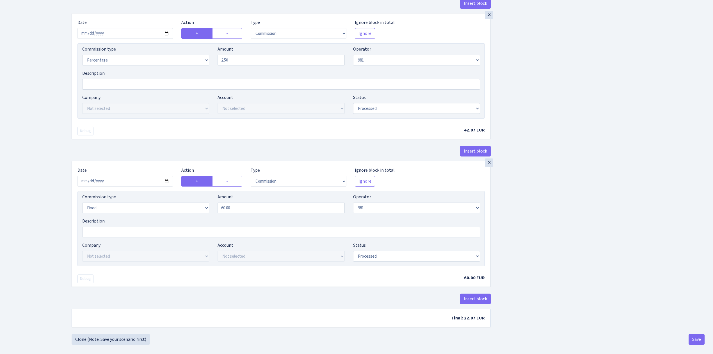
scroll to position [535, 0]
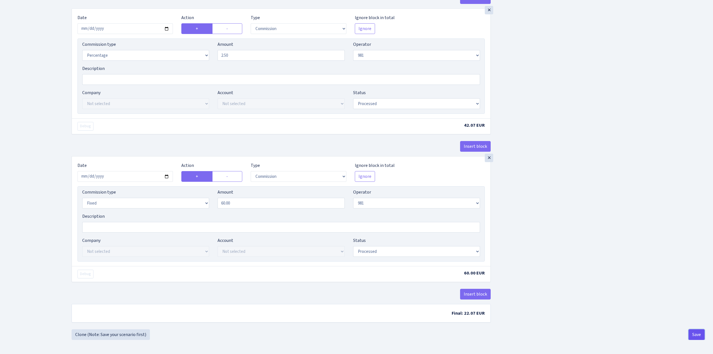
click at [696, 330] on button "Save" at bounding box center [697, 334] width 16 height 11
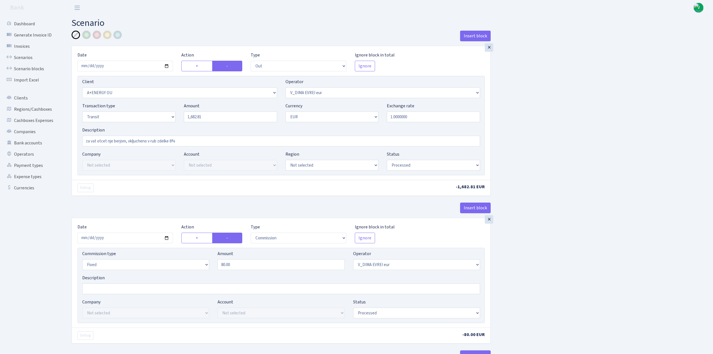
select select "out"
select select "2513"
select select "431"
select select "5"
select select "1"
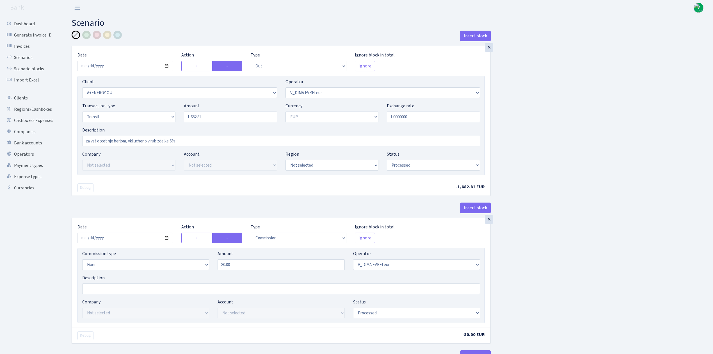
select select "processed"
select select "commission"
select select "fixed"
select select "431"
select select "processed"
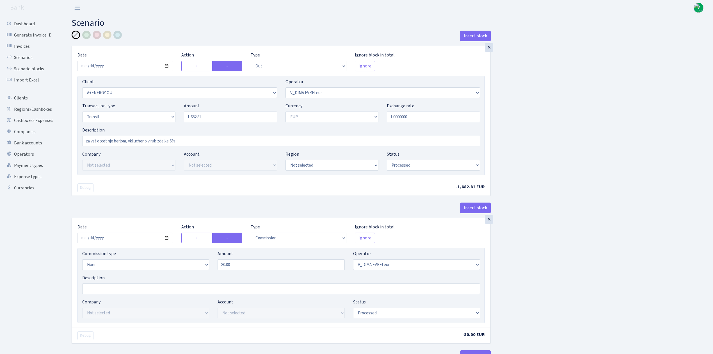
select select "in"
select select "2448"
select select "61"
select select "5"
select select "1"
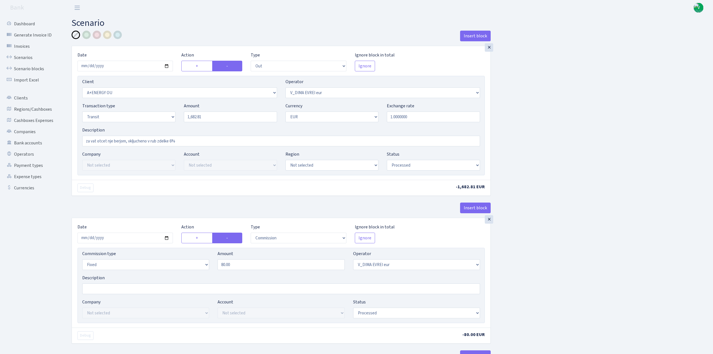
select select "processed"
select select "commission"
select select "61"
select select "processed"
select select "commission"
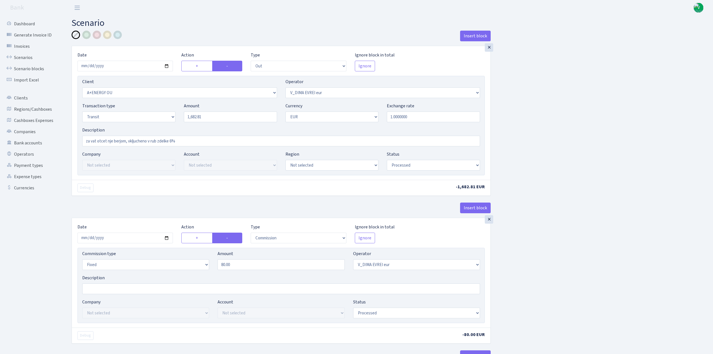
select select "fixed"
select select "61"
select select "processed"
click at [24, 52] on link "Scenarios" at bounding box center [31, 57] width 56 height 11
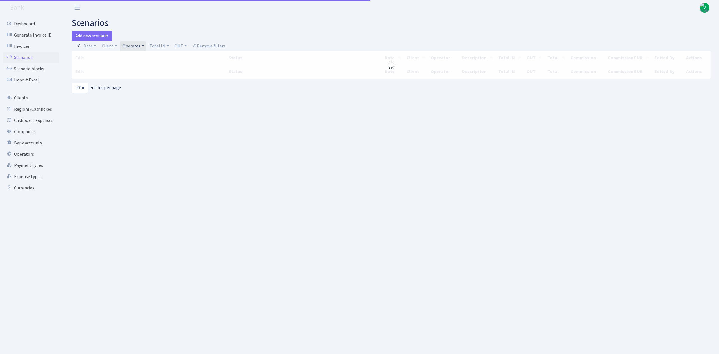
select select "100"
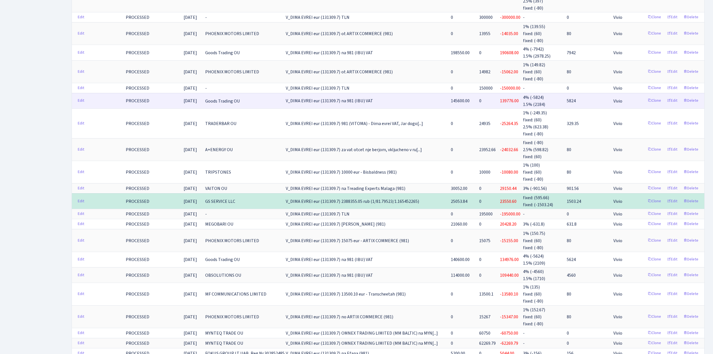
scroll to position [973, 0]
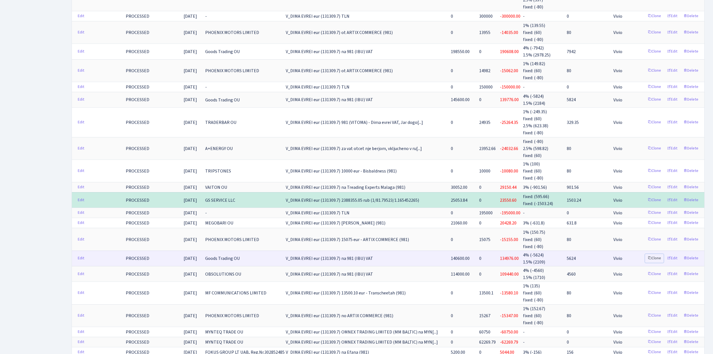
click at [650, 254] on link "Clone" at bounding box center [654, 258] width 19 height 9
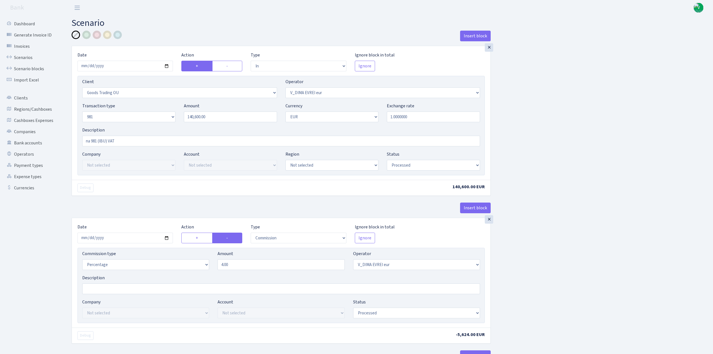
select select "in"
select select "1676"
select select "431"
select select "8"
select select "1"
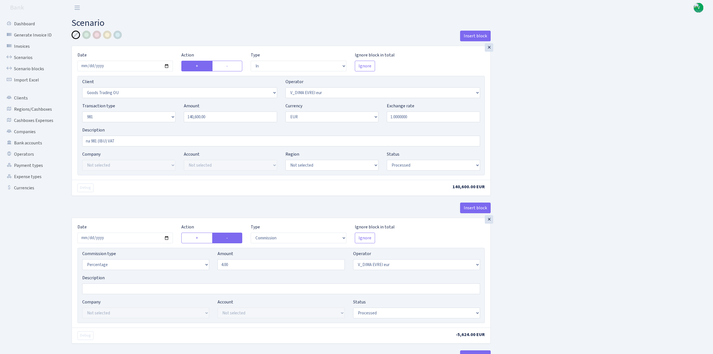
select select "processed"
select select "commission"
select select "431"
select select "processed"
select select "out"
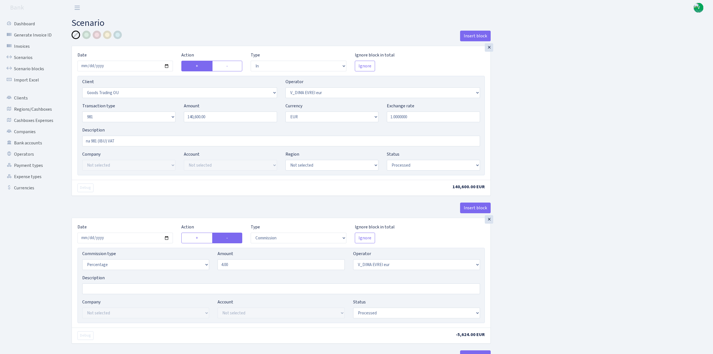
select select "279"
select select "61"
select select "5"
select select "1"
select select "processed"
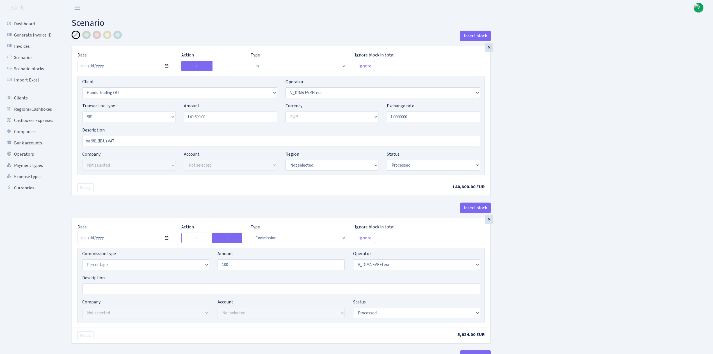
select select "commission"
select select "61"
select select "processed"
click at [167, 65] on input "2025-08-06" at bounding box center [125, 66] width 95 height 11
type input "[DATE]"
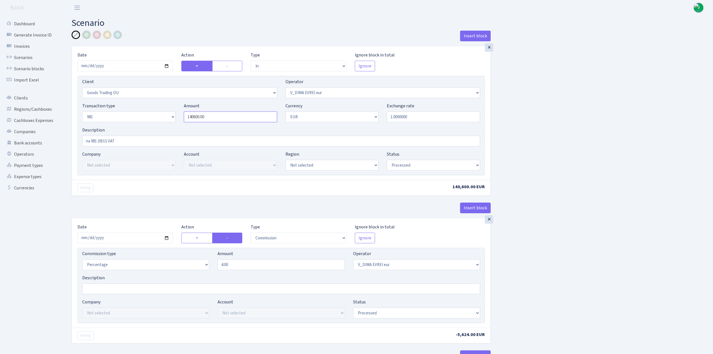
drag, startPoint x: 238, startPoint y: 116, endPoint x: 151, endPoint y: 109, distance: 87.4
click at [151, 109] on div "Transaction type Not selected 981 ELF FISH crypto GIRT IVO dekl MM-BALTIC eur U…" at bounding box center [281, 114] width 406 height 24
click at [105, 140] on input "na 981 (IBU) VAT" at bounding box center [281, 141] width 398 height 11
type input "187,000.00"
type input "na 981 (VITOMA) VAT"
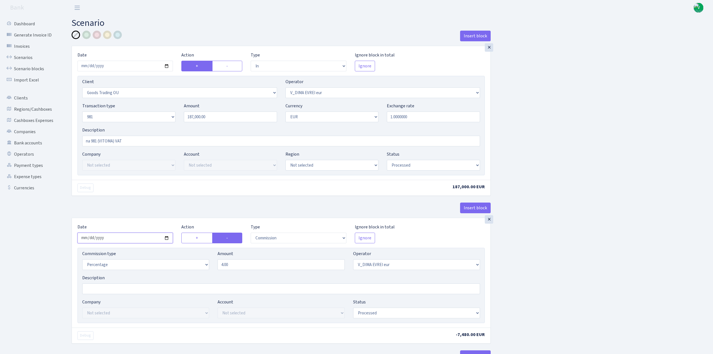
click at [167, 239] on input "2025-08-06" at bounding box center [125, 238] width 95 height 11
type input "[DATE]"
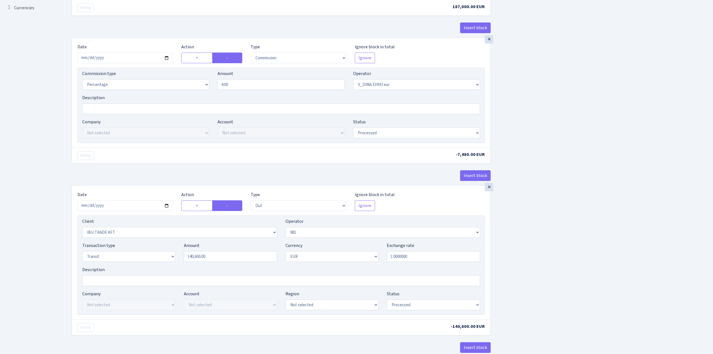
scroll to position [187, 0]
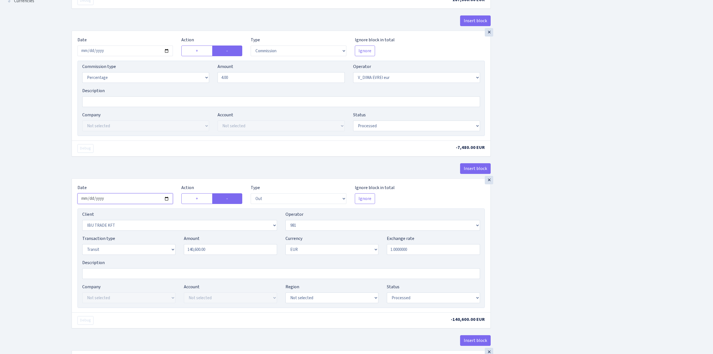
click at [166, 200] on input "2025-08-06" at bounding box center [125, 198] width 95 height 11
type input "2025-10-09"
drag, startPoint x: 213, startPoint y: 252, endPoint x: 168, endPoint y: 244, distance: 46.1
click at [168, 244] on div "Transaction type Not selected 981 ELF FISH crypto GIRT IVO dekl MM-BALTIC eur U…" at bounding box center [281, 247] width 406 height 24
click at [171, 230] on select "Not selected 1 KOC GEMICILIK VE TASIMACILIK 1/BALDERE-SILDEDZE SIGNE 1/SCP NERO…" at bounding box center [179, 225] width 195 height 11
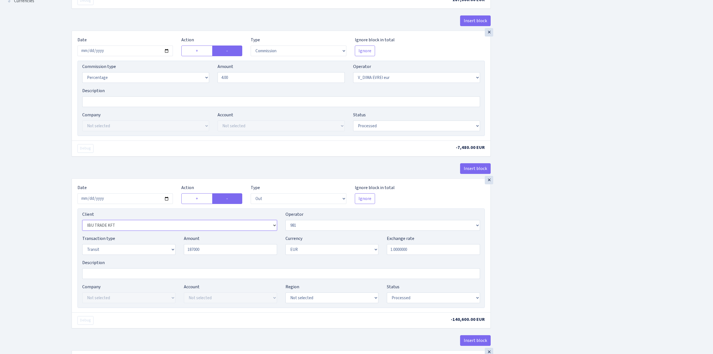
type input "187,000.00"
select select "2129"
click at [82, 222] on select "Not selected 1 KOC GEMICILIK VE TASIMACILIK 1/BALDERE-SILDEDZE SIGNE 1/SCP NERO…" at bounding box center [179, 225] width 195 height 11
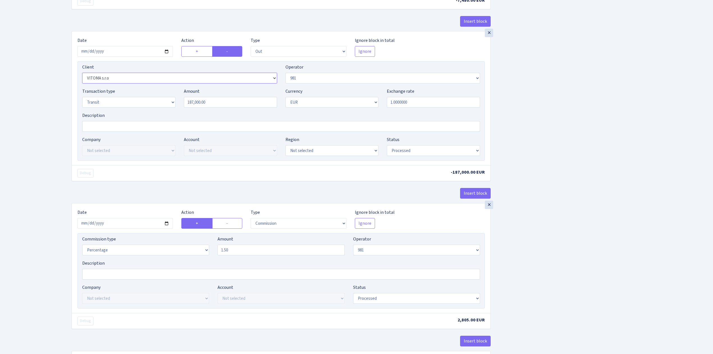
scroll to position [337, 0]
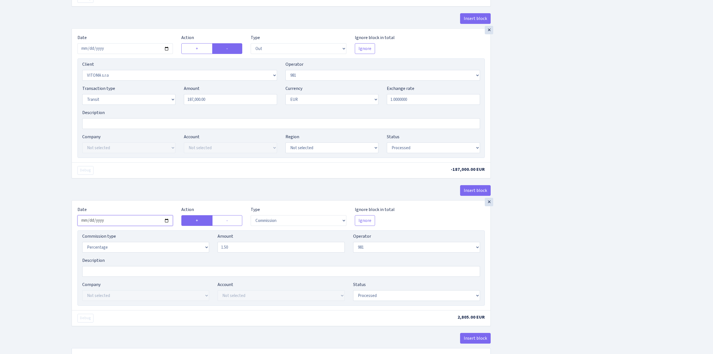
click at [166, 225] on input "2025-08-06" at bounding box center [125, 220] width 95 height 11
type input "2025-10-09"
click at [610, 274] on div "Insert block × Date 2025-10-09 Action + - Type --- In Out Commission Field requ…" at bounding box center [388, 34] width 642 height 680
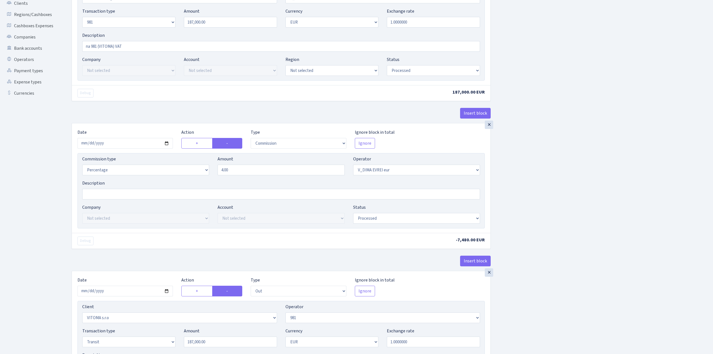
scroll to position [86, 0]
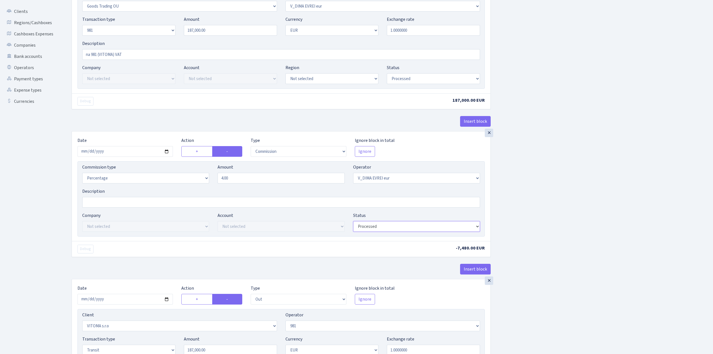
click at [439, 229] on select "Draft Pending Later Never Processed" at bounding box center [416, 226] width 127 height 11
select select "pending"
click at [353, 223] on select "Draft Pending Later Never Processed" at bounding box center [416, 226] width 127 height 11
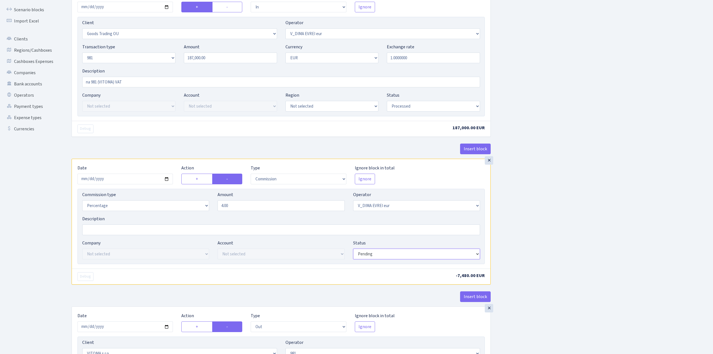
scroll to position [12, 0]
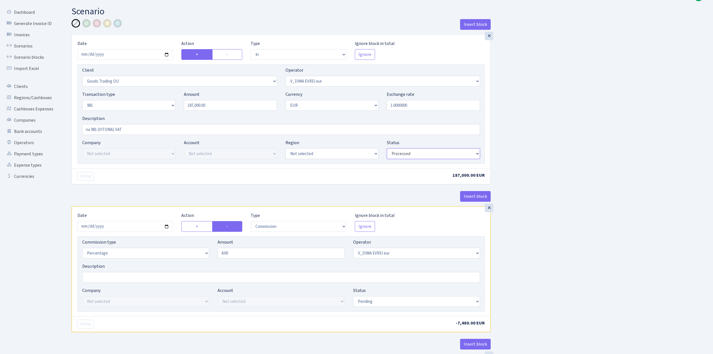
click at [410, 156] on select "Draft Pending Later Never Processed" at bounding box center [433, 153] width 93 height 11
select select "pending"
click at [387, 149] on select "Draft Pending Later Never Processed" at bounding box center [433, 153] width 93 height 11
click at [575, 190] on div "Insert block × Date 2025-10-09 Action + - Type --- In Out Commission Field requ…" at bounding box center [388, 359] width 642 height 680
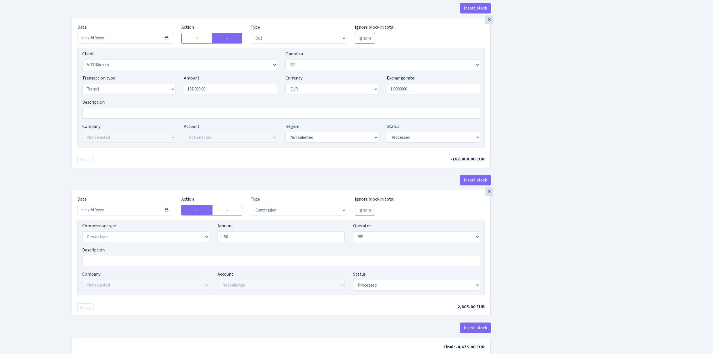
scroll to position [386, 0]
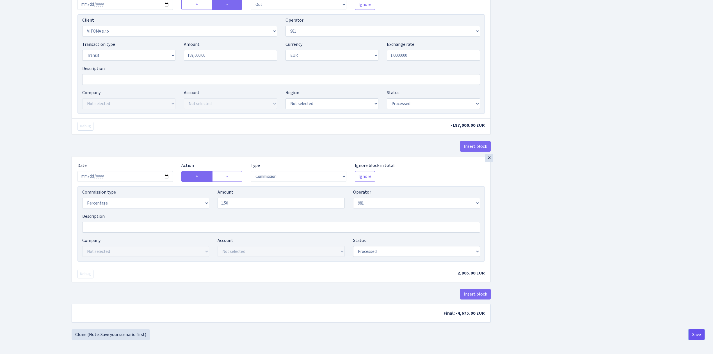
click at [697, 332] on button "Save" at bounding box center [697, 334] width 16 height 11
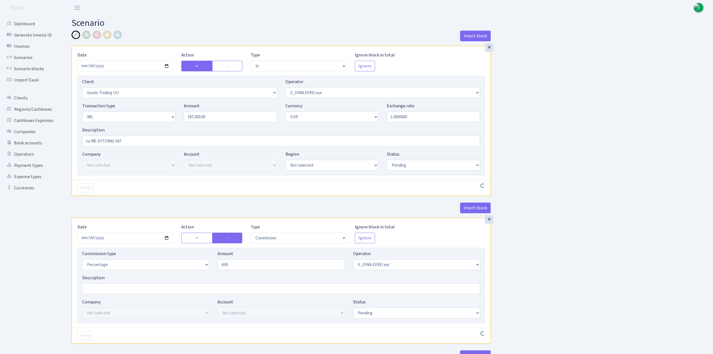
select select "in"
select select "1676"
select select "431"
select select "8"
select select "1"
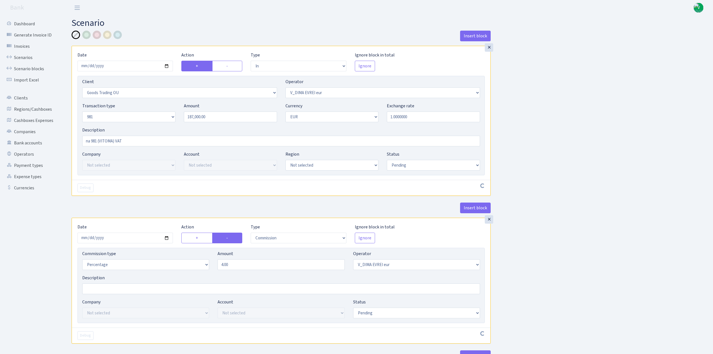
select select "pending"
select select "commission"
select select "431"
select select "pending"
select select "out"
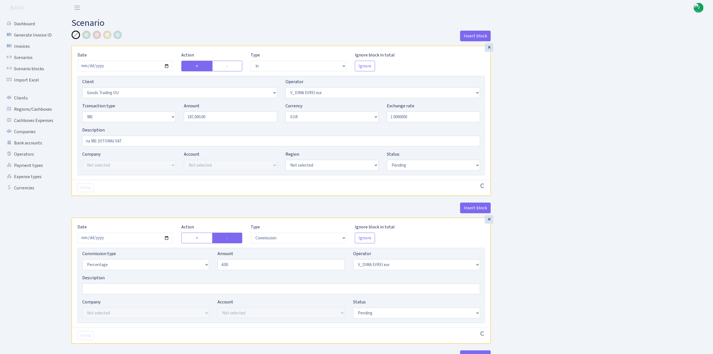
select select "2129"
select select "61"
select select "5"
select select "1"
select select "processed"
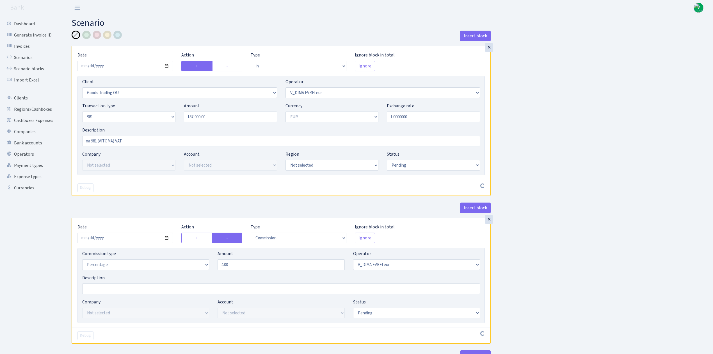
select select "commission"
select select "61"
select select "processed"
click at [24, 57] on link "Scenarios" at bounding box center [31, 57] width 56 height 11
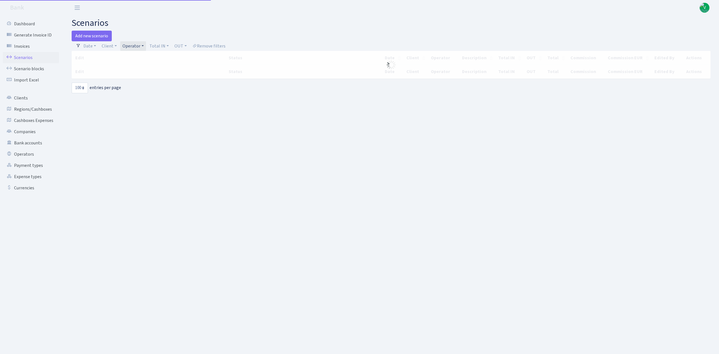
select select "100"
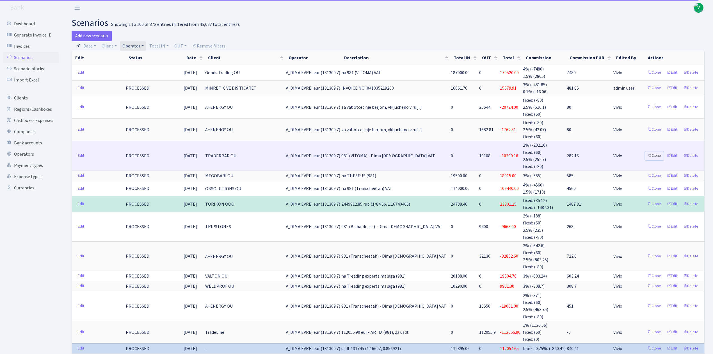
click at [657, 152] on link "Clone" at bounding box center [654, 155] width 19 height 9
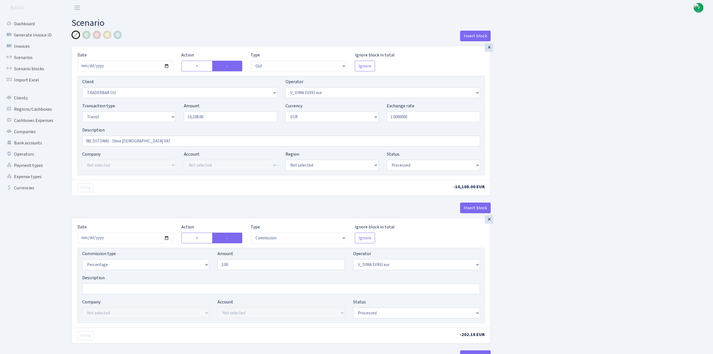
select select "out"
select select "3057"
select select "431"
select select "5"
select select "1"
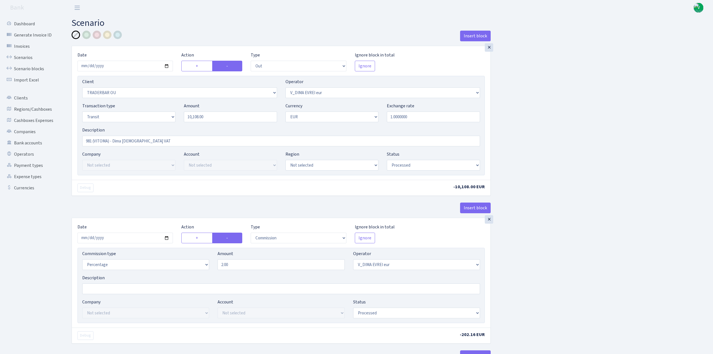
select select "processed"
select select "commission"
select select "431"
select select "processed"
select select "in"
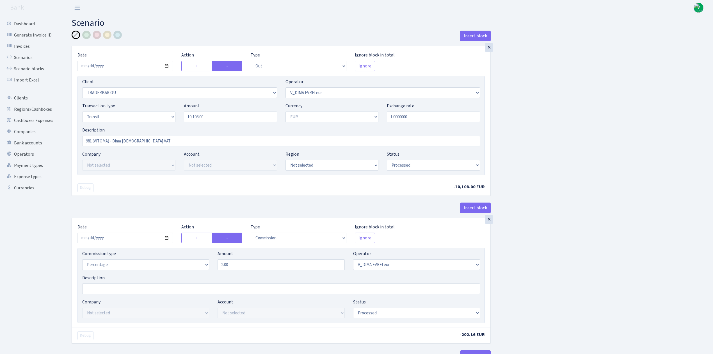
select select "2129"
select select "61"
select select "5"
select select "1"
select select "processed"
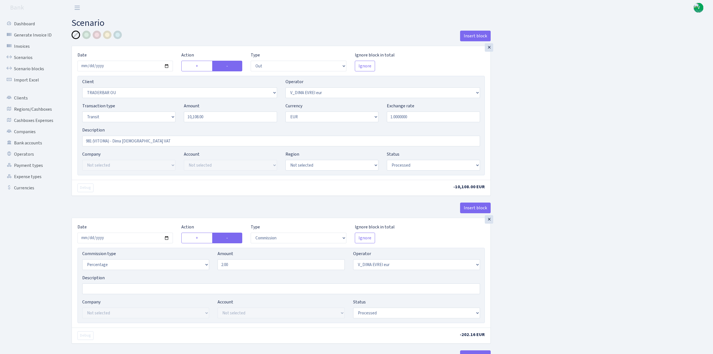
select select "commission"
select select "fixed"
select select "61"
select select "processed"
select select "commission"
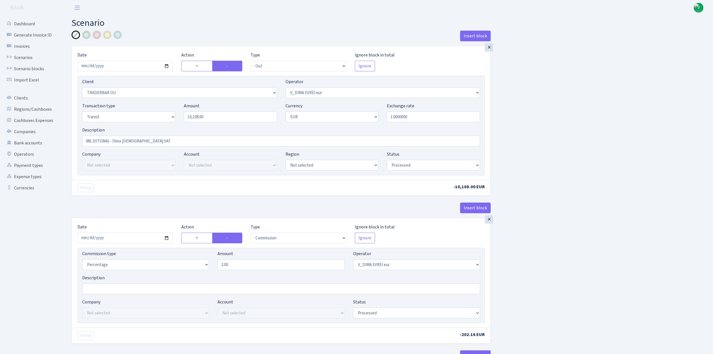
select select "61"
select select "processed"
select select "commission"
select select "fixed"
select select "431"
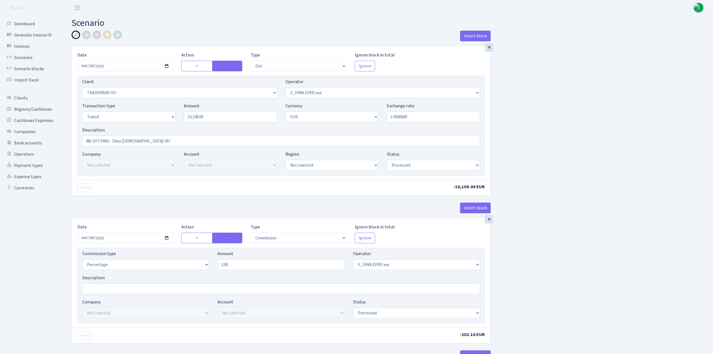
select select "processed"
click at [167, 66] on input "2025-10-08" at bounding box center [125, 66] width 95 height 11
type input "[DATE]"
drag, startPoint x: 215, startPoint y: 119, endPoint x: 170, endPoint y: 113, distance: 45.1
click at [170, 113] on div "Transaction type Not selected 981 ELF FISH crypto GIRT IVO dekl MM-BALTIC eur U…" at bounding box center [281, 114] width 406 height 24
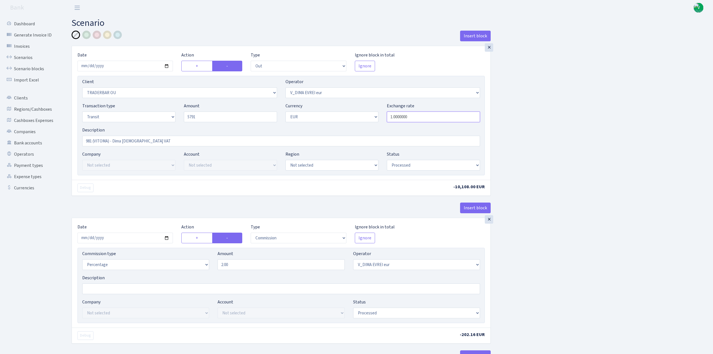
click at [405, 116] on input "1.0000000" at bounding box center [433, 116] width 93 height 11
type input "5,791.00"
click at [167, 239] on input "2025-10-08" at bounding box center [125, 238] width 95 height 11
type input "2025-10-09"
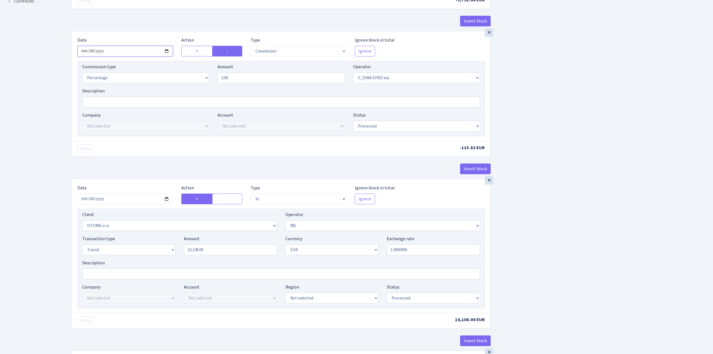
scroll to position [187, 0]
click at [167, 200] on input "2025-10-08" at bounding box center [125, 198] width 95 height 11
type input "2025-10-09"
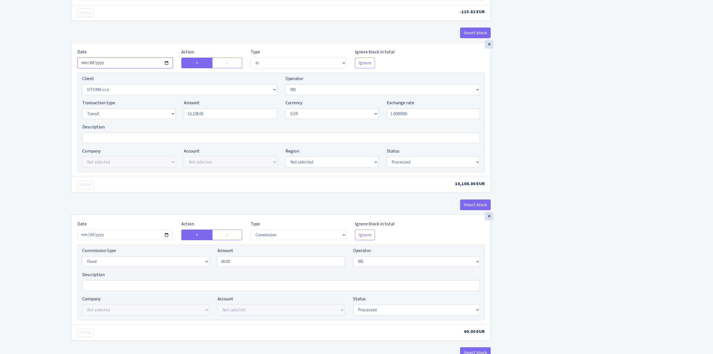
scroll to position [374, 0]
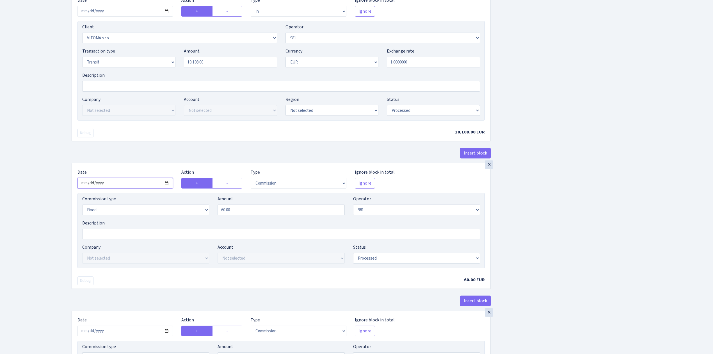
click at [167, 186] on input "2025-10-08" at bounding box center [125, 183] width 95 height 11
type input "2025-10-09"
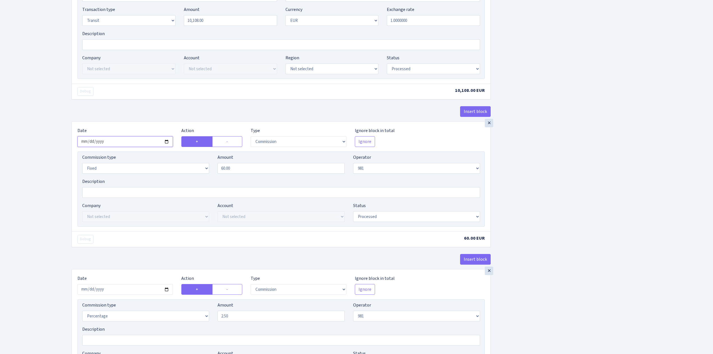
scroll to position [562, 0]
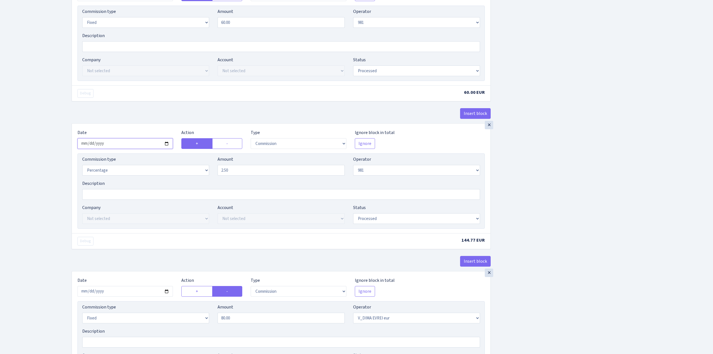
click at [166, 149] on input "2025-10-08" at bounding box center [125, 143] width 95 height 11
type input "2025-10-09"
click at [166, 297] on input "2025-10-08" at bounding box center [125, 291] width 95 height 11
type input "2025-10-09"
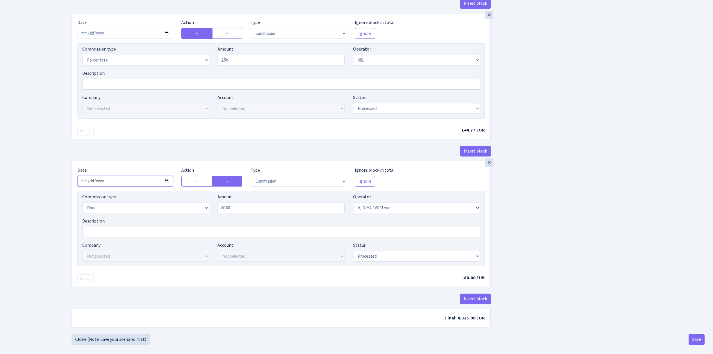
scroll to position [683, 0]
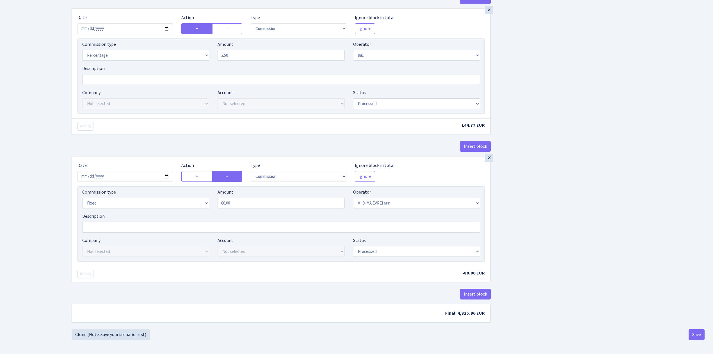
click at [698, 335] on button "Save" at bounding box center [697, 334] width 16 height 11
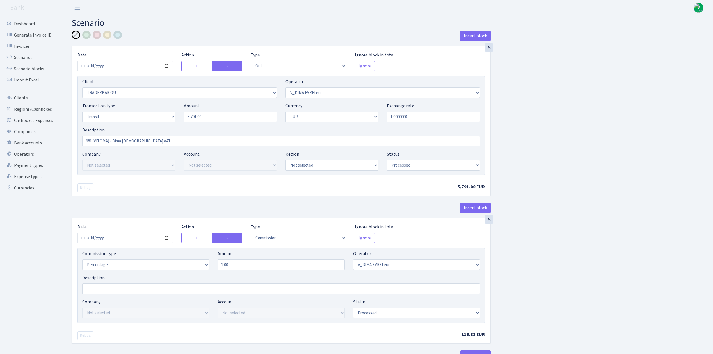
select select "out"
select select "3057"
select select "431"
select select "5"
select select "1"
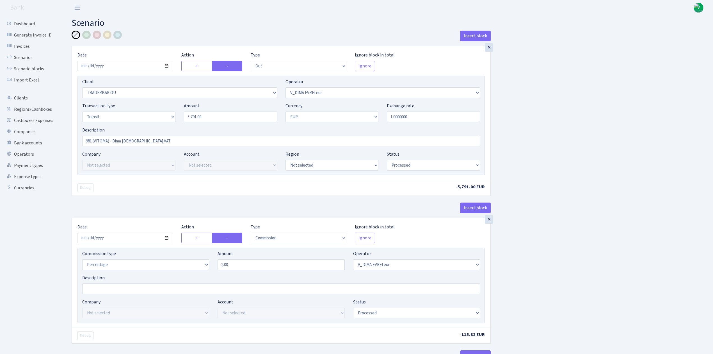
select select "processed"
select select "commission"
select select "431"
select select "processed"
select select "in"
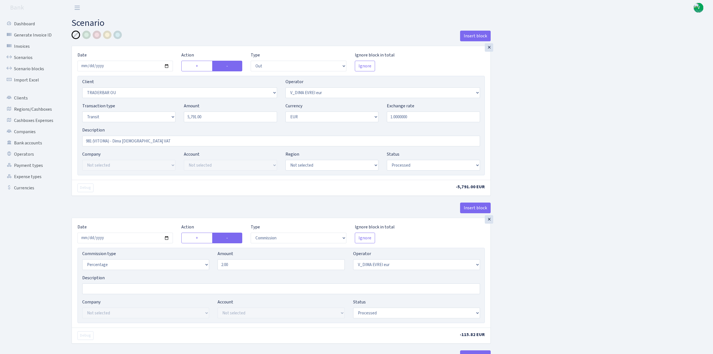
select select "2129"
select select "61"
select select "5"
select select "1"
select select "processed"
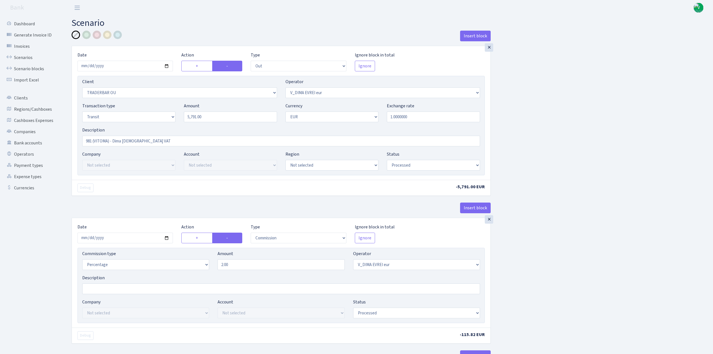
select select "commission"
select select "fixed"
select select "61"
select select "processed"
select select "commission"
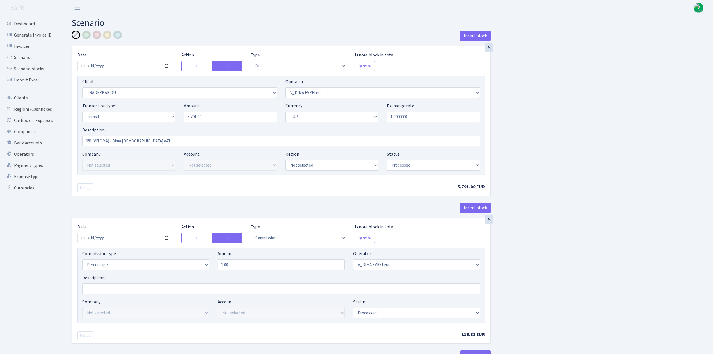
select select "61"
select select "processed"
select select "commission"
select select "fixed"
select select "431"
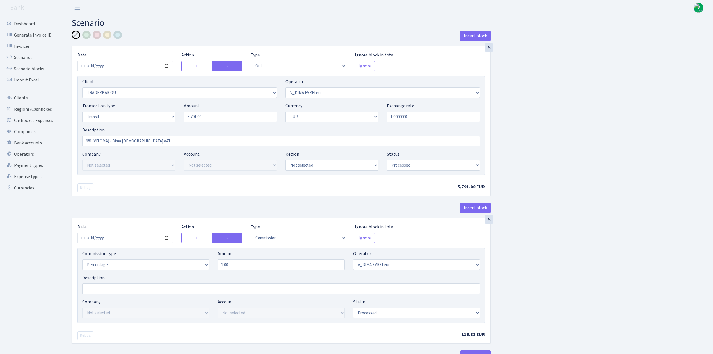
select select "processed"
click at [26, 56] on link "Scenarios" at bounding box center [31, 57] width 56 height 11
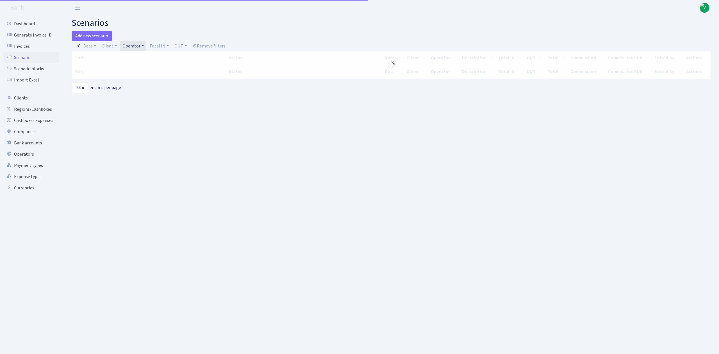
select select "100"
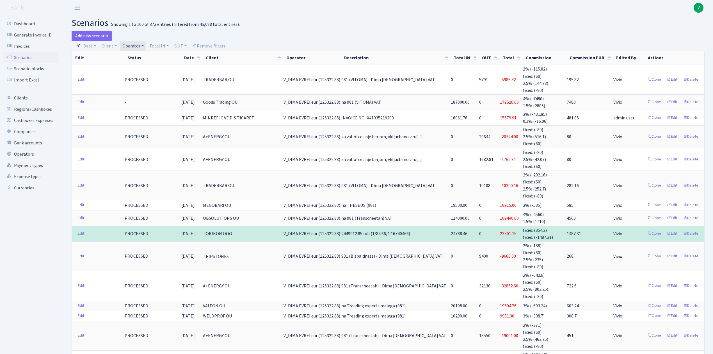
click at [138, 45] on link "Operator" at bounding box center [133, 46] width 26 height 10
click at [153, 57] on span "× V_DIMA EVREI eur" at bounding box center [141, 57] width 34 height 6
click at [140, 43] on link "Operator" at bounding box center [133, 46] width 26 height 10
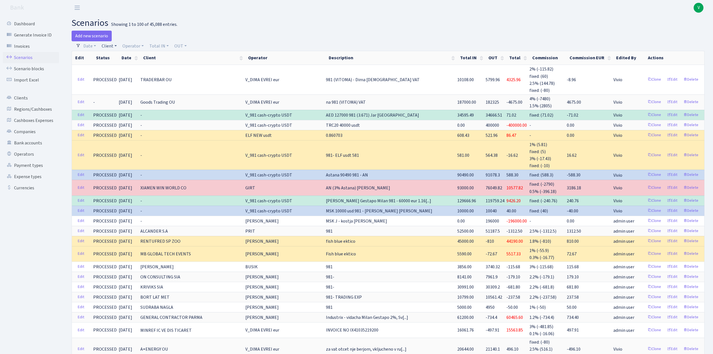
click at [106, 45] on link "Client" at bounding box center [109, 46] width 20 height 10
click at [114, 66] on input "search" at bounding box center [121, 66] width 41 height 9
type input "seves"
click at [120, 75] on li "SEVES SIA" at bounding box center [122, 77] width 42 height 10
